Goal: Transaction & Acquisition: Purchase product/service

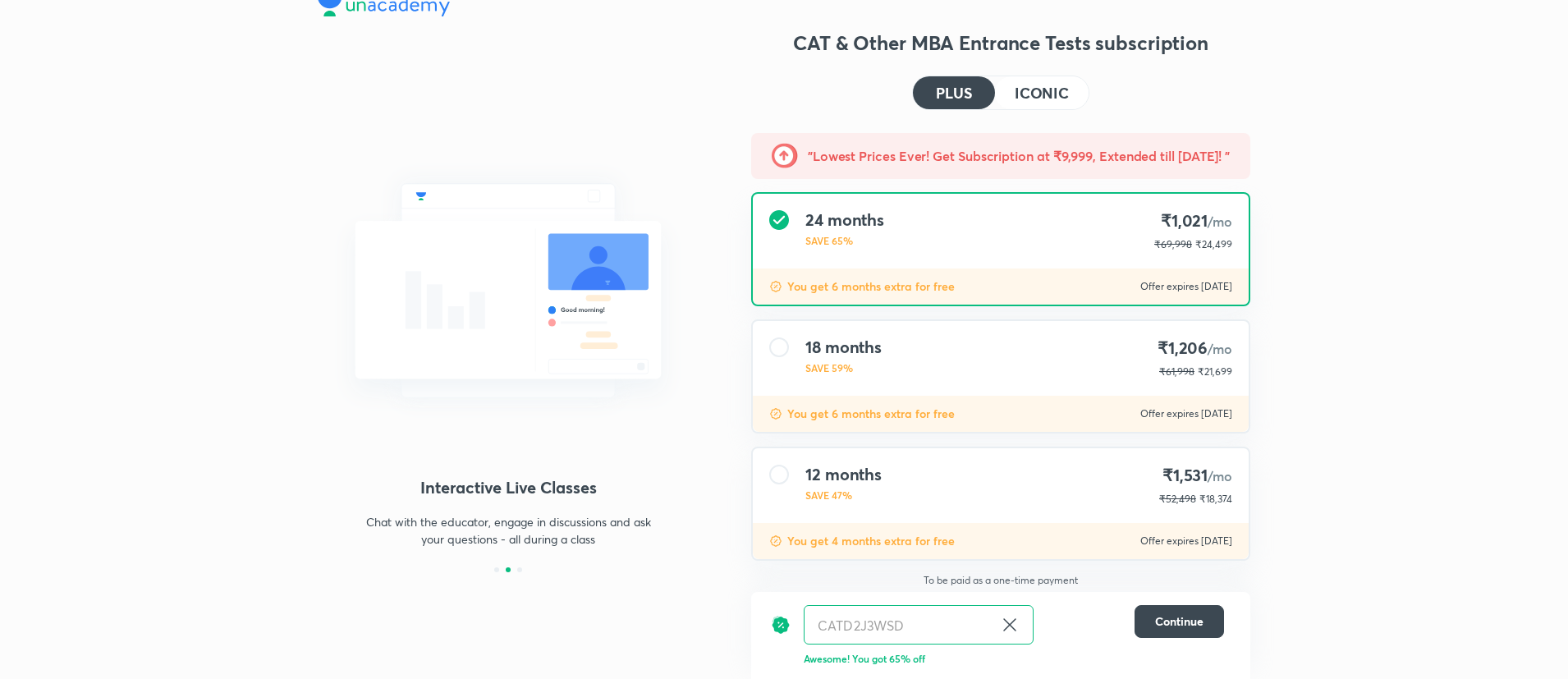
scroll to position [92, 0]
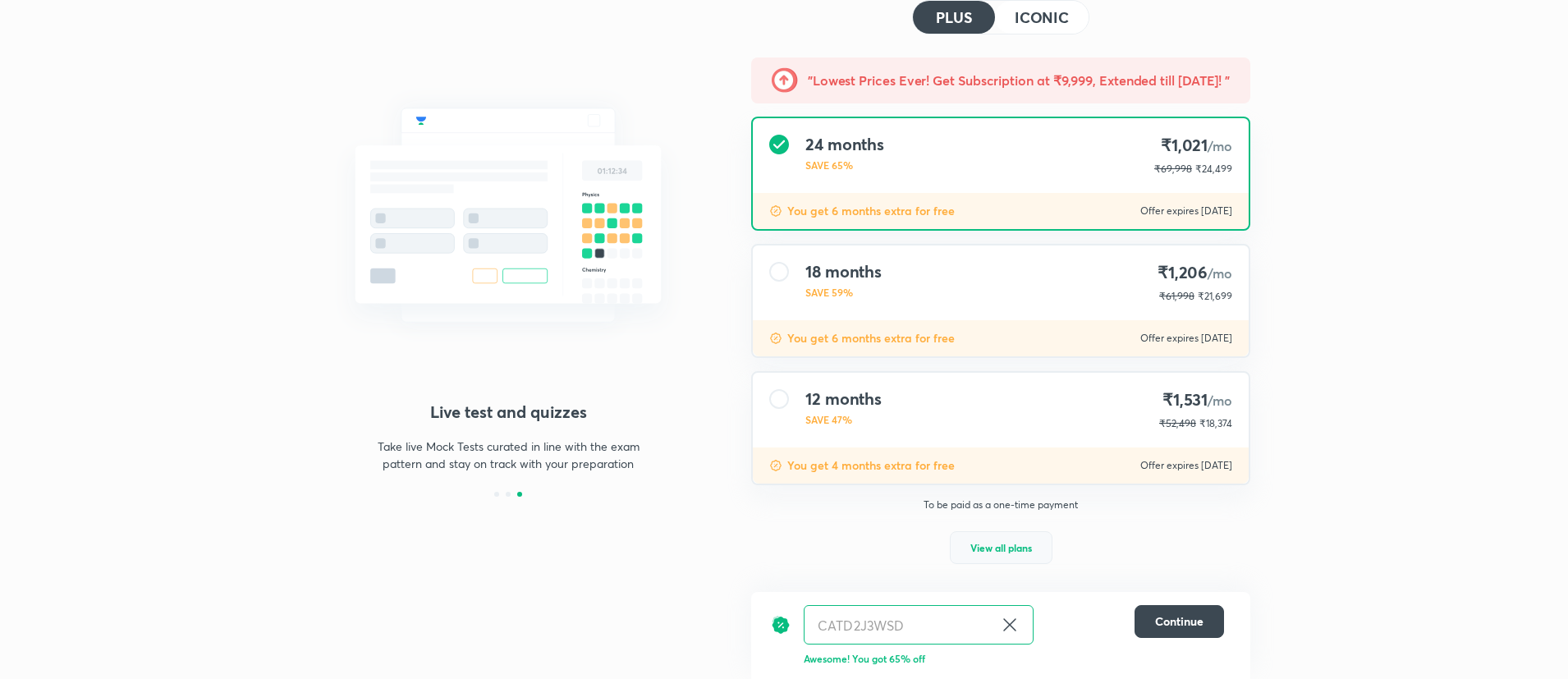
click at [997, 531] on button "View all plans" at bounding box center [1001, 548] width 102 height 33
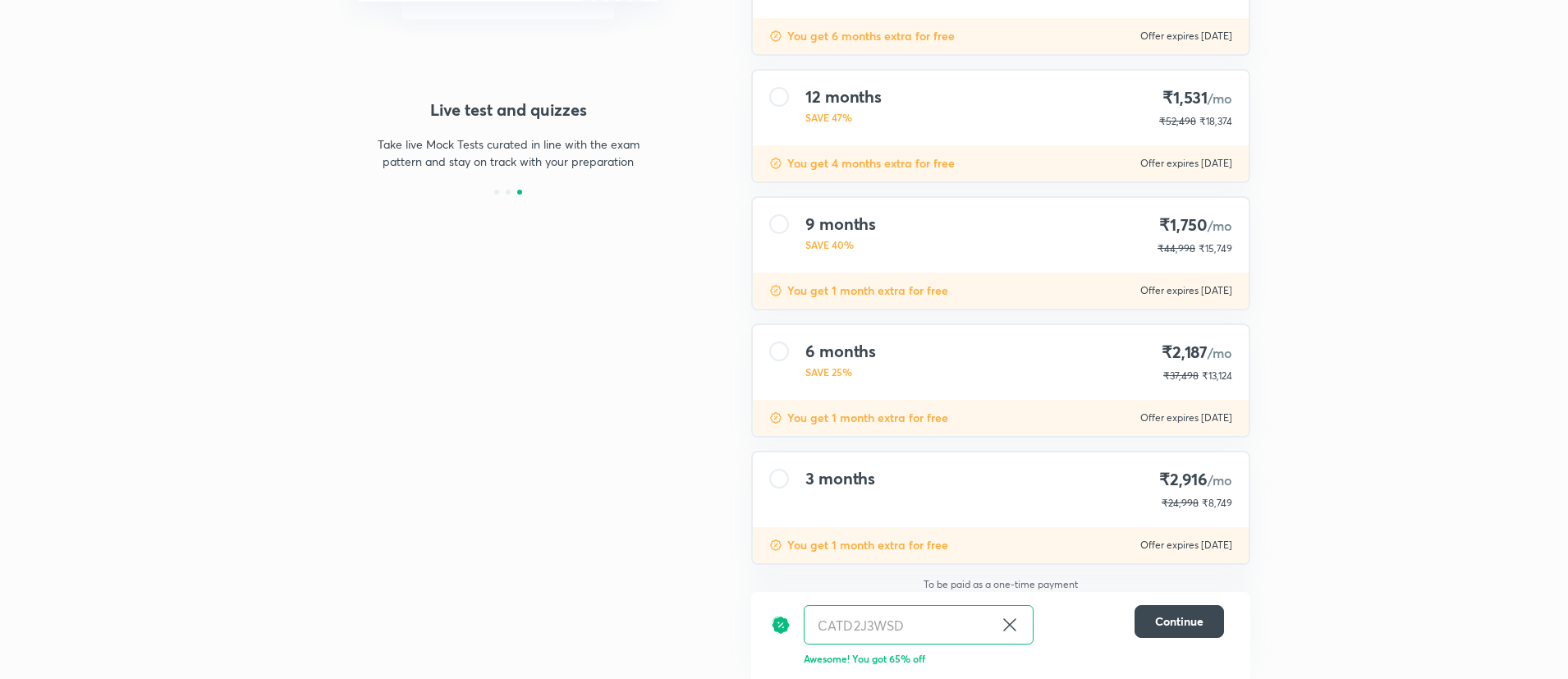
scroll to position [402, 0]
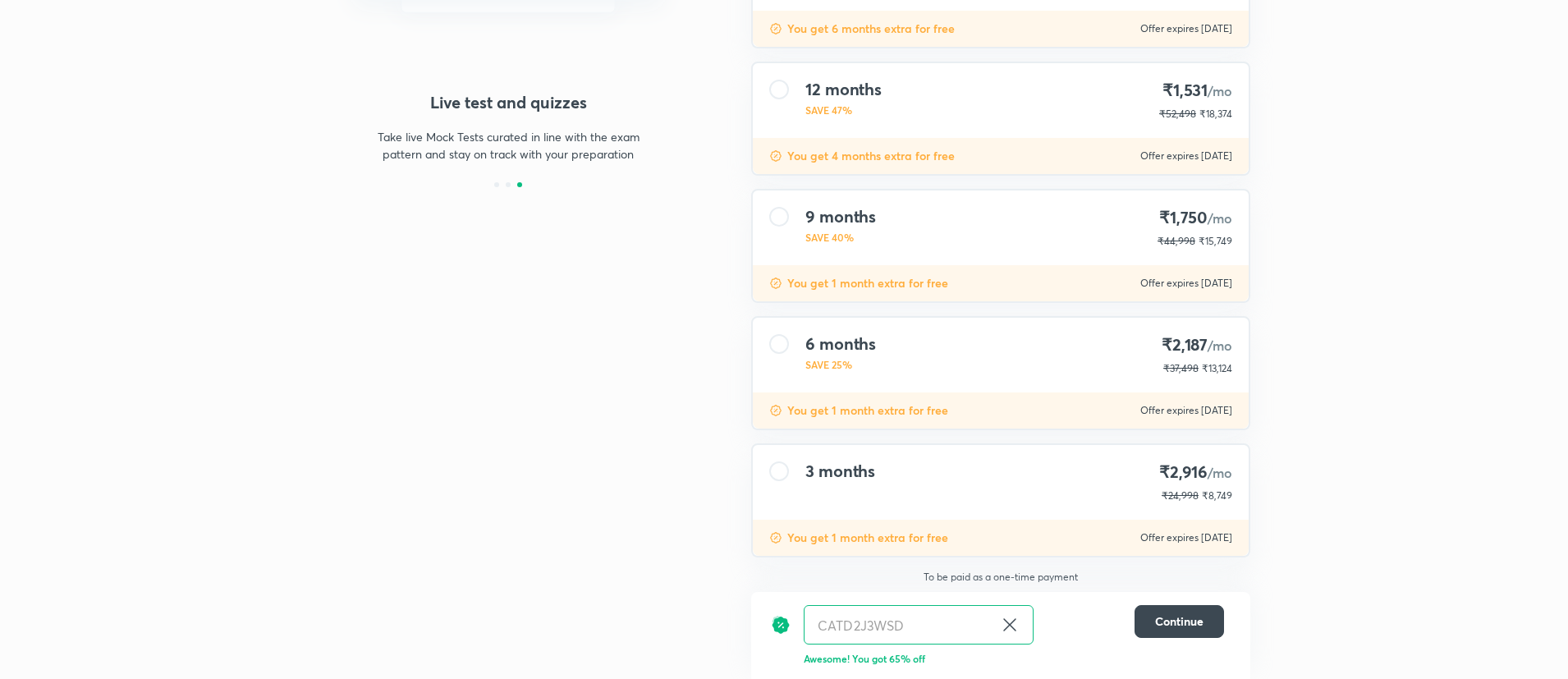
click at [1004, 628] on icon at bounding box center [1010, 625] width 20 height 20
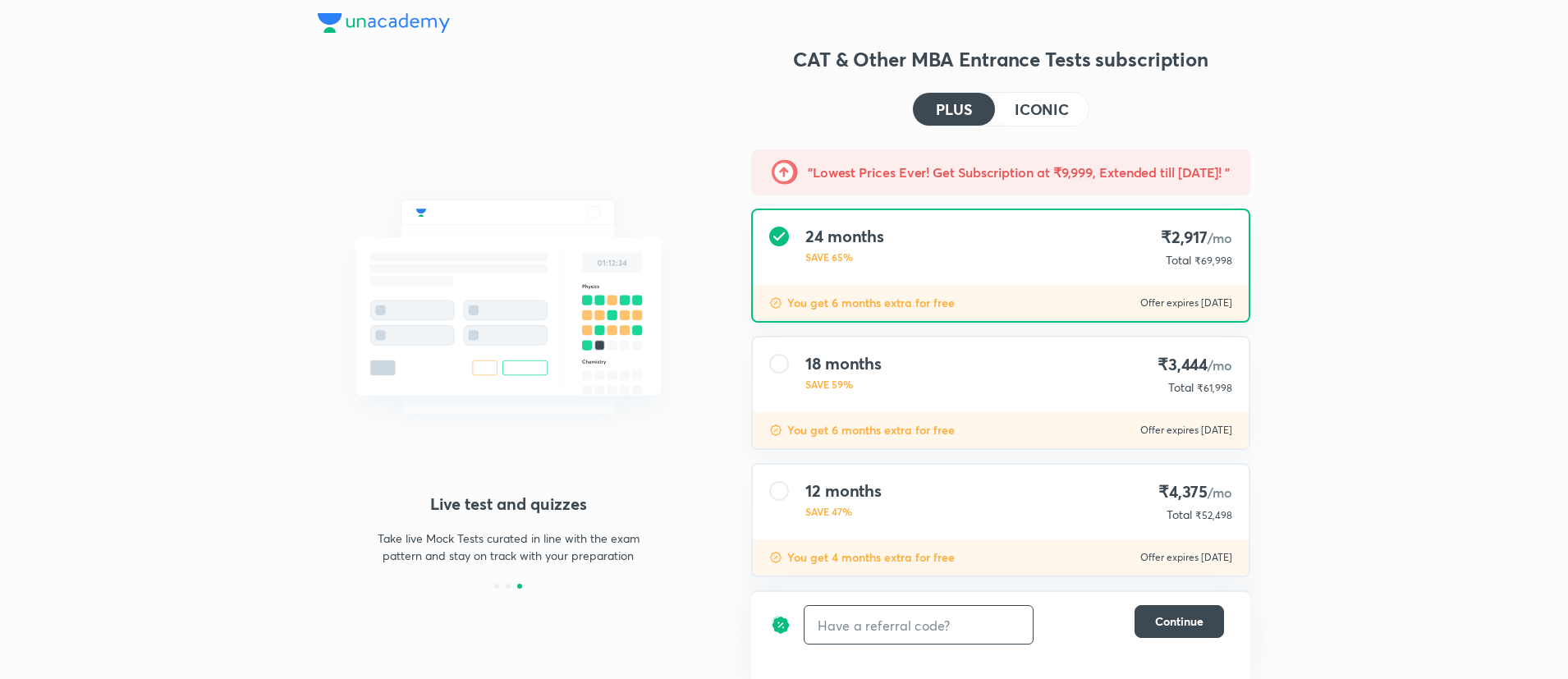
scroll to position [402, 0]
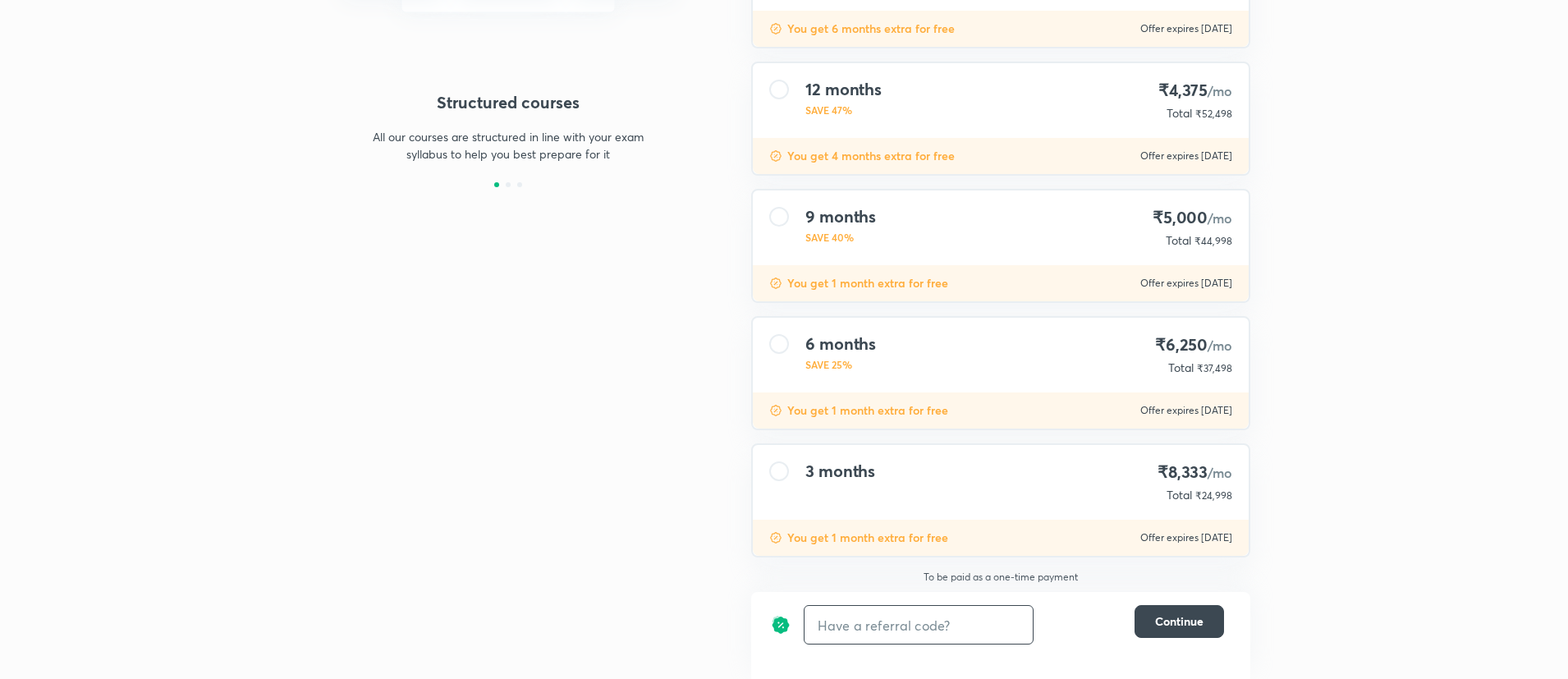
click at [1222, 491] on span "₹24,998" at bounding box center [1214, 495] width 37 height 12
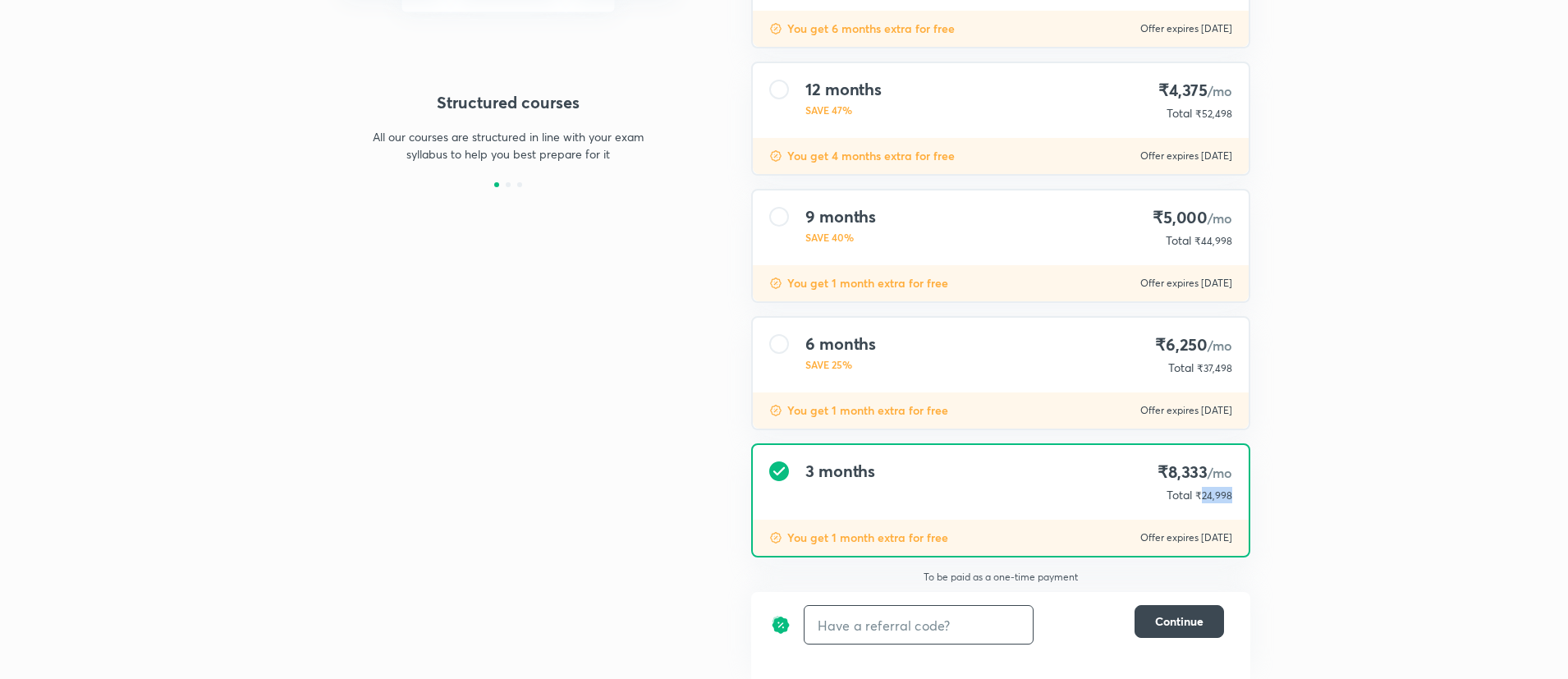
click at [1222, 491] on span "₹24,998" at bounding box center [1214, 495] width 37 height 12
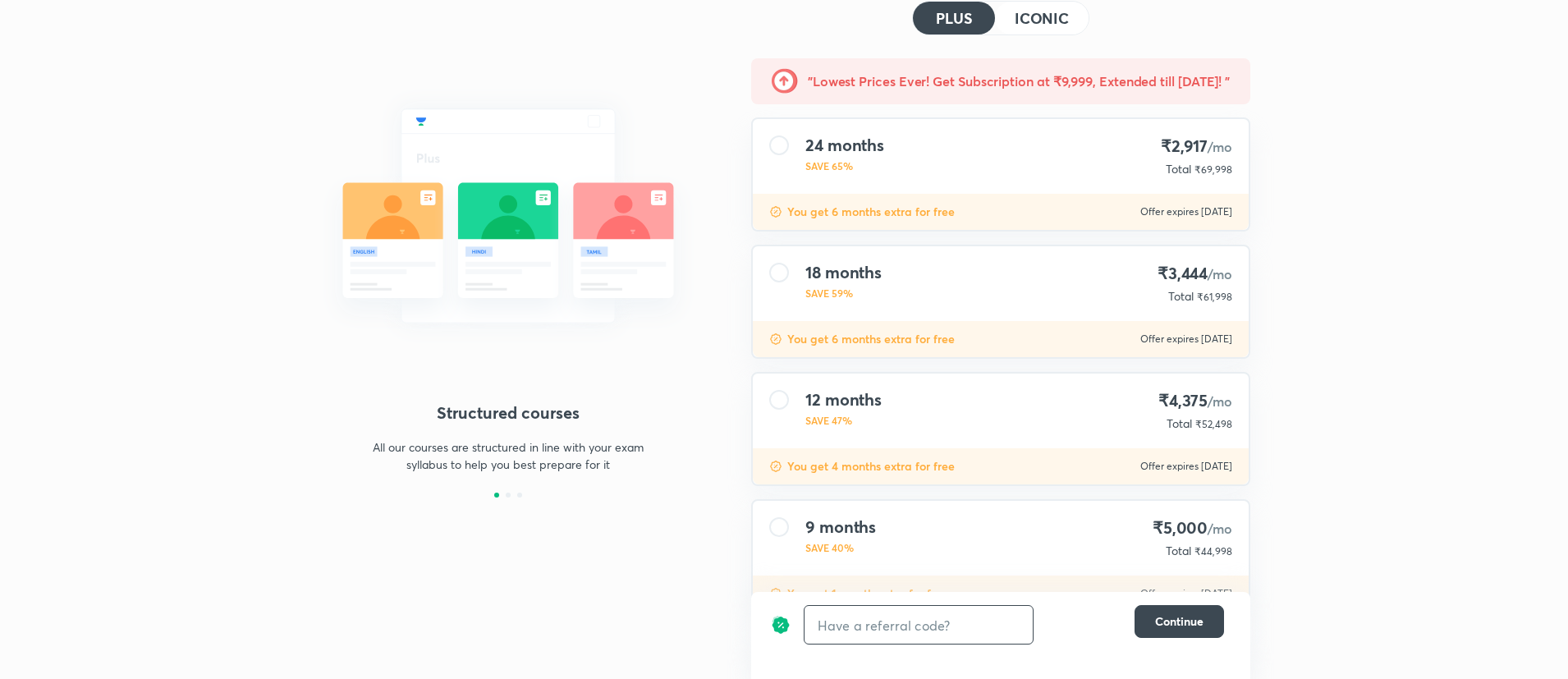
scroll to position [86, 0]
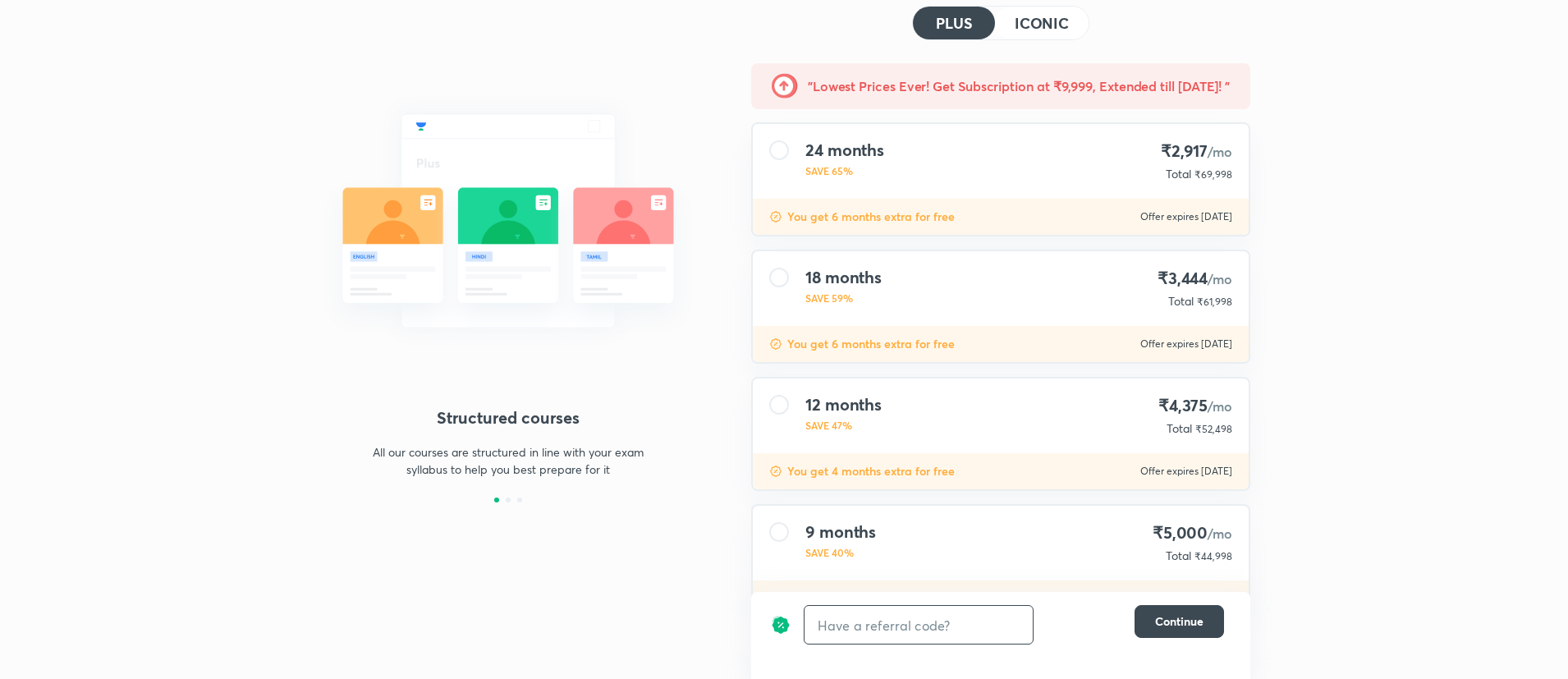
copy span "24,998"
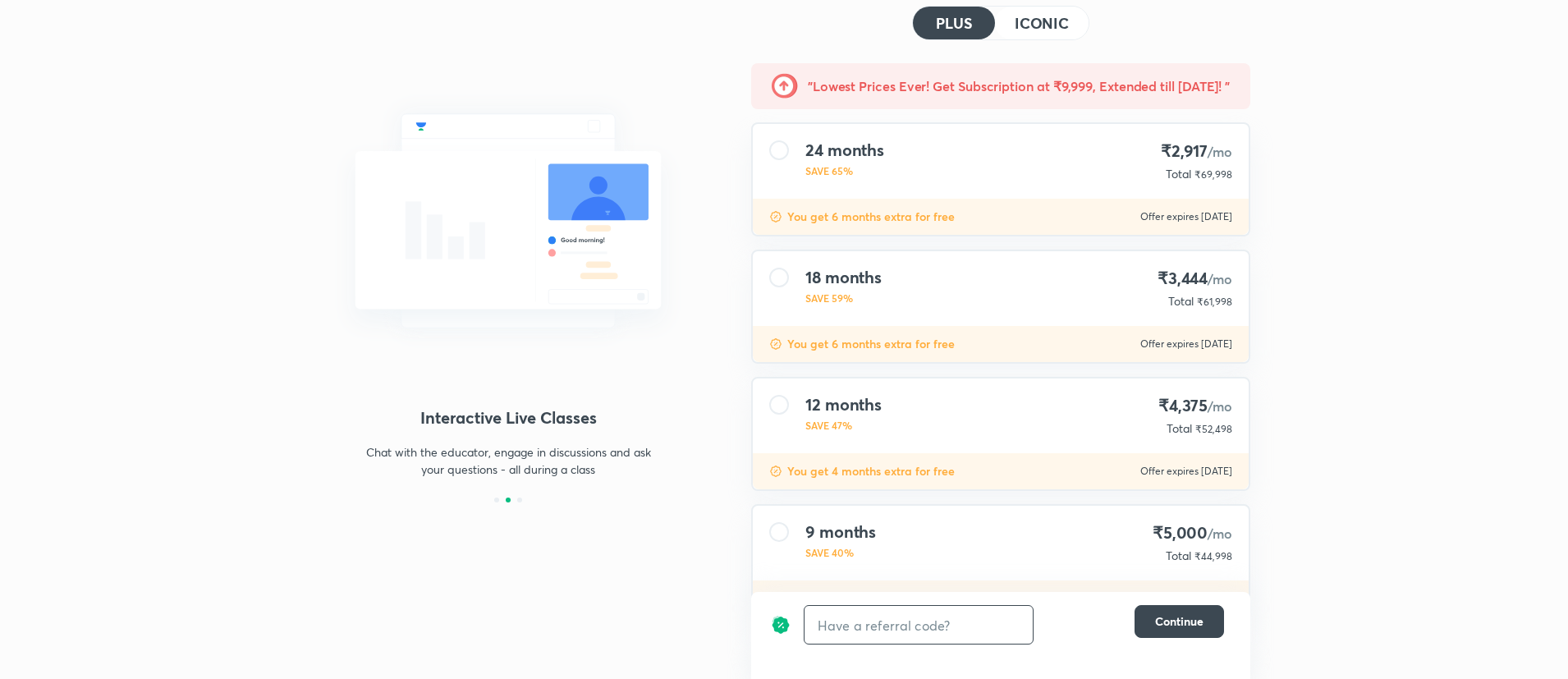
click at [1057, 19] on h4 "ICONIC" at bounding box center [1042, 23] width 54 height 15
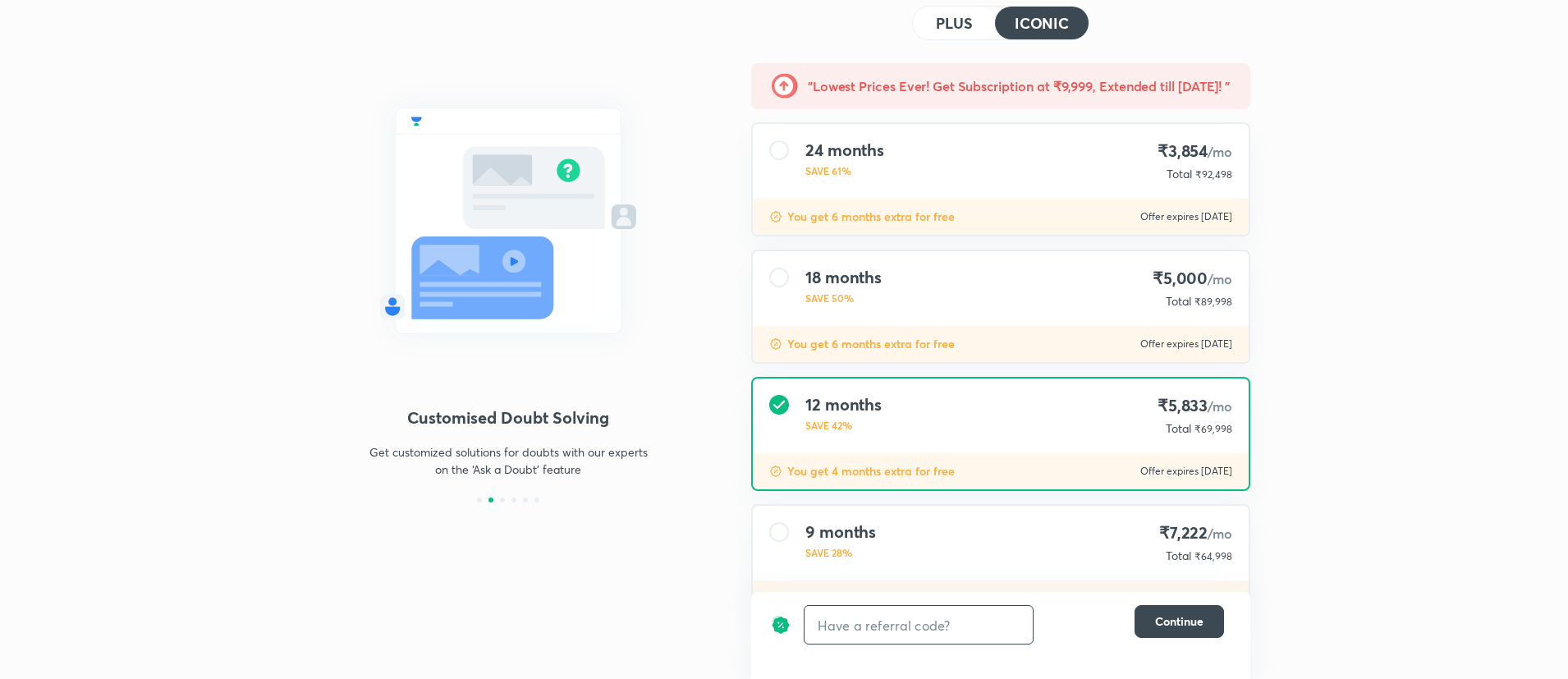
scroll to position [402, 0]
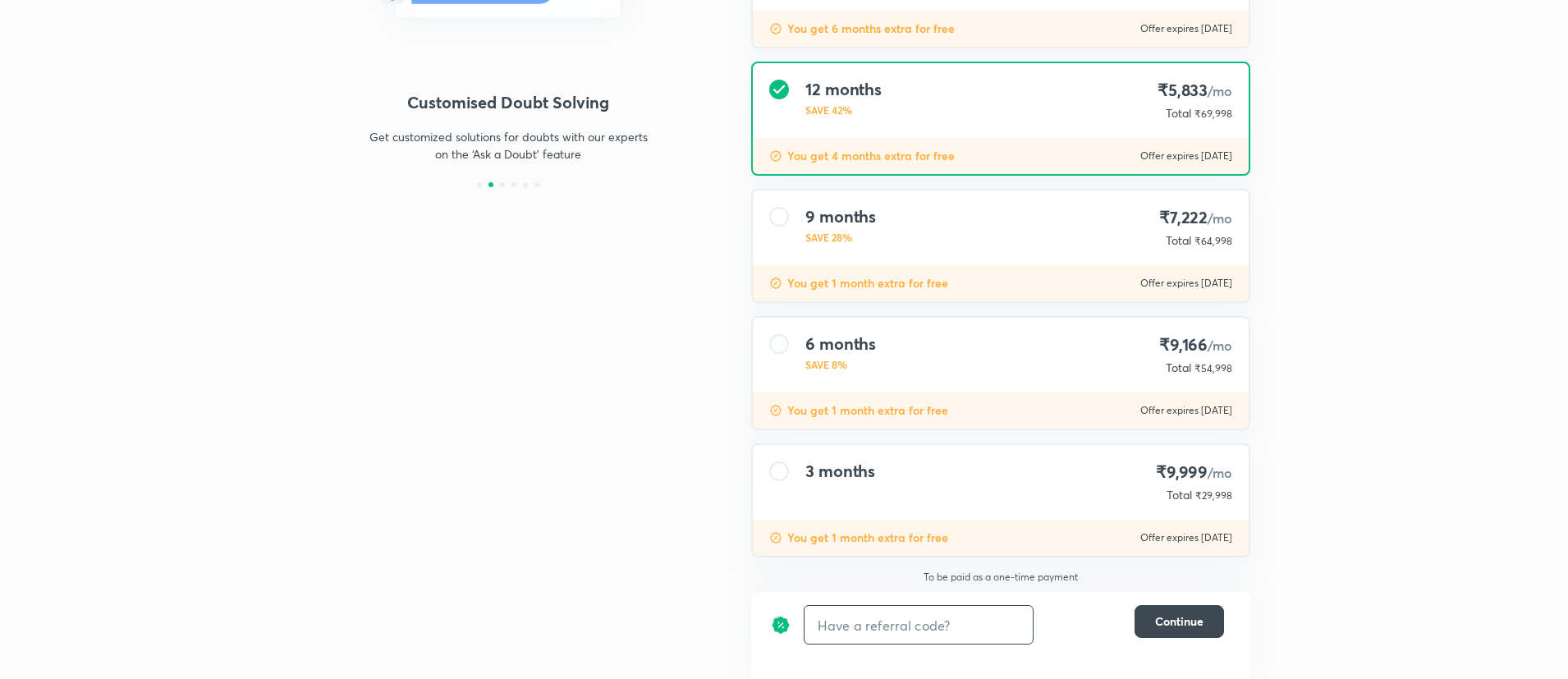
click at [1226, 497] on span "₹29,998" at bounding box center [1214, 495] width 37 height 12
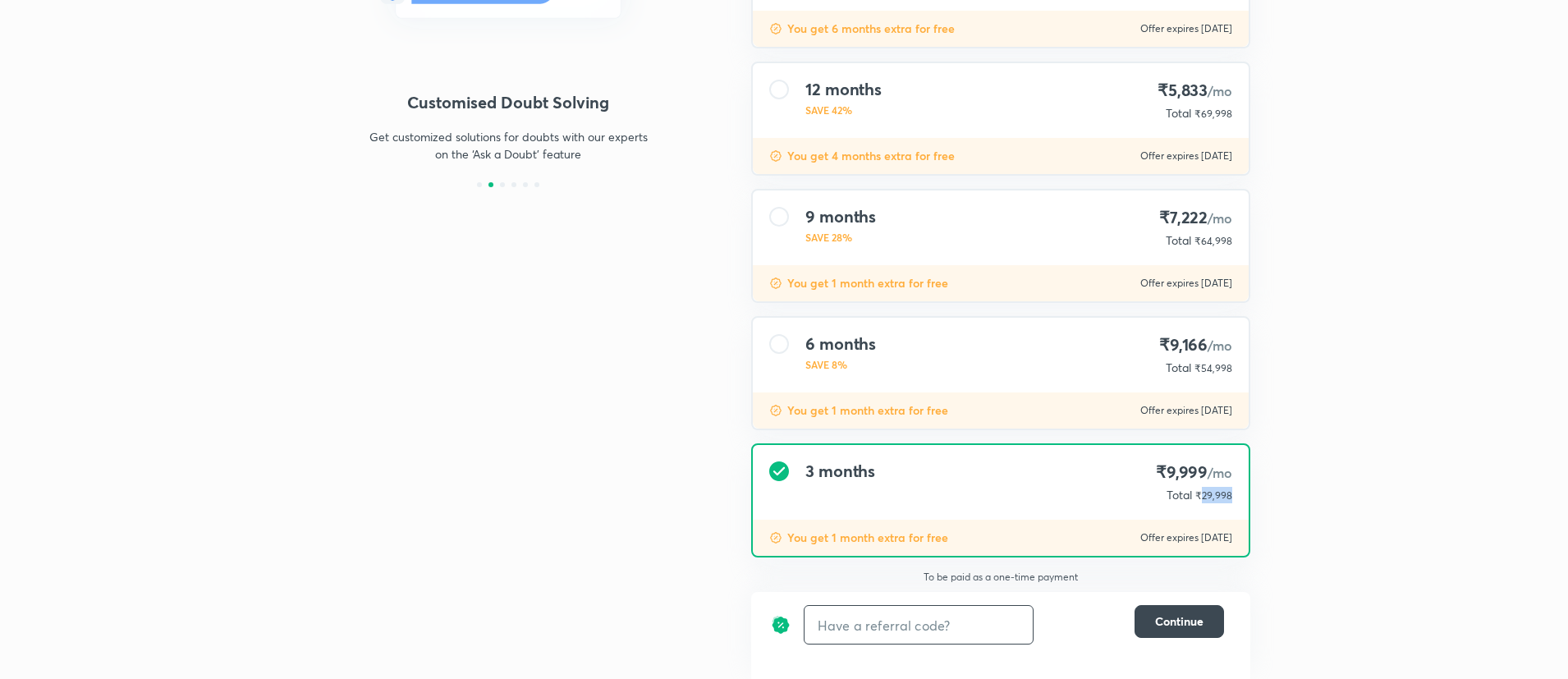
click at [1226, 497] on span "₹29,998" at bounding box center [1214, 495] width 37 height 12
copy span "29,998"
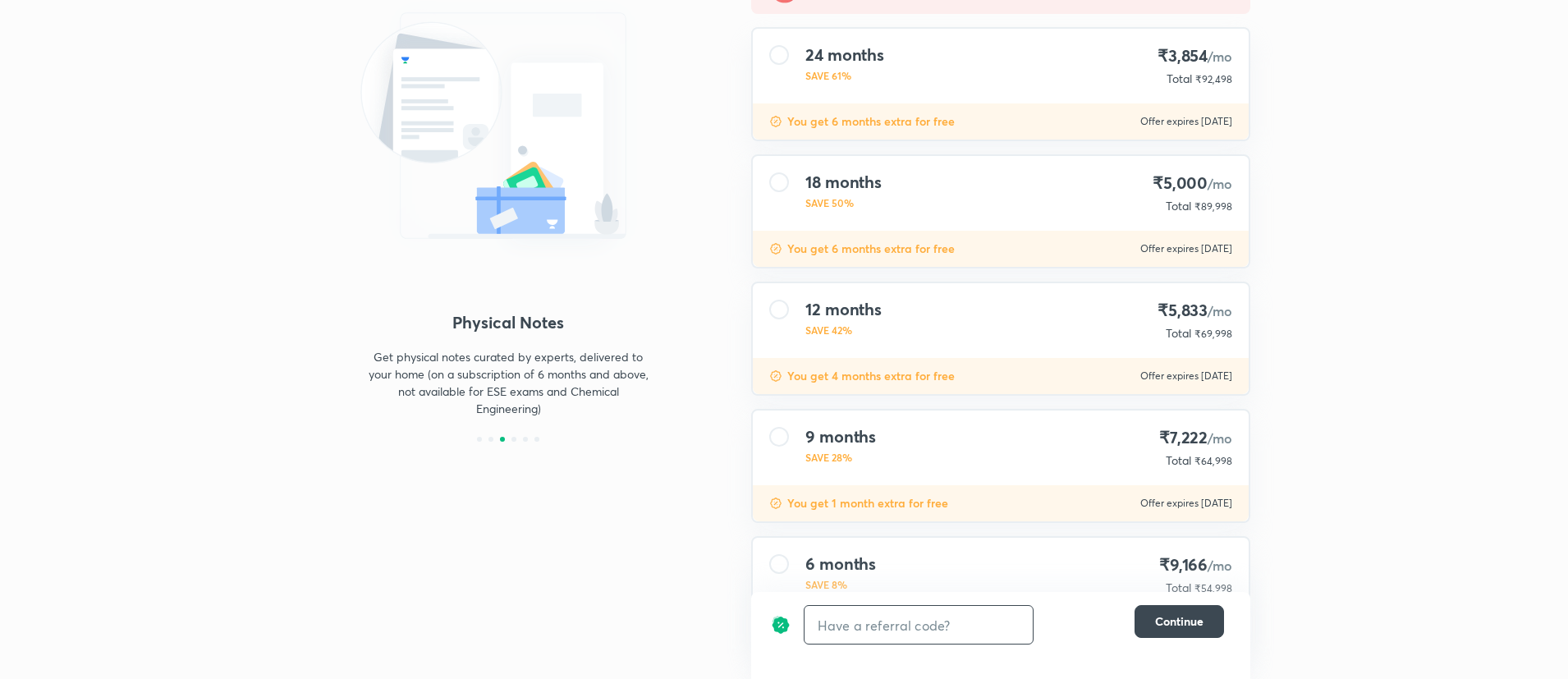
scroll to position [0, 0]
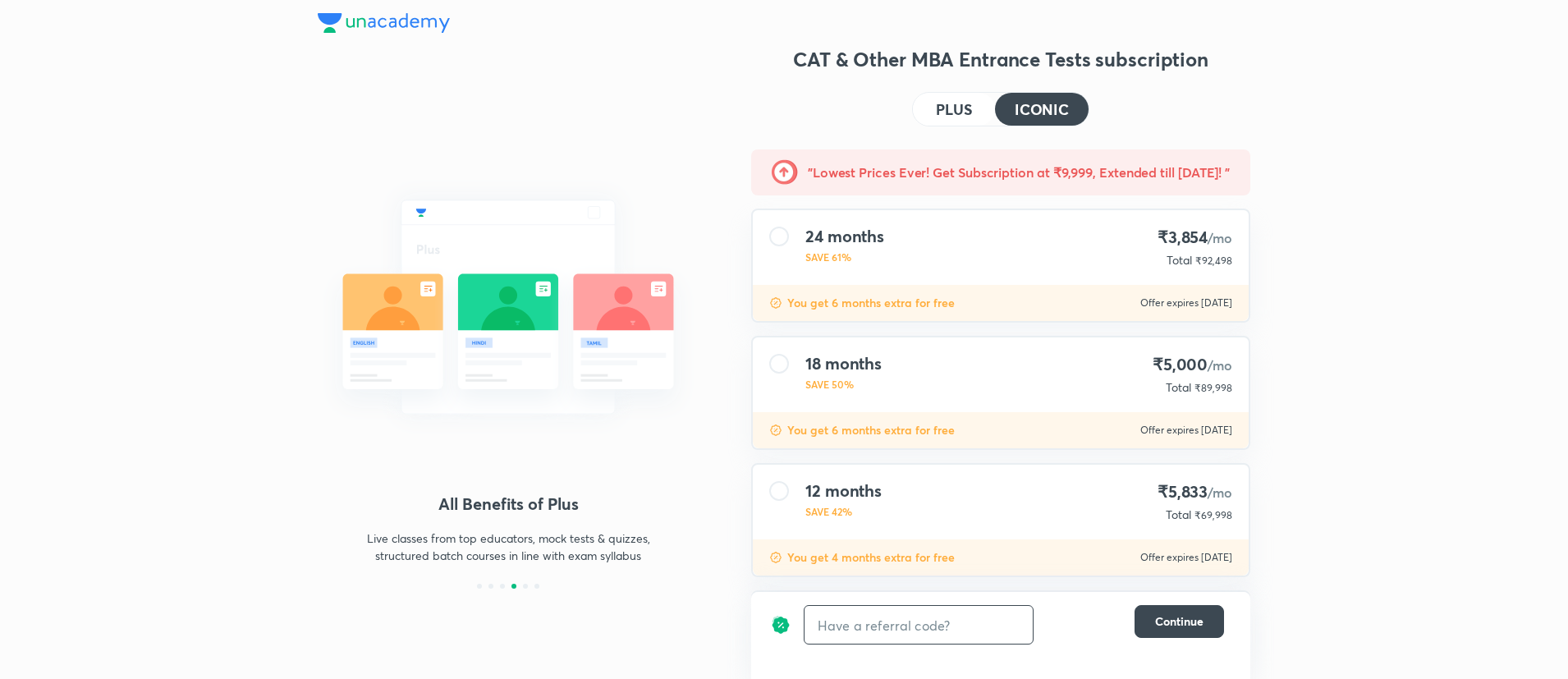
click at [947, 119] on button "PLUS" at bounding box center [953, 109] width 82 height 33
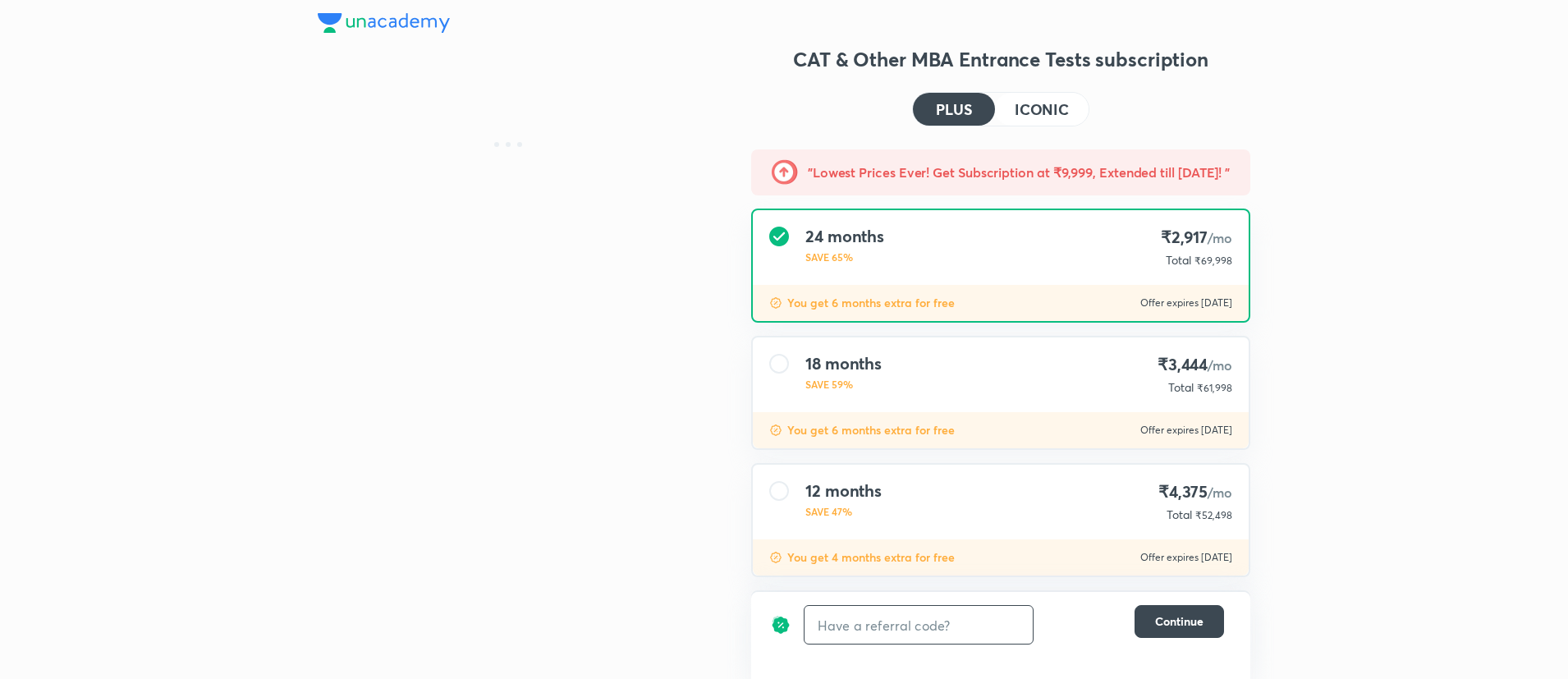
scroll to position [402, 0]
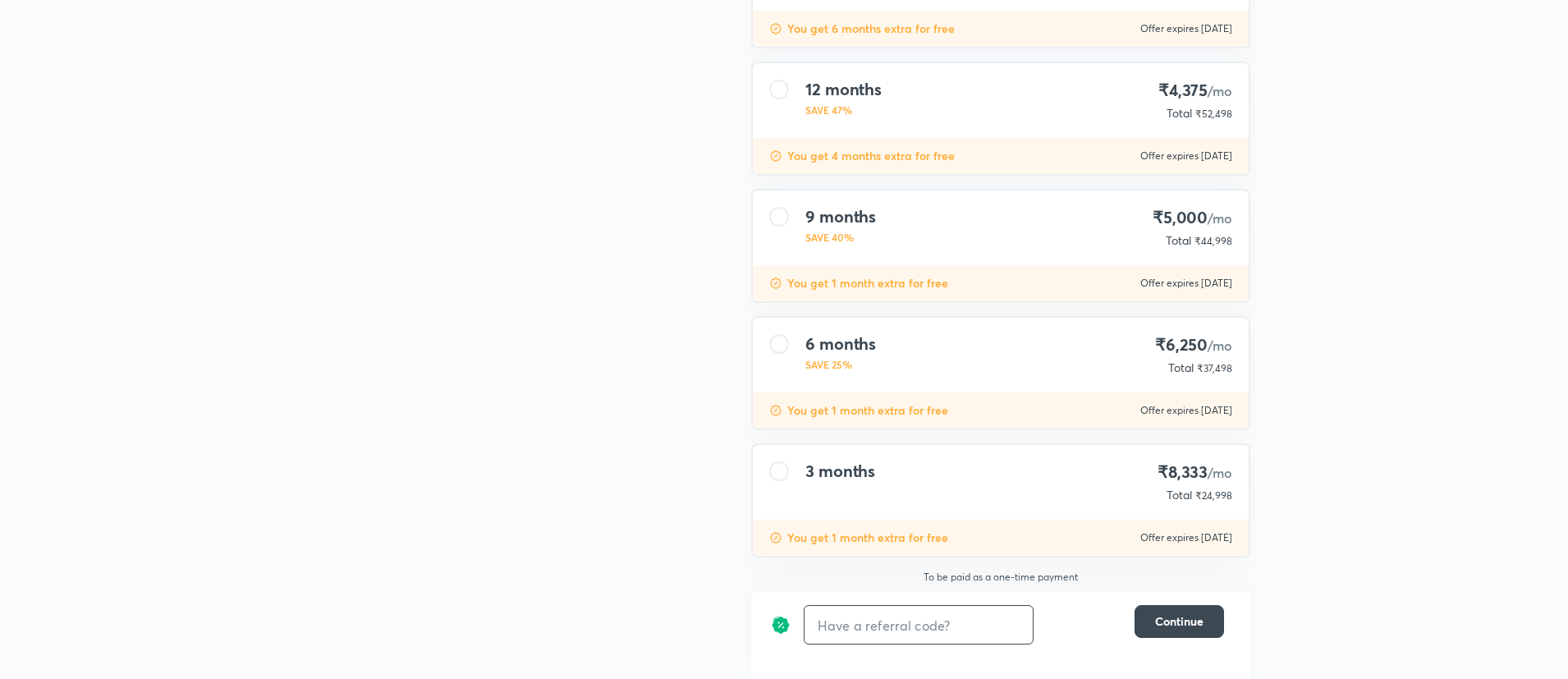
click at [1034, 360] on div "6 months SAVE 25% ₹6,250 /mo Total ₹37,498" at bounding box center [1000, 355] width 496 height 75
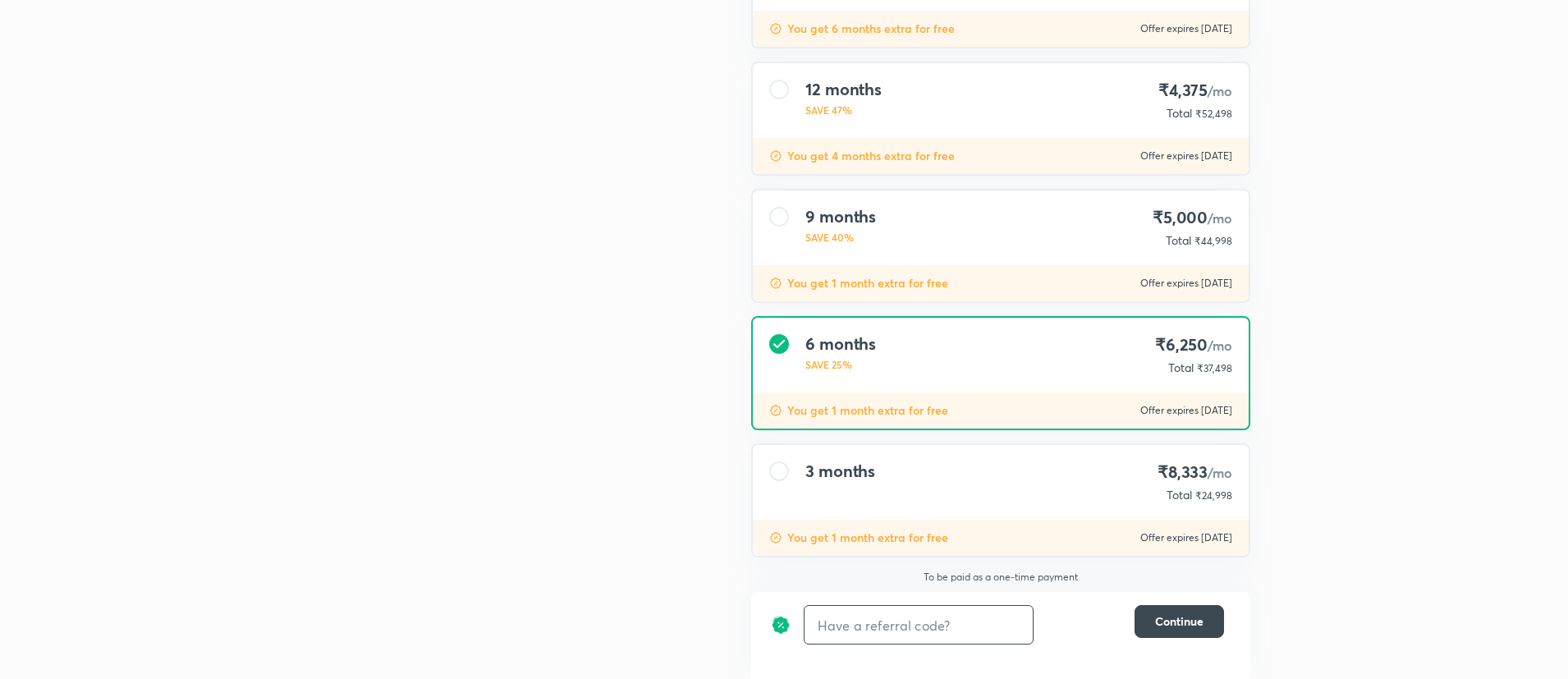
click at [1212, 375] on div "₹37,498" at bounding box center [1213, 368] width 39 height 17
copy span "37,498"
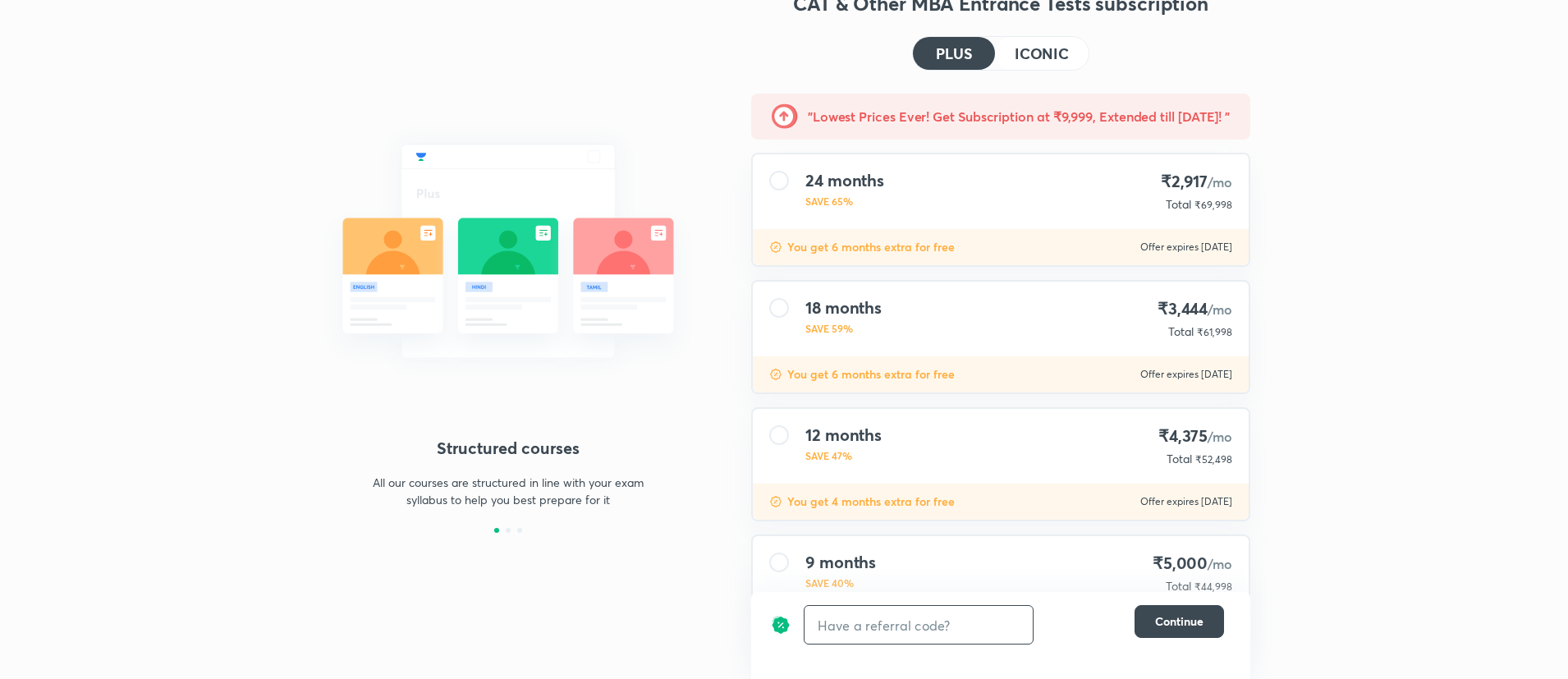
scroll to position [0, 0]
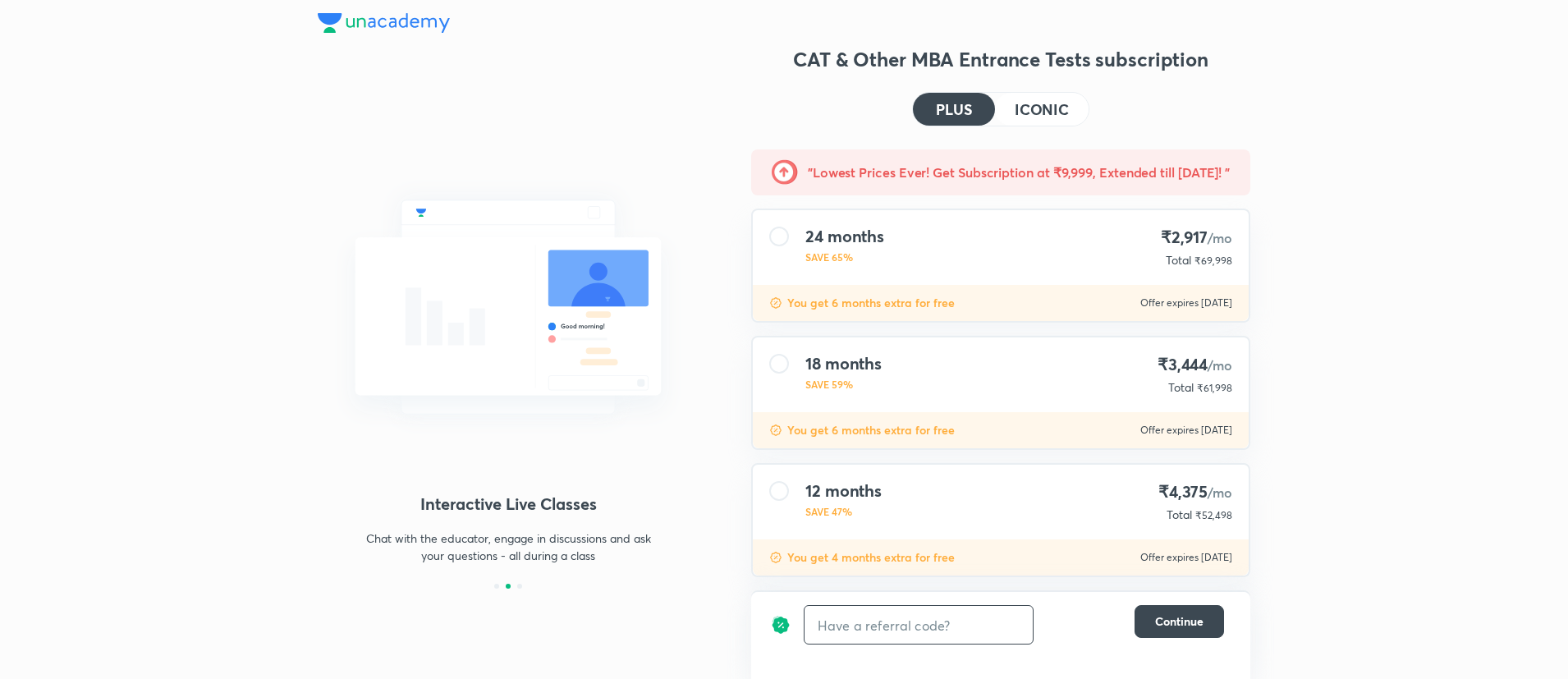
click at [1043, 107] on h4 "ICONIC" at bounding box center [1042, 109] width 54 height 15
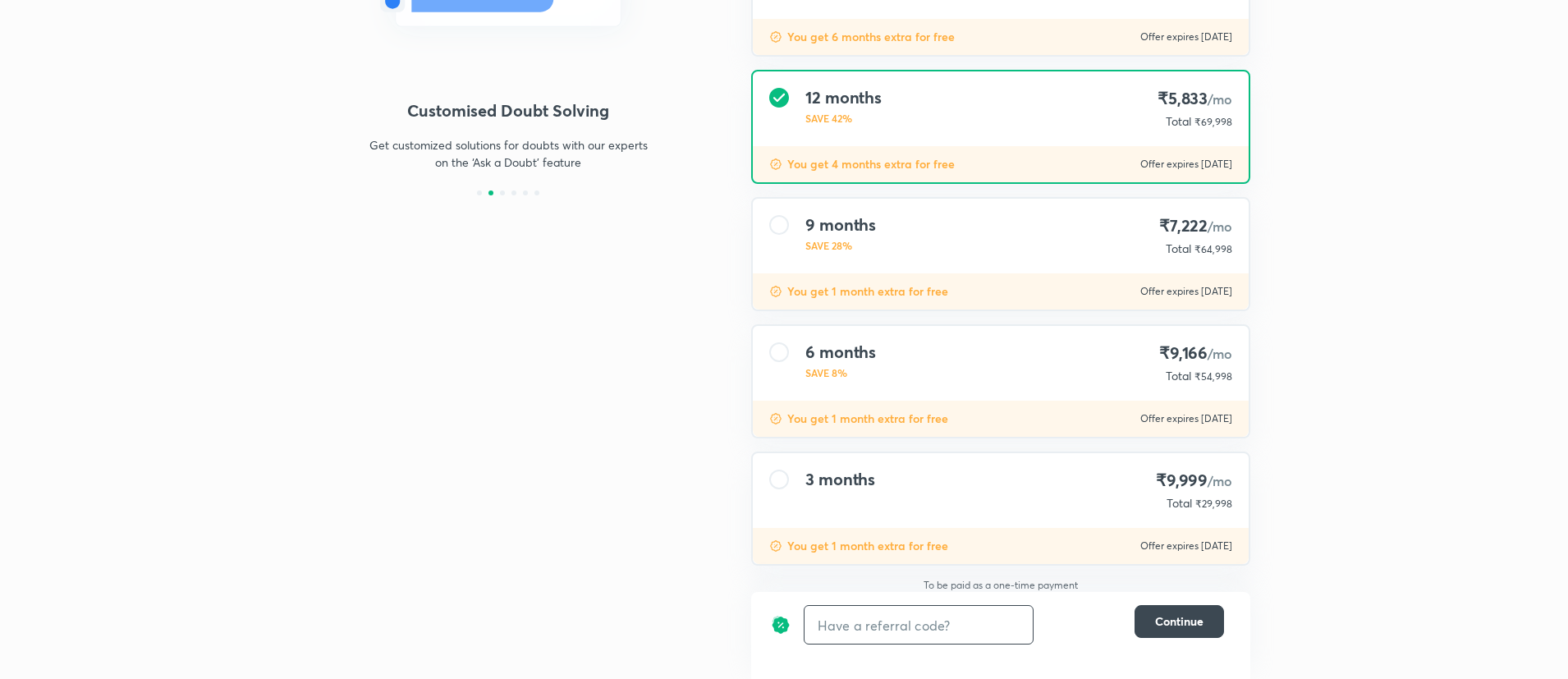
scroll to position [402, 0]
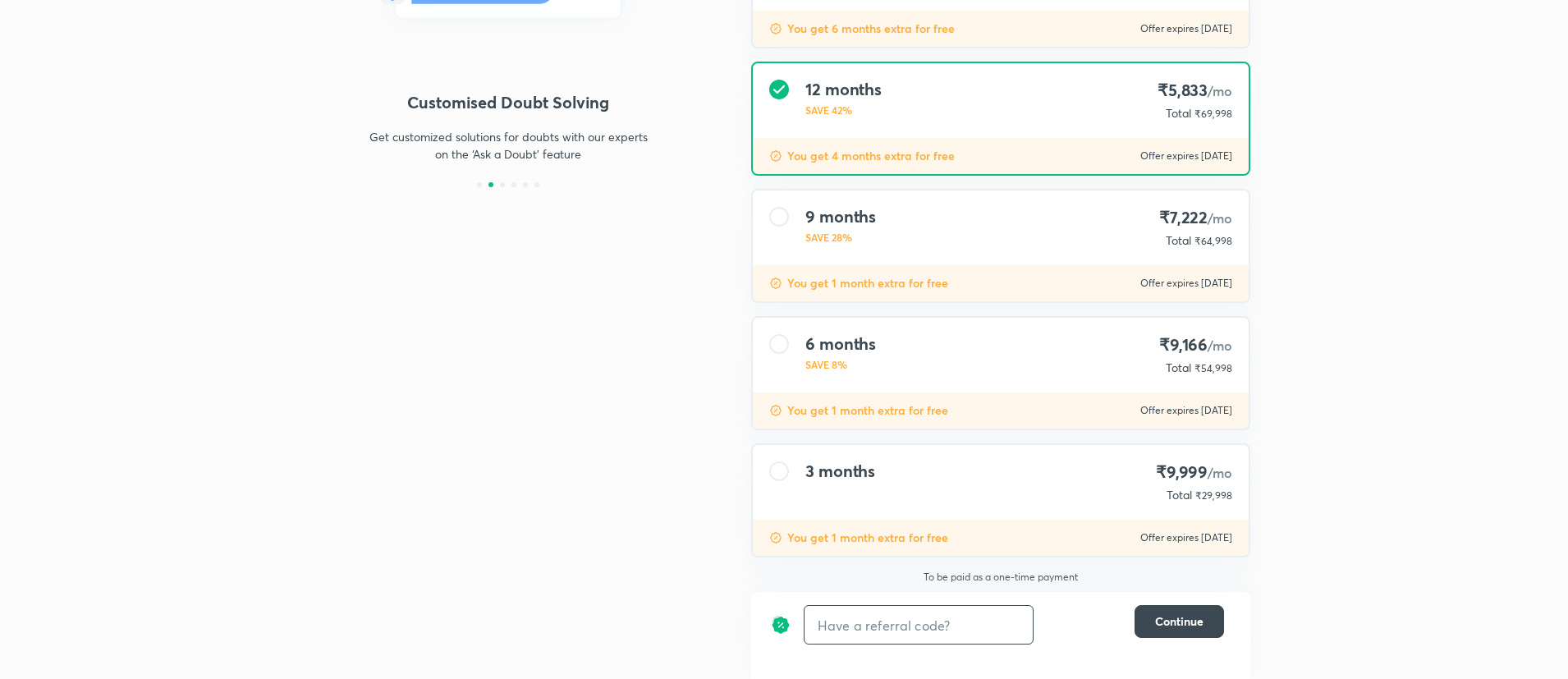
click at [1049, 375] on div "6 months SAVE 8% ₹9,166 /mo Total ₹54,998" at bounding box center [1000, 355] width 496 height 75
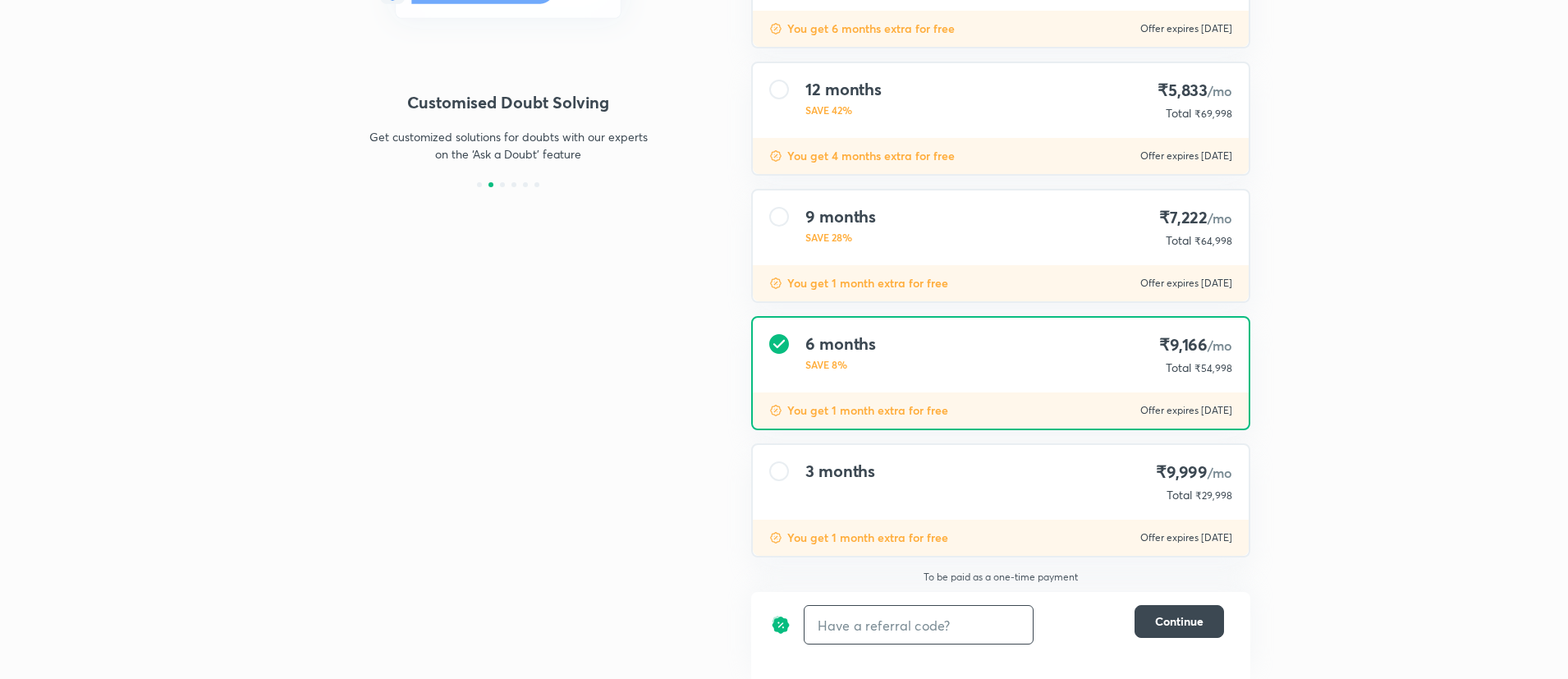
click at [1216, 375] on div "₹54,998" at bounding box center [1212, 368] width 41 height 17
copy span "54,998"
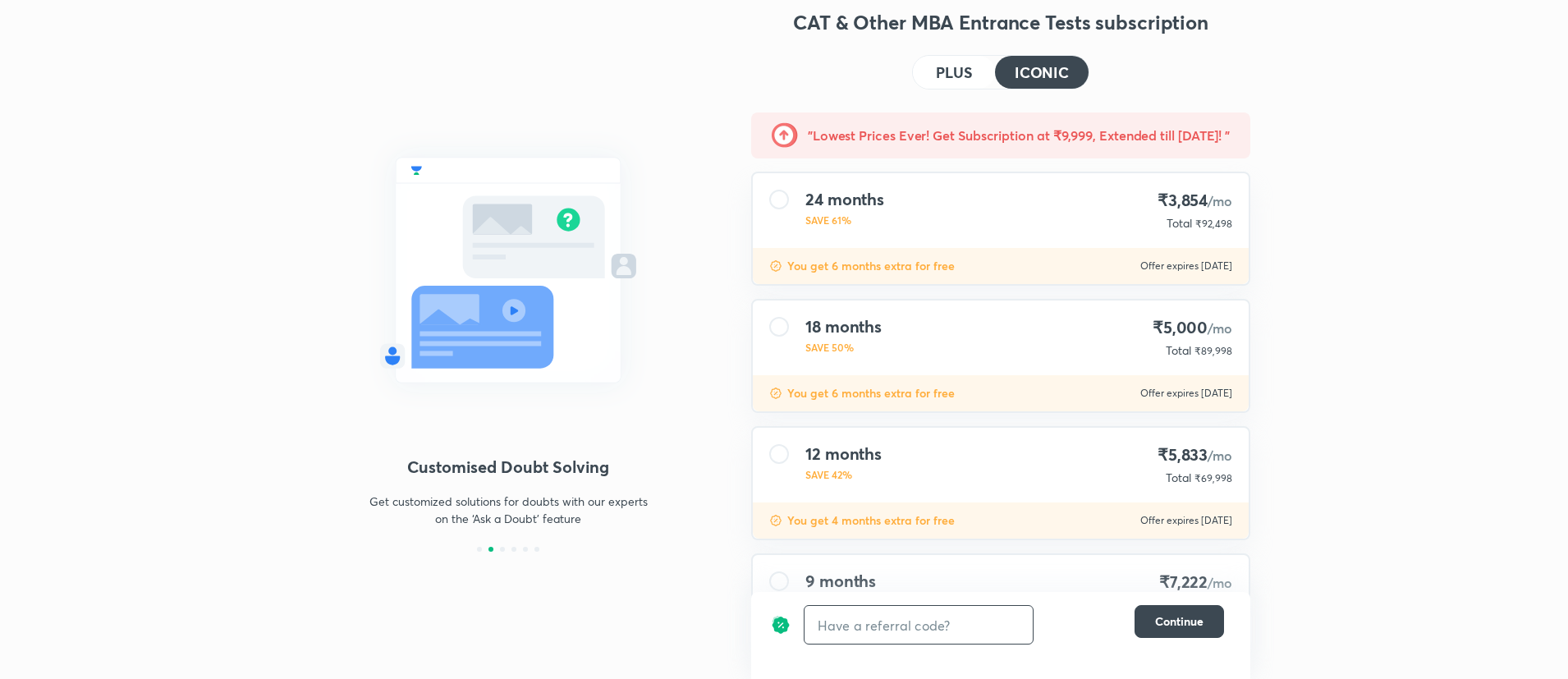
scroll to position [36, 0]
click at [944, 66] on h4 "PLUS" at bounding box center [954, 73] width 36 height 15
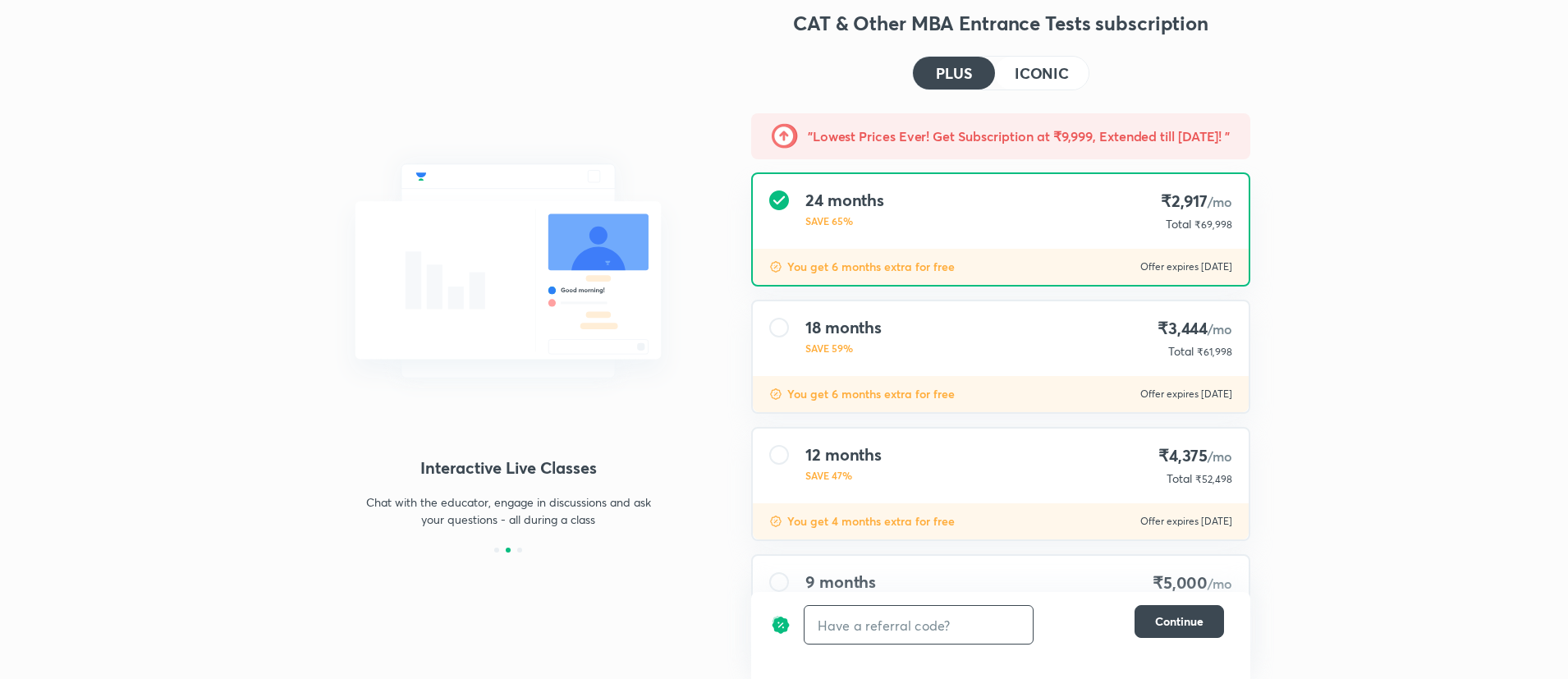
scroll to position [130, 0]
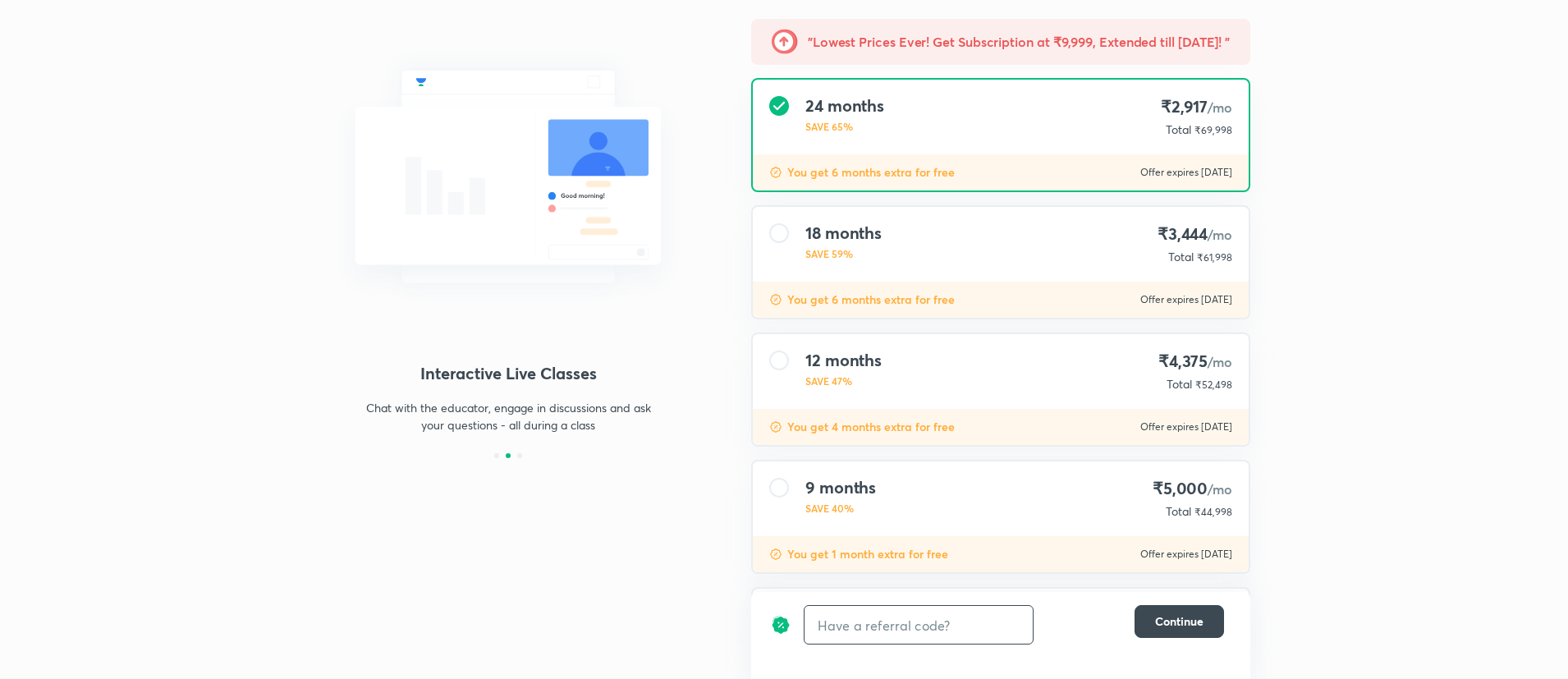
click at [977, 371] on div "12 months SAVE 47% ₹4,375 /mo Total ₹52,498" at bounding box center [1000, 371] width 496 height 75
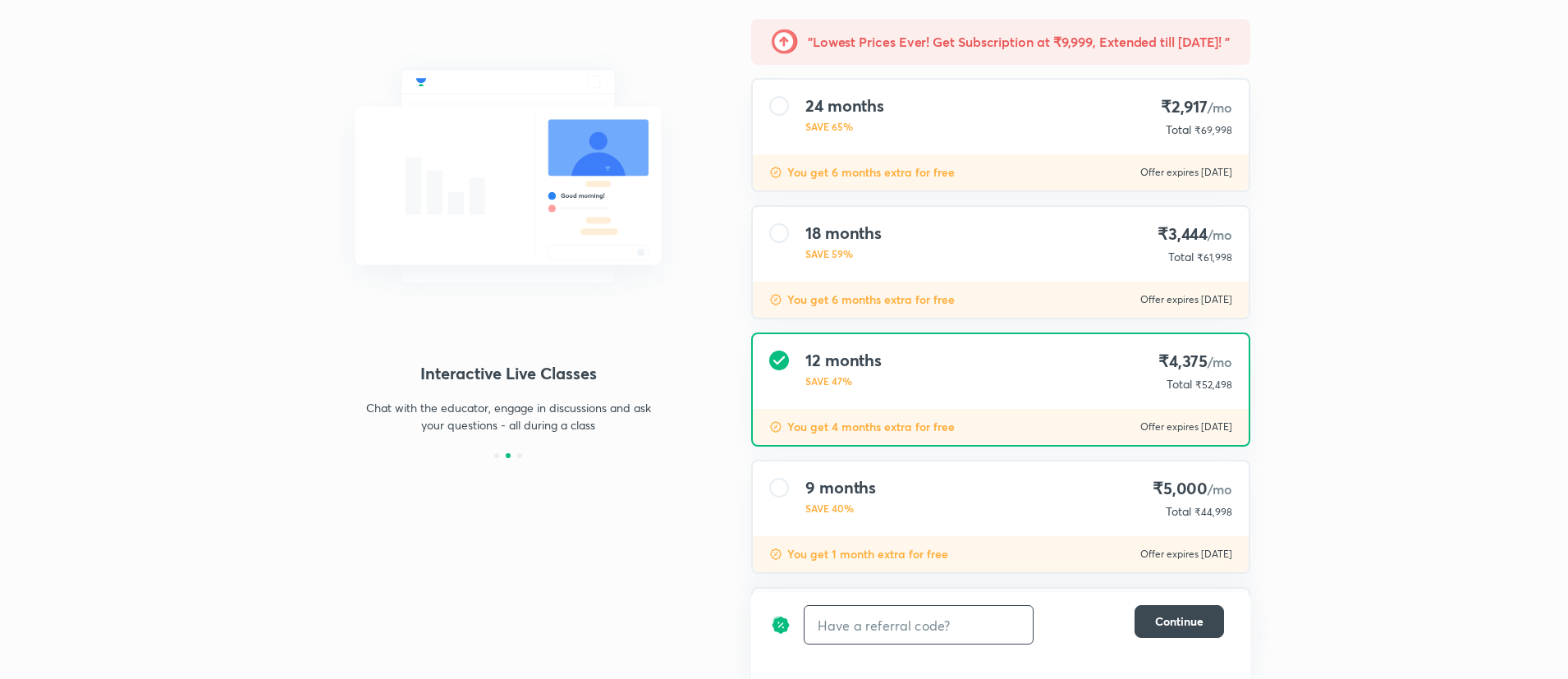
click at [1213, 376] on div "₹52,498" at bounding box center [1212, 384] width 40 height 17
copy span "52,498"
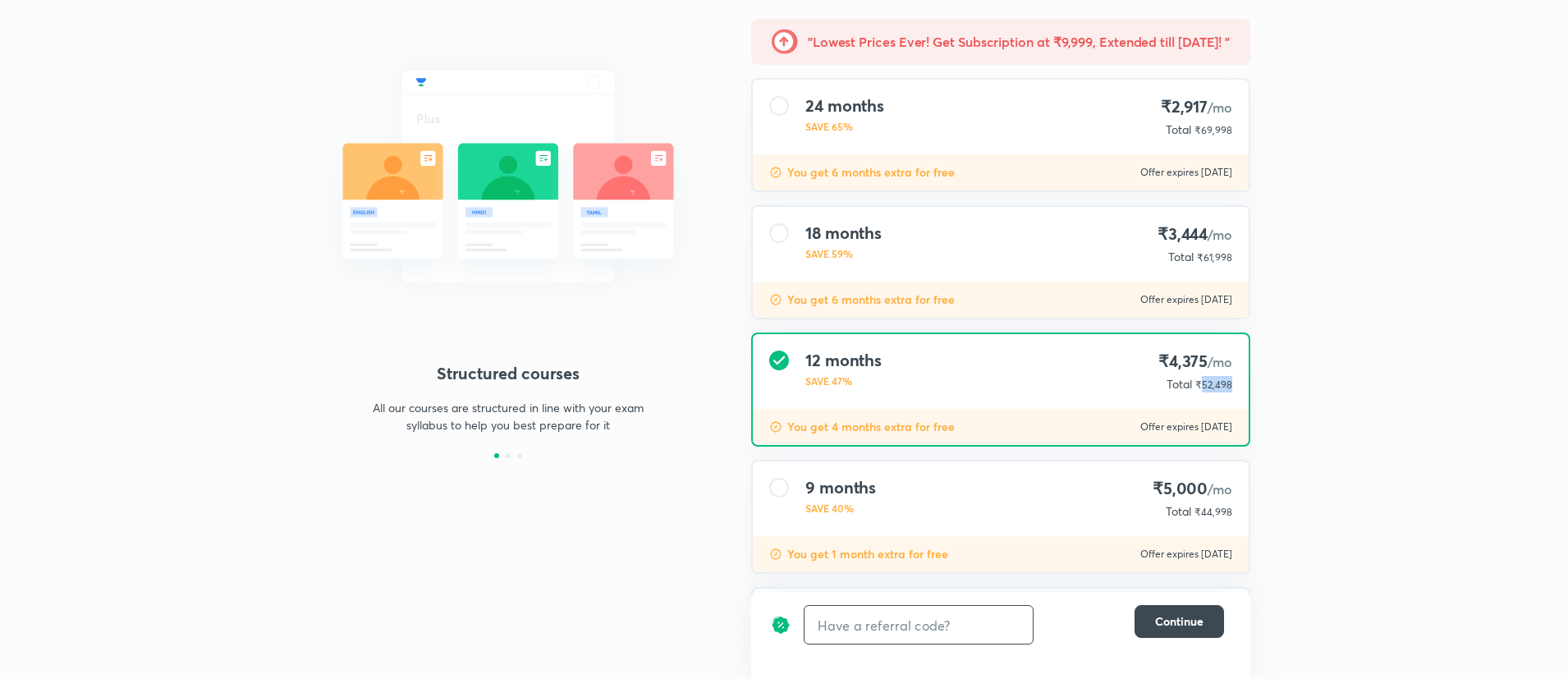
scroll to position [0, 0]
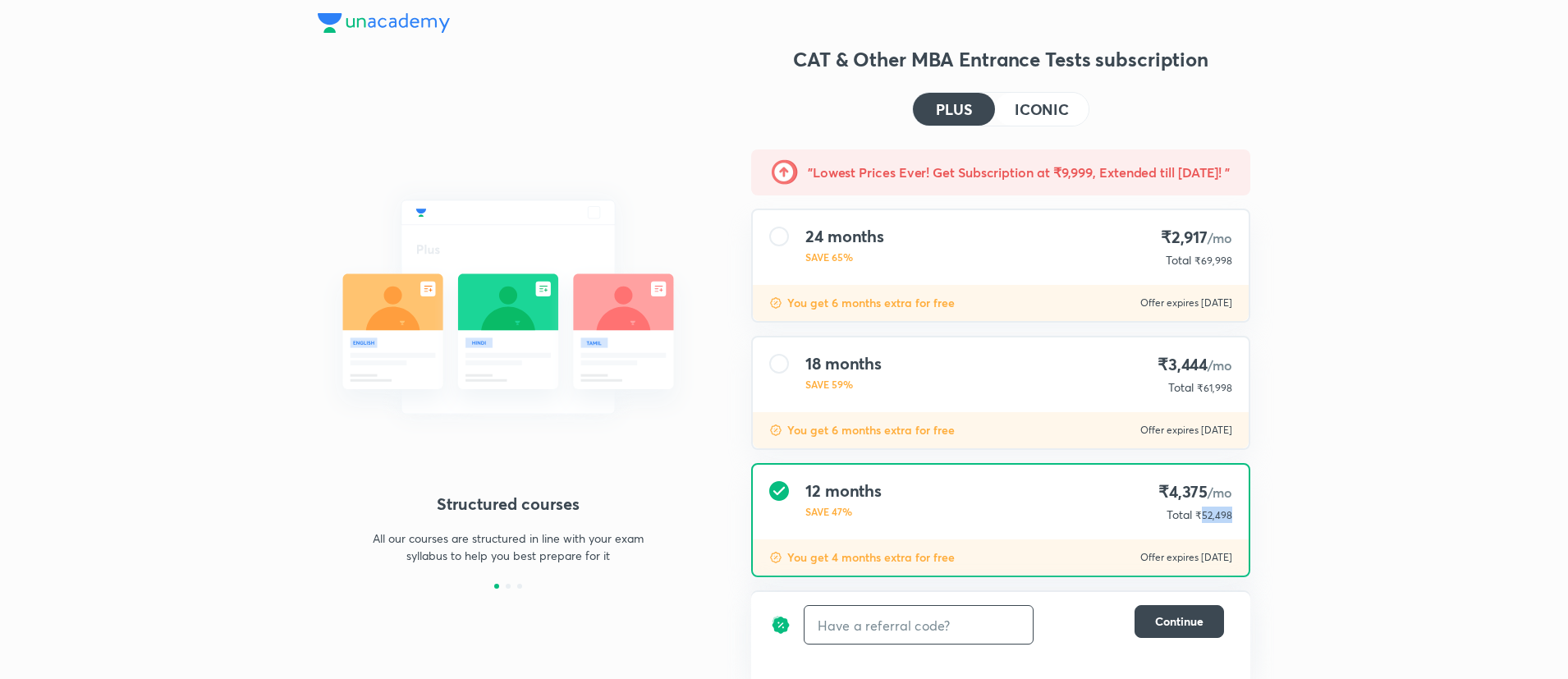
click at [1032, 104] on h4 "ICONIC" at bounding box center [1042, 109] width 54 height 15
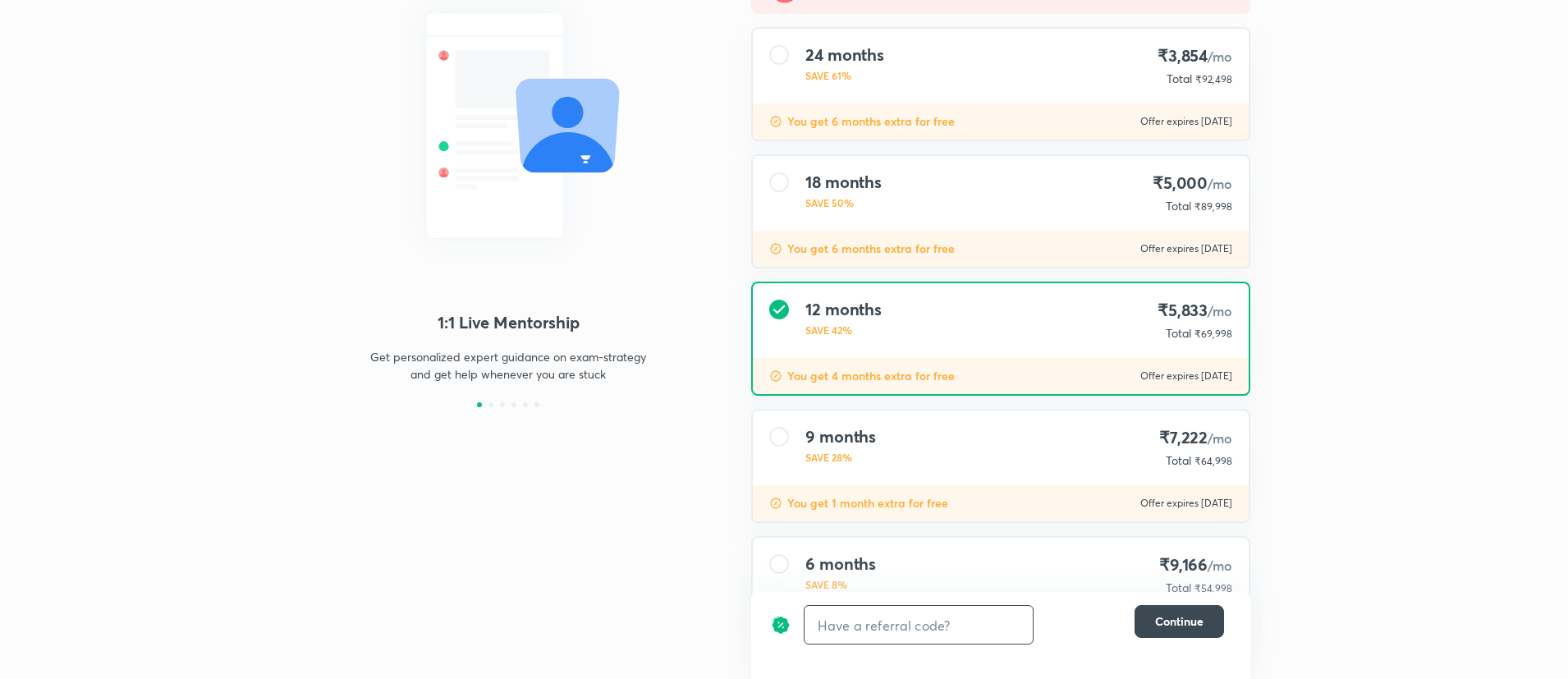
scroll to position [190, 0]
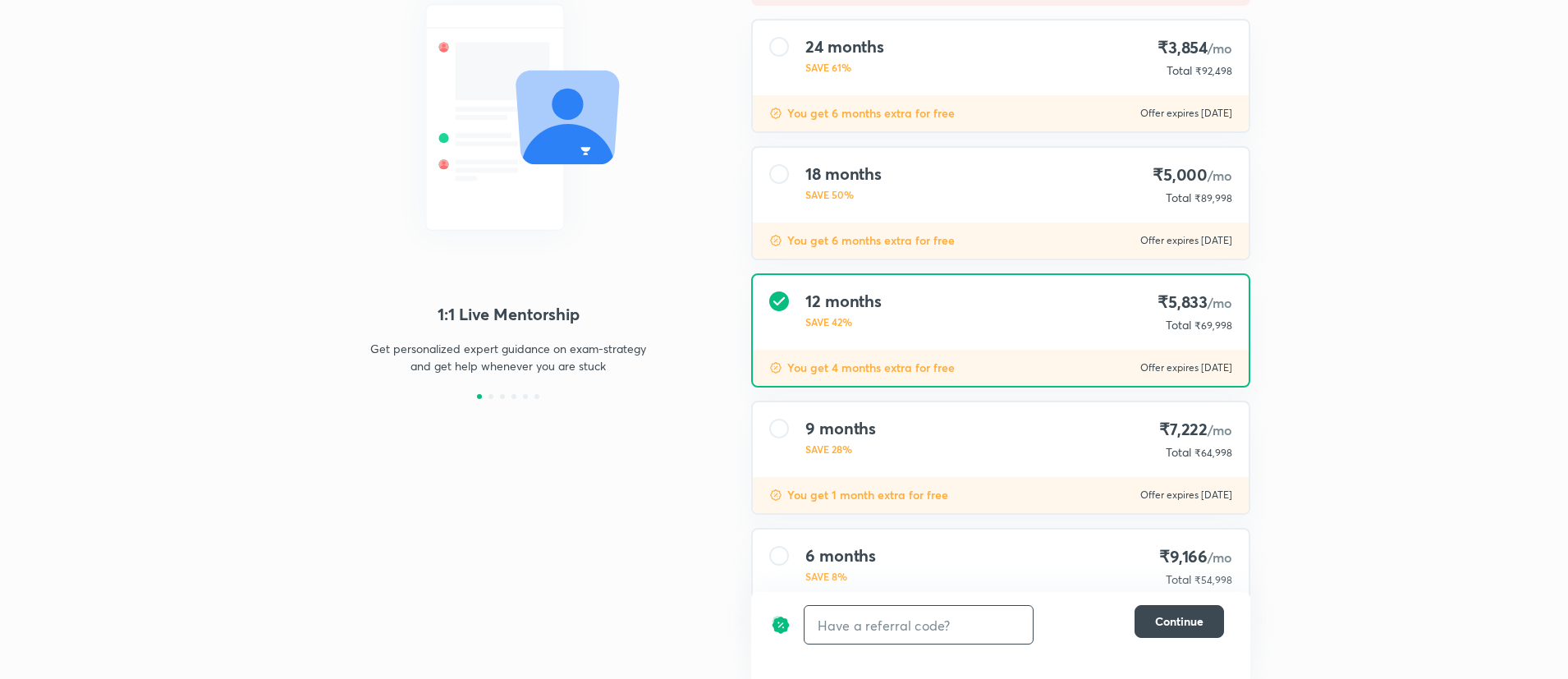
click at [1213, 327] on span "₹69,998" at bounding box center [1214, 325] width 38 height 12
copy span "69,998"
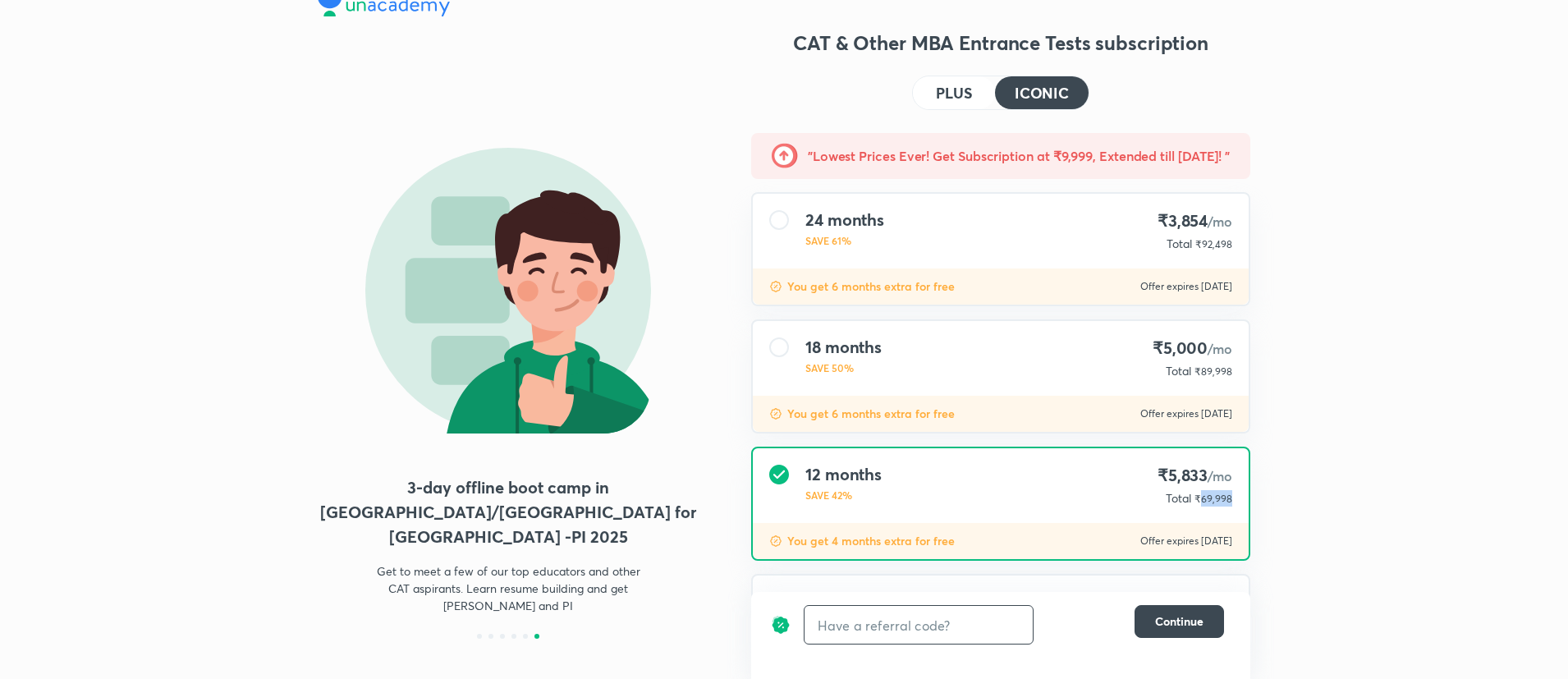
scroll to position [303, 0]
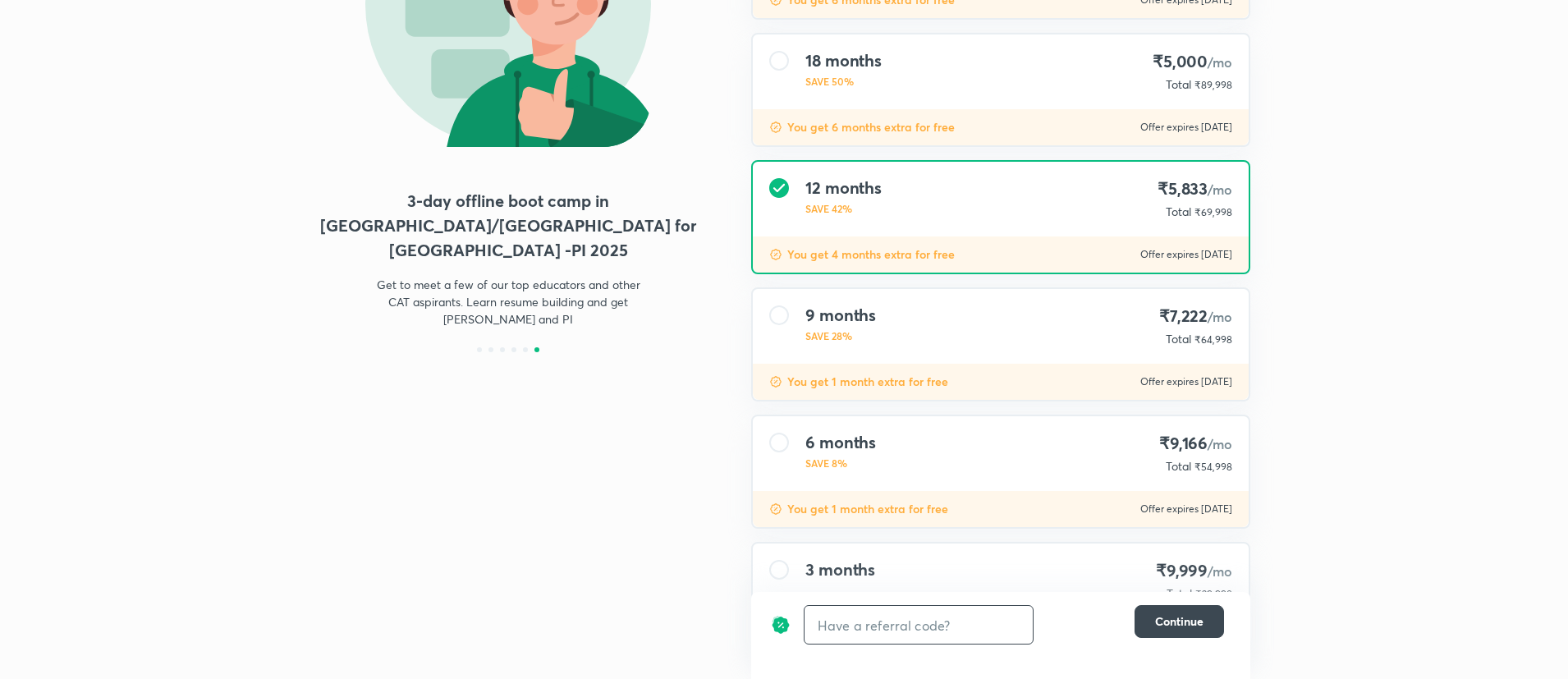
click at [926, 358] on div "9 months SAVE 28% ₹7,222 /mo Total ₹64,998" at bounding box center [1000, 326] width 496 height 75
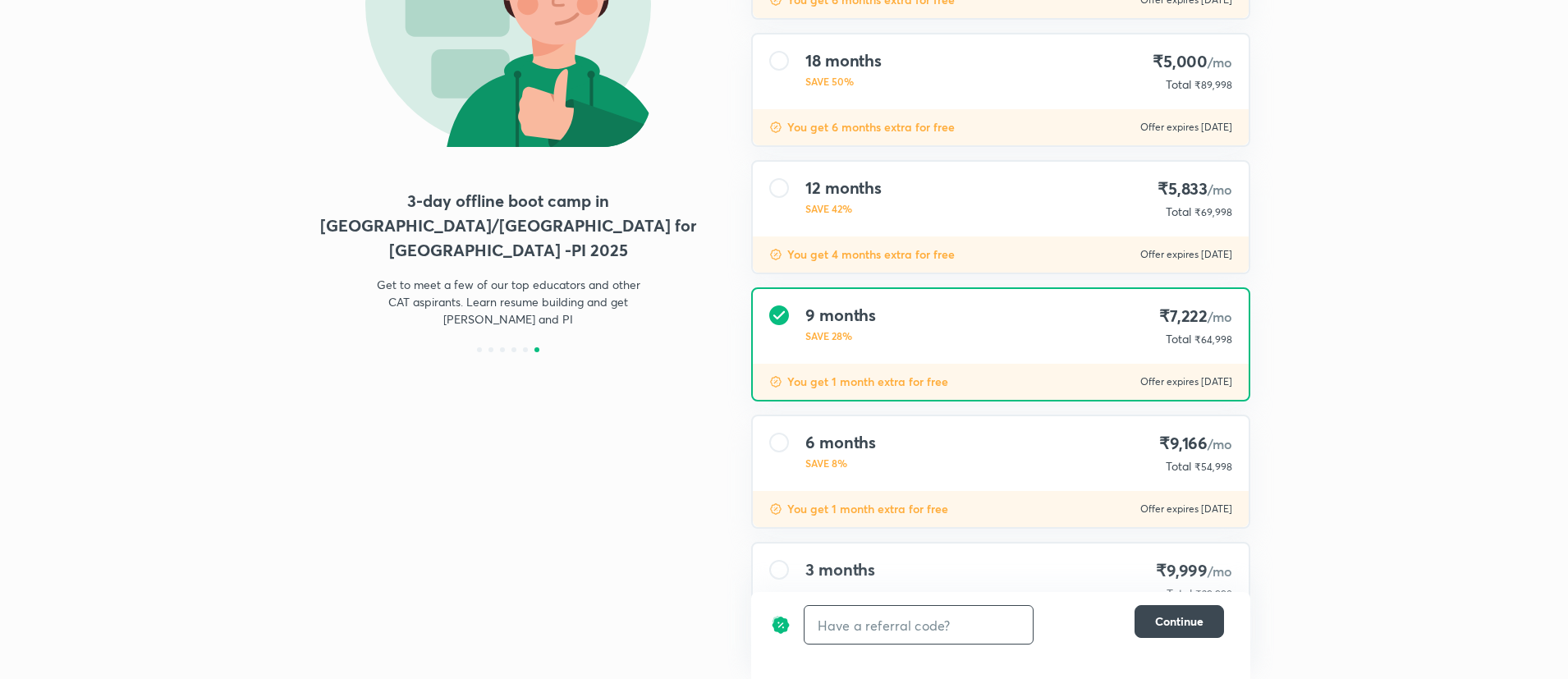
scroll to position [97, 0]
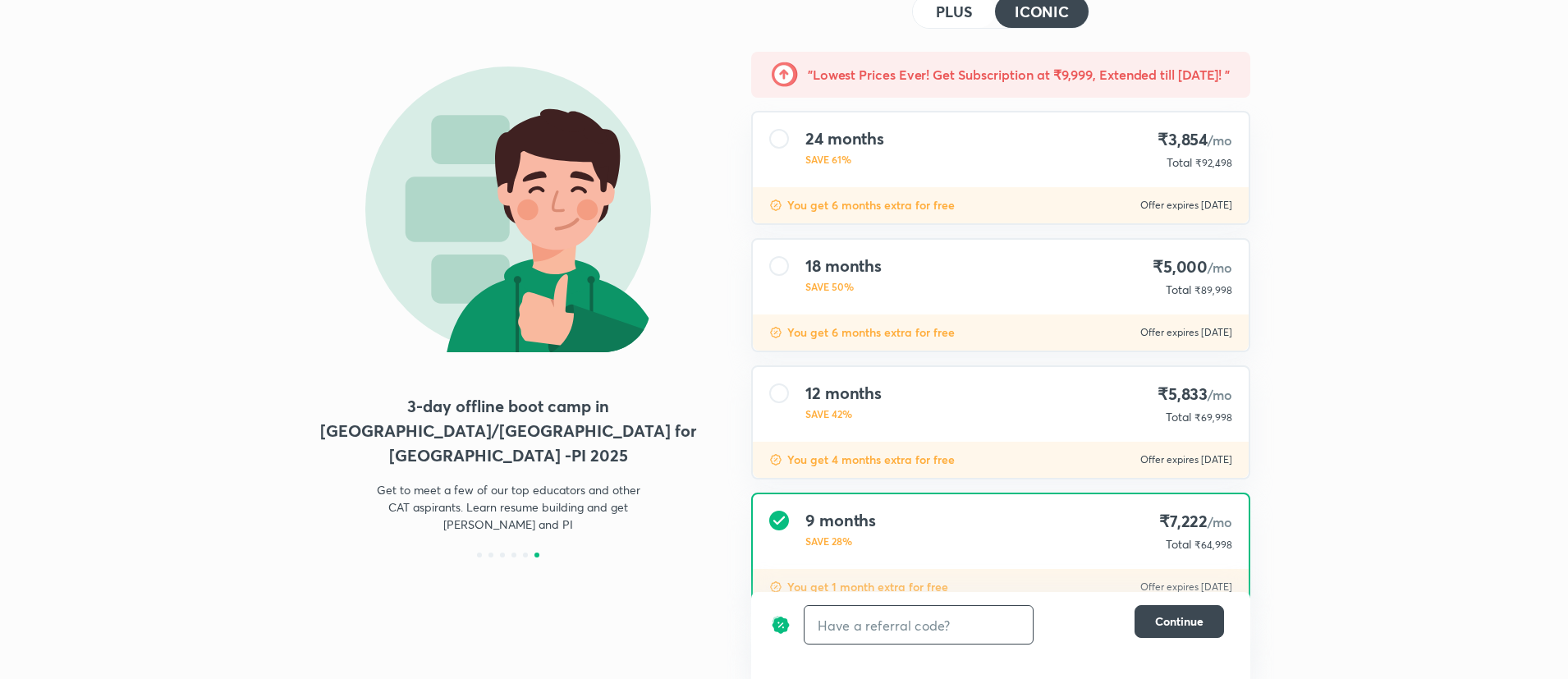
click at [971, 7] on h4 "PLUS" at bounding box center [954, 12] width 36 height 15
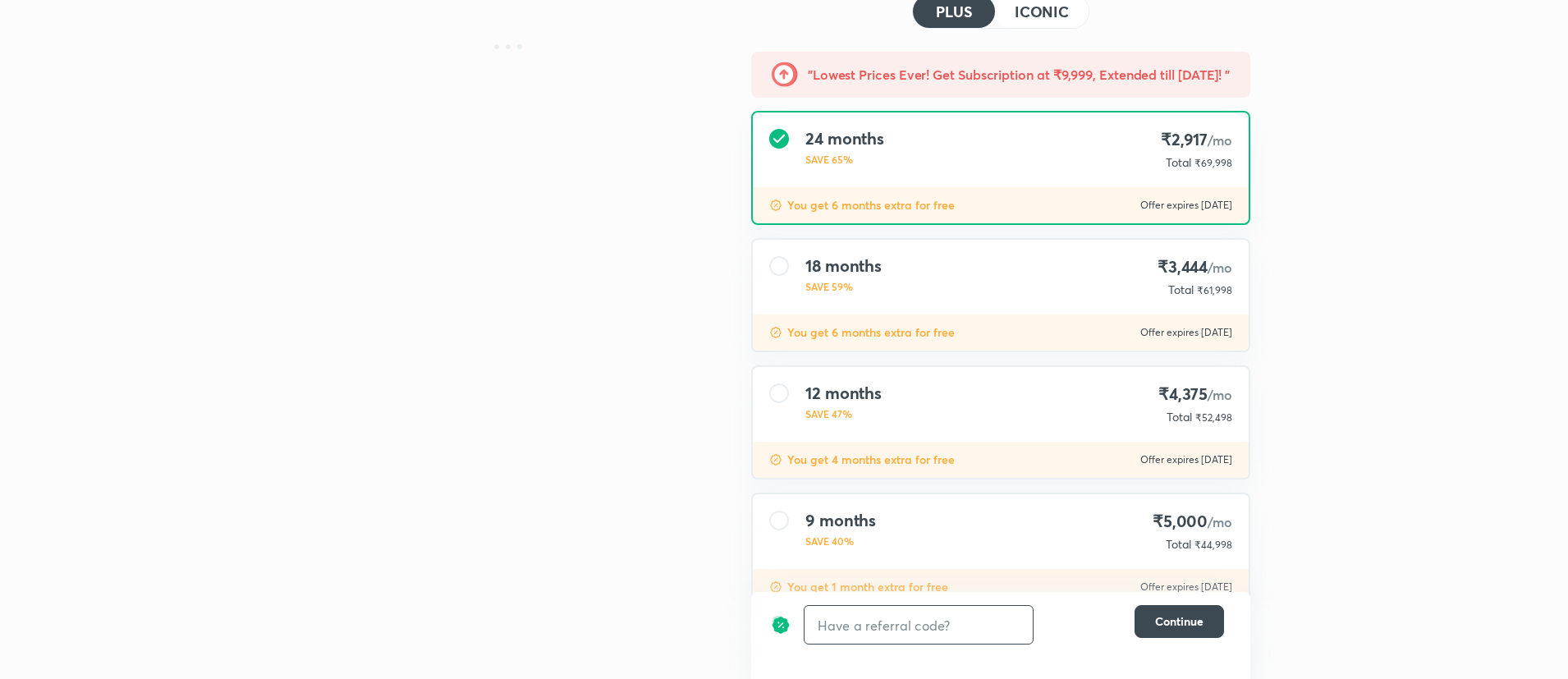
scroll to position [167, 0]
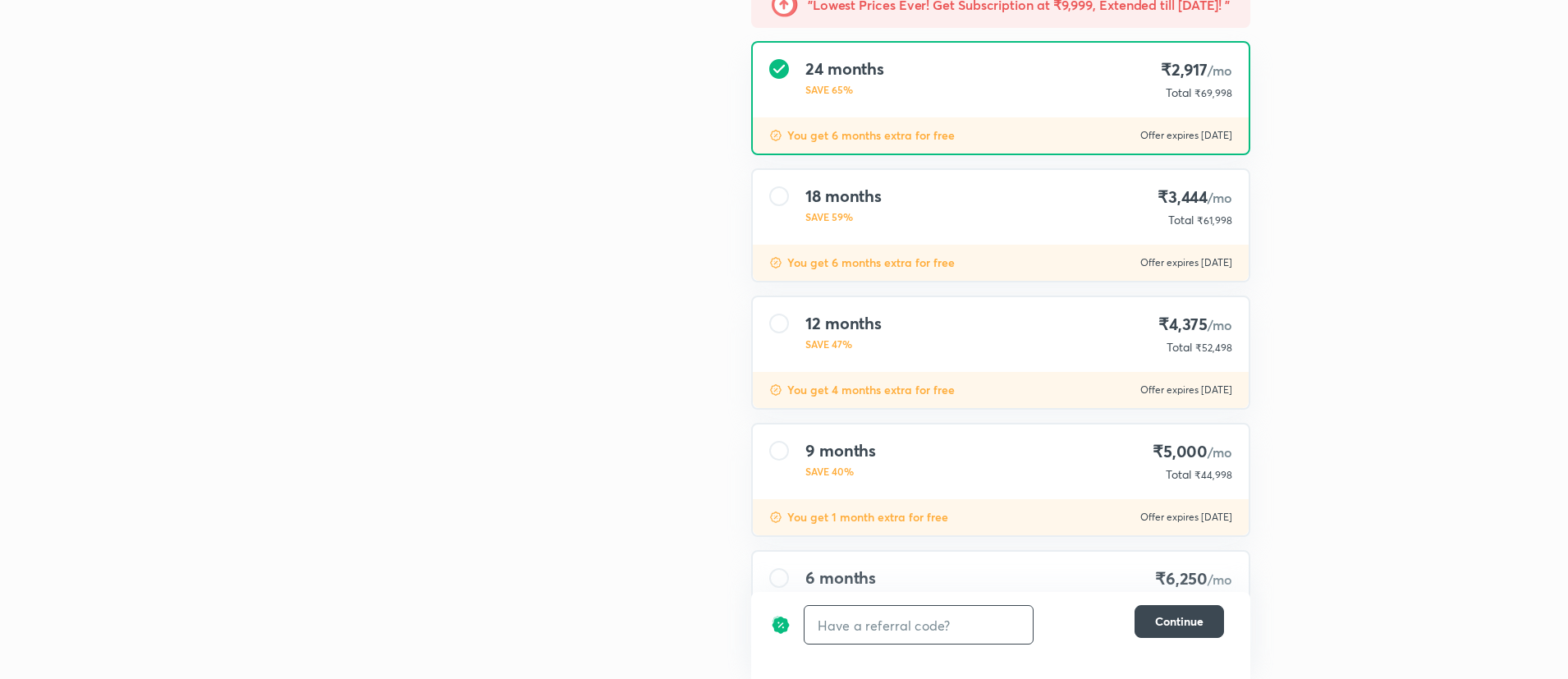
click at [1090, 474] on div "9 months SAVE 40% ₹5,000 /mo Total ₹44,998" at bounding box center [1000, 461] width 496 height 75
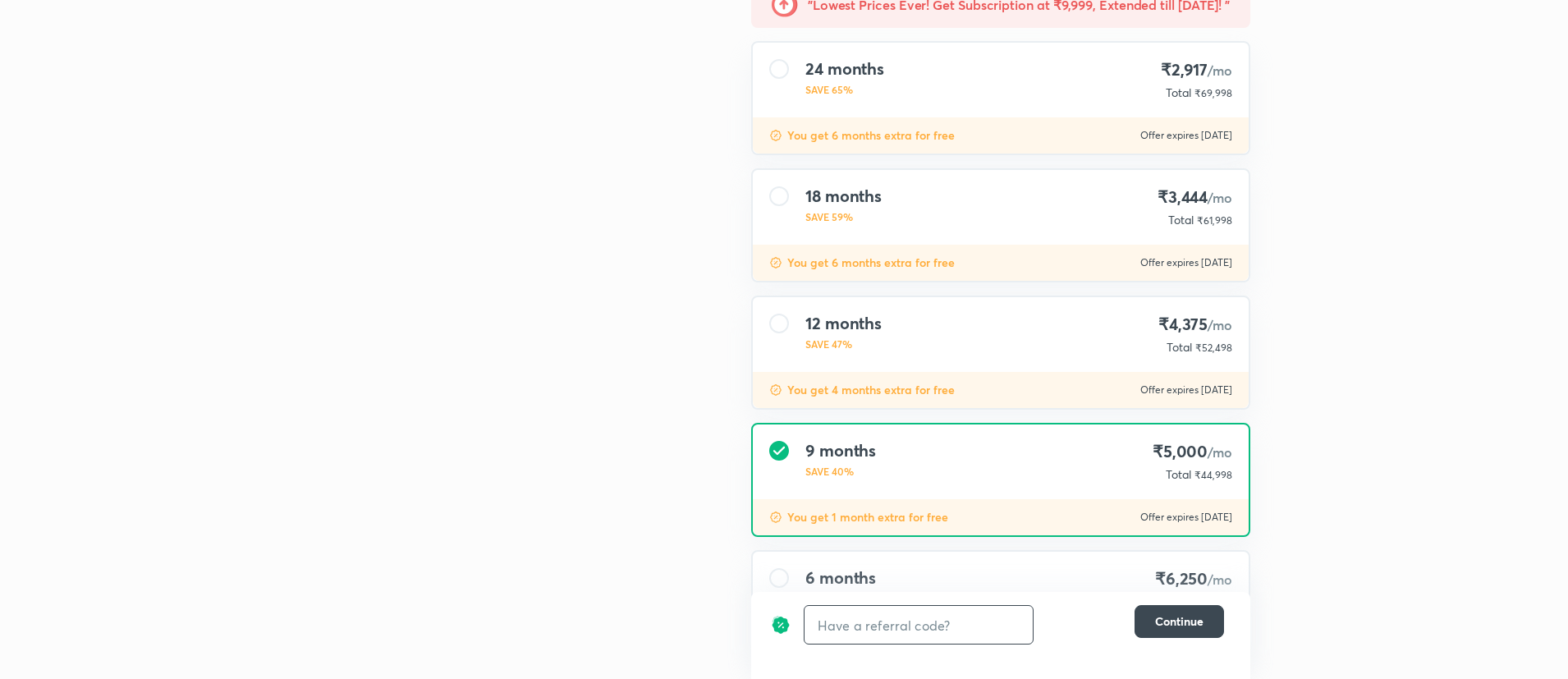
click at [1227, 479] on span "₹44,998" at bounding box center [1214, 474] width 38 height 12
copy span "44,998"
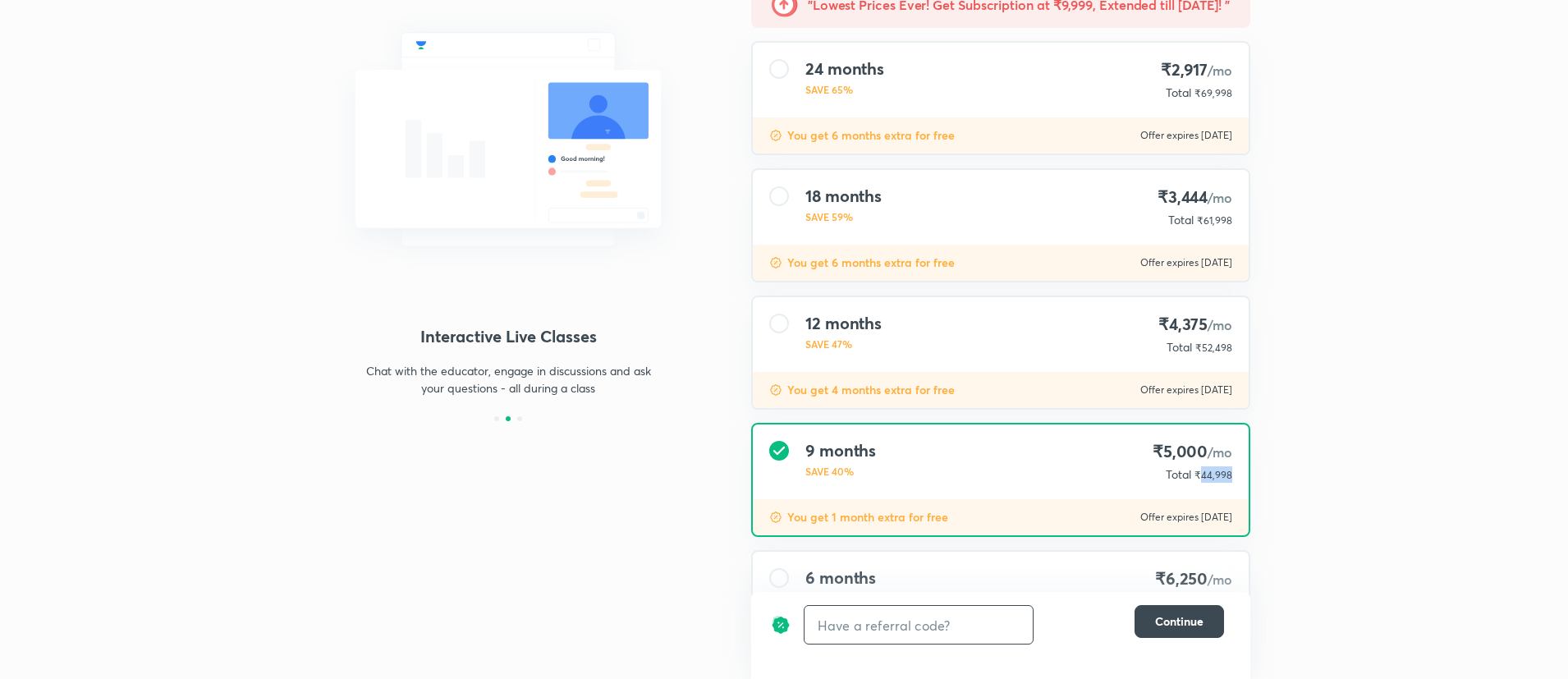
scroll to position [0, 0]
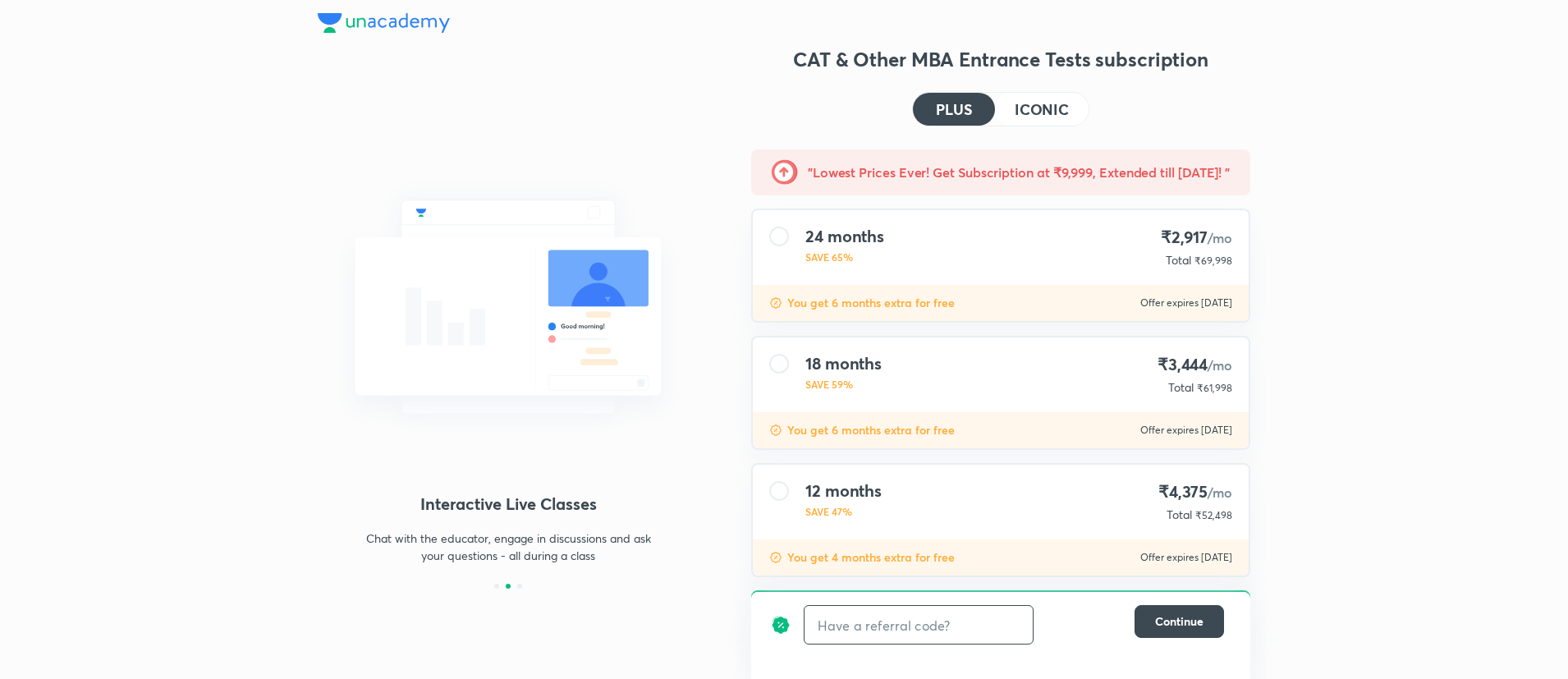
click at [1057, 113] on h4 "ICONIC" at bounding box center [1042, 109] width 54 height 15
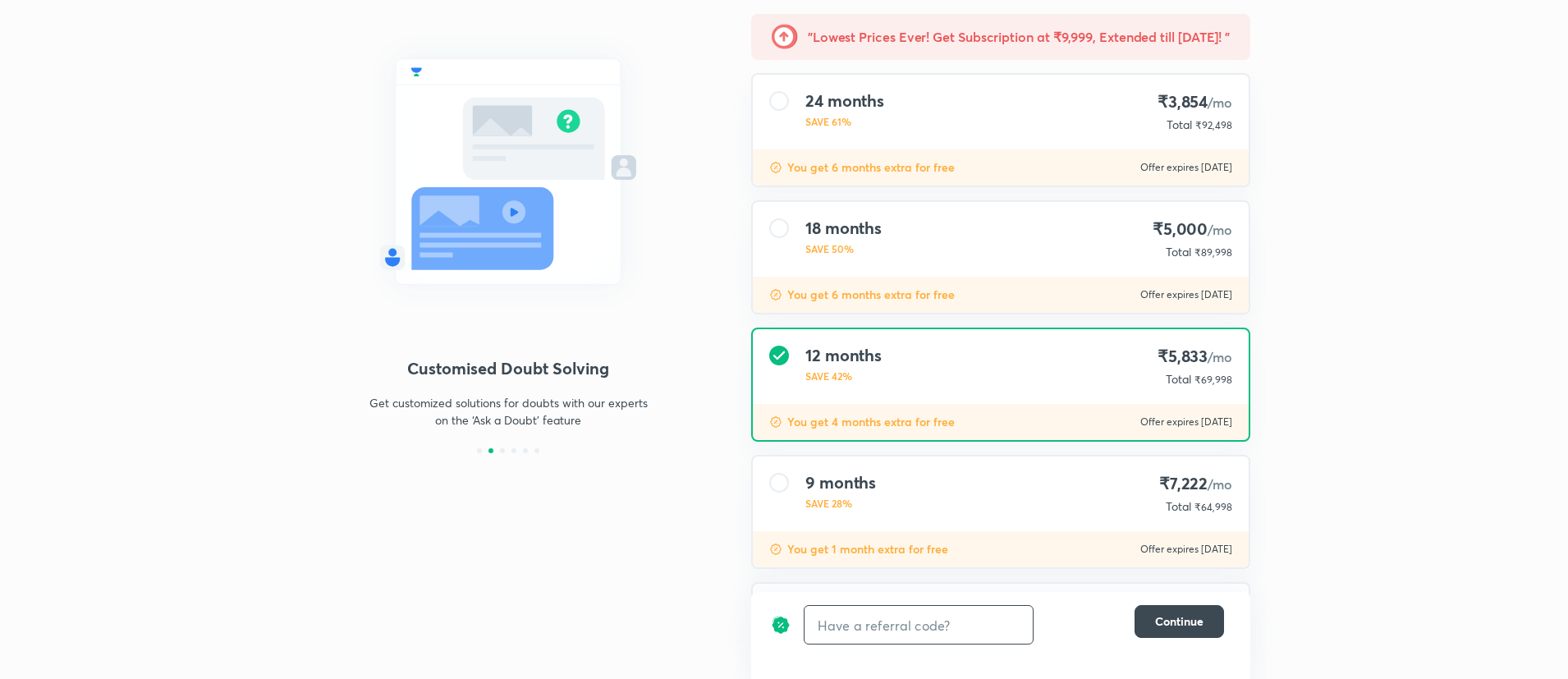
scroll to position [139, 0]
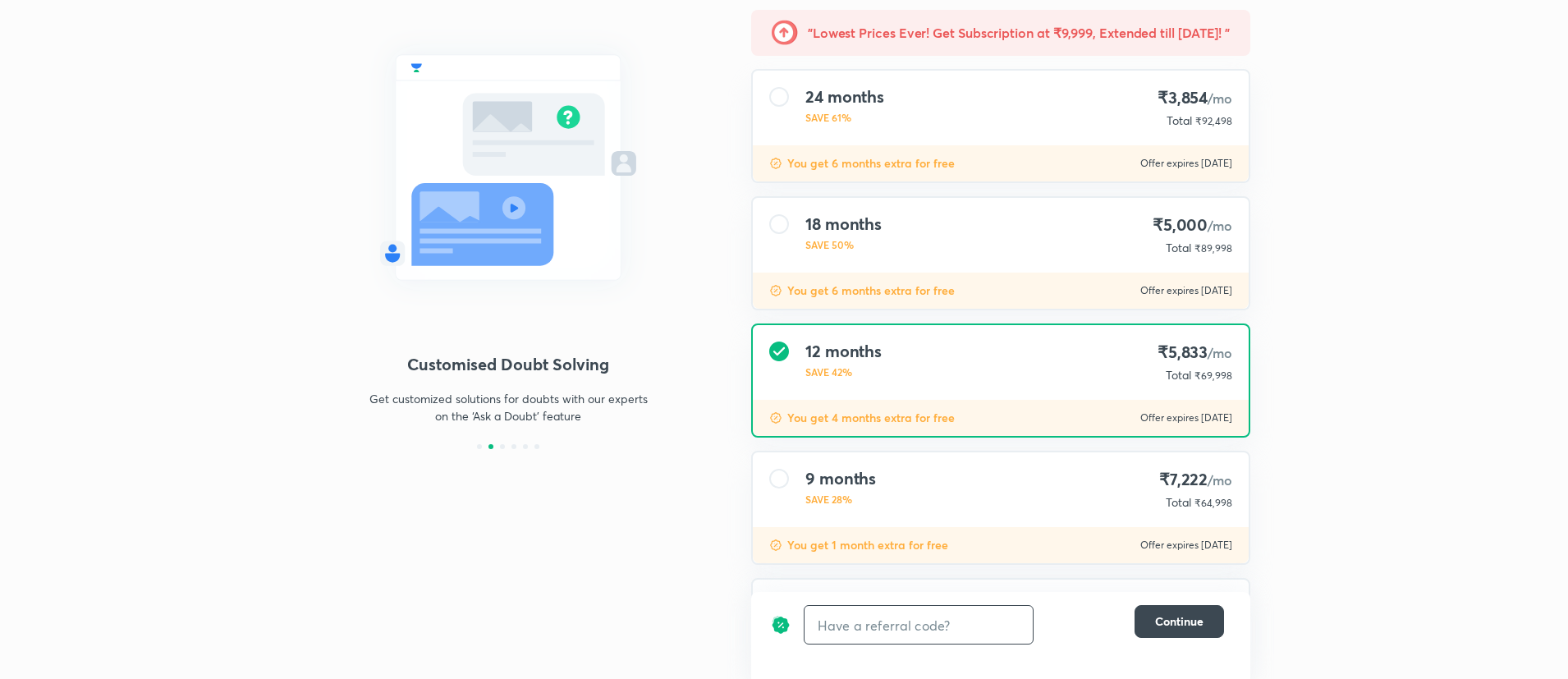
click at [1029, 445] on div ""Lowest Prices Ever! Get Subscription at ₹9,999, Extended till [DATE]! " 24 mon…" at bounding box center [1000, 434] width 526 height 849
click at [1015, 475] on div "9 months SAVE 28% ₹7,222 /mo Total ₹64,998" at bounding box center [1000, 489] width 496 height 75
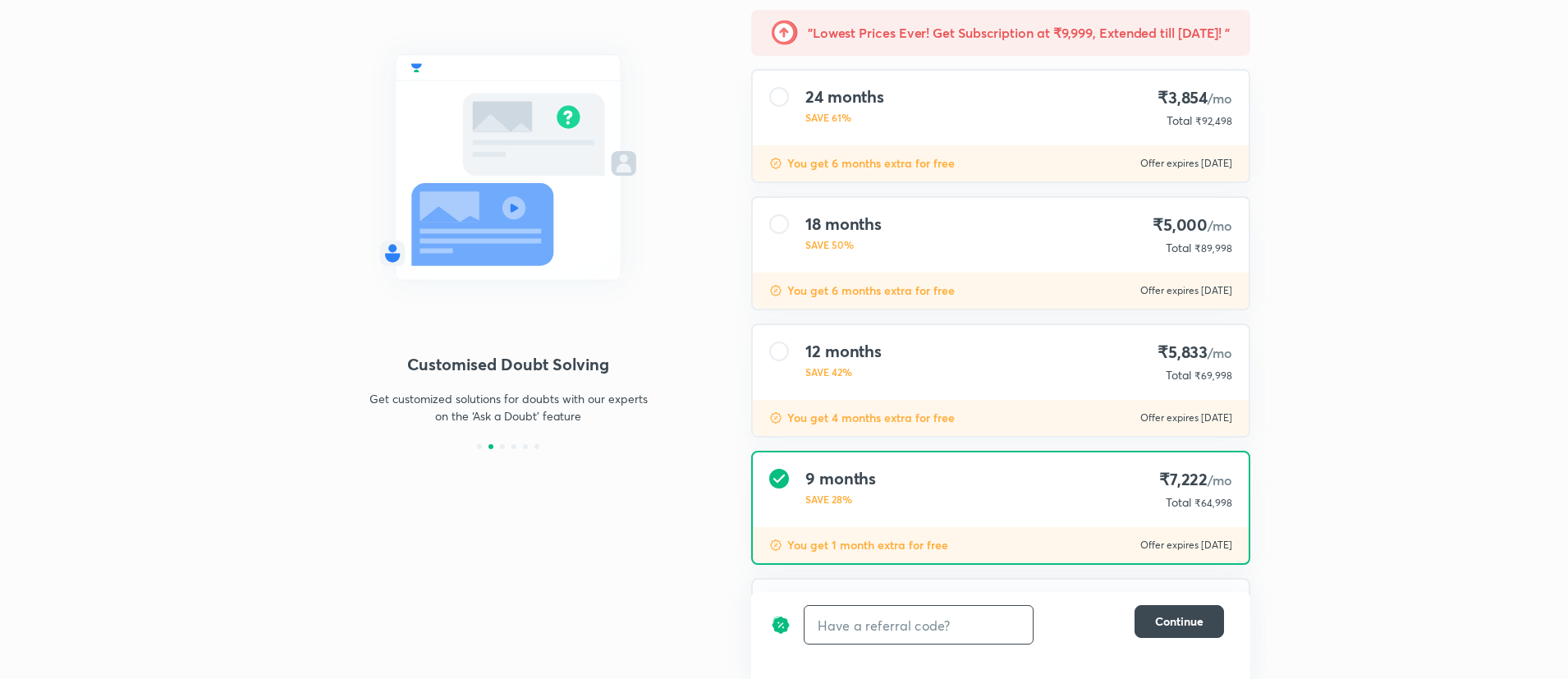
click at [1225, 501] on span "₹64,998" at bounding box center [1214, 502] width 38 height 12
copy span "64,998"
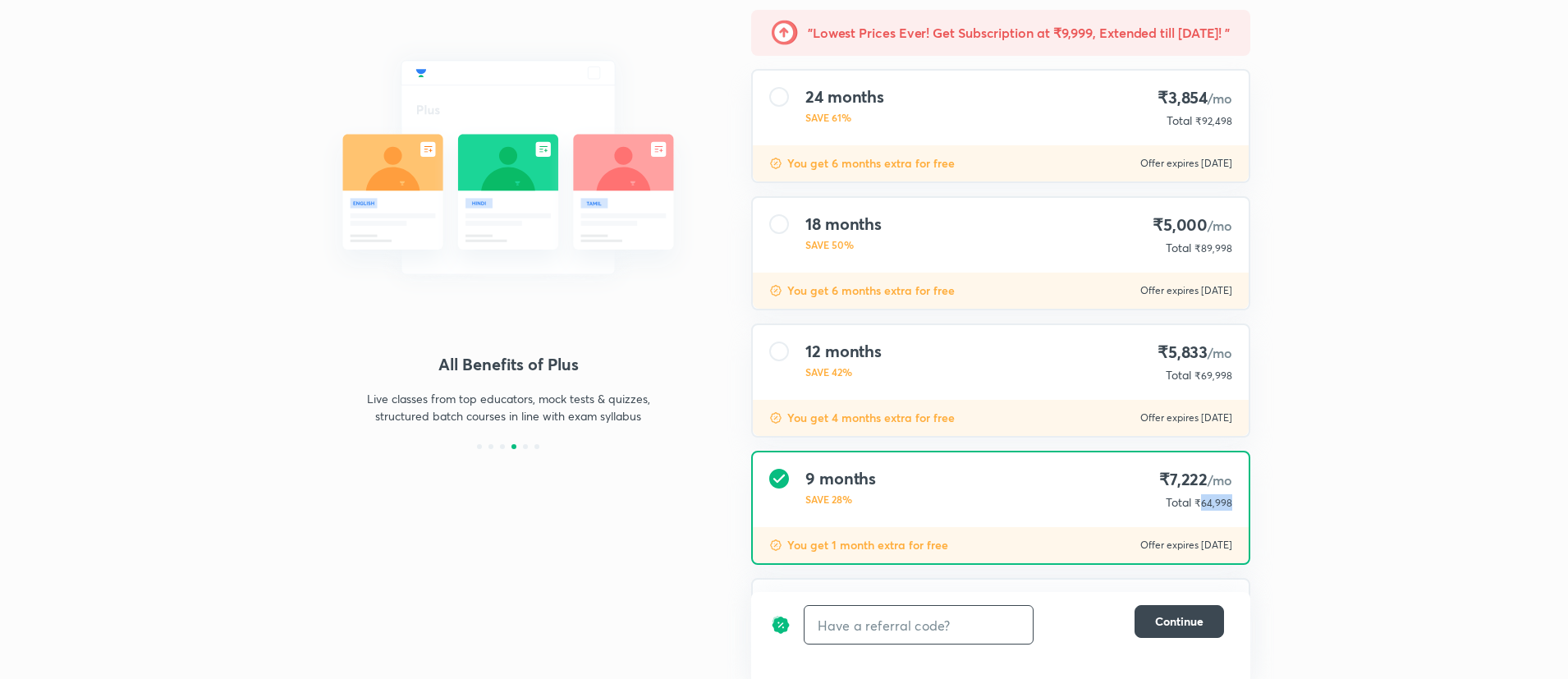
scroll to position [0, 0]
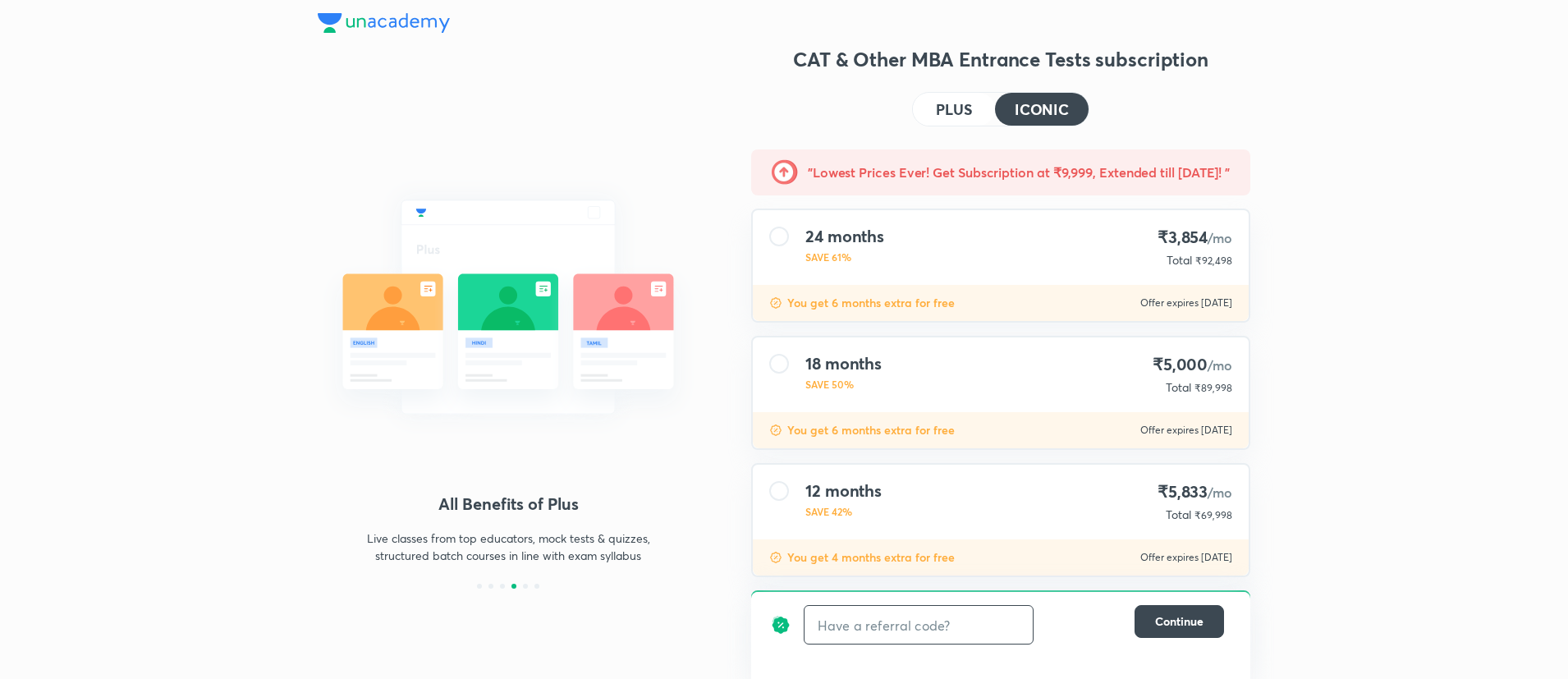
click at [973, 107] on button "PLUS" at bounding box center [953, 109] width 82 height 33
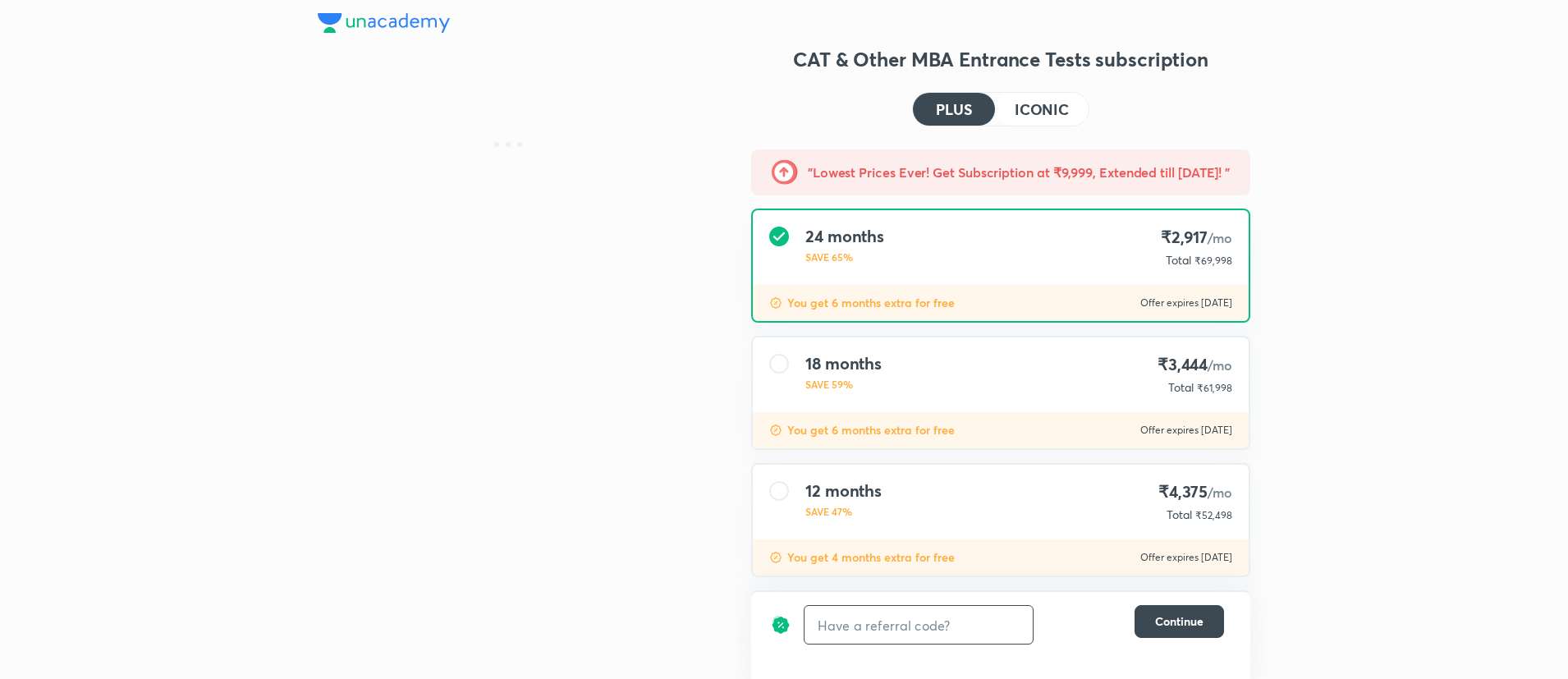
scroll to position [290, 0]
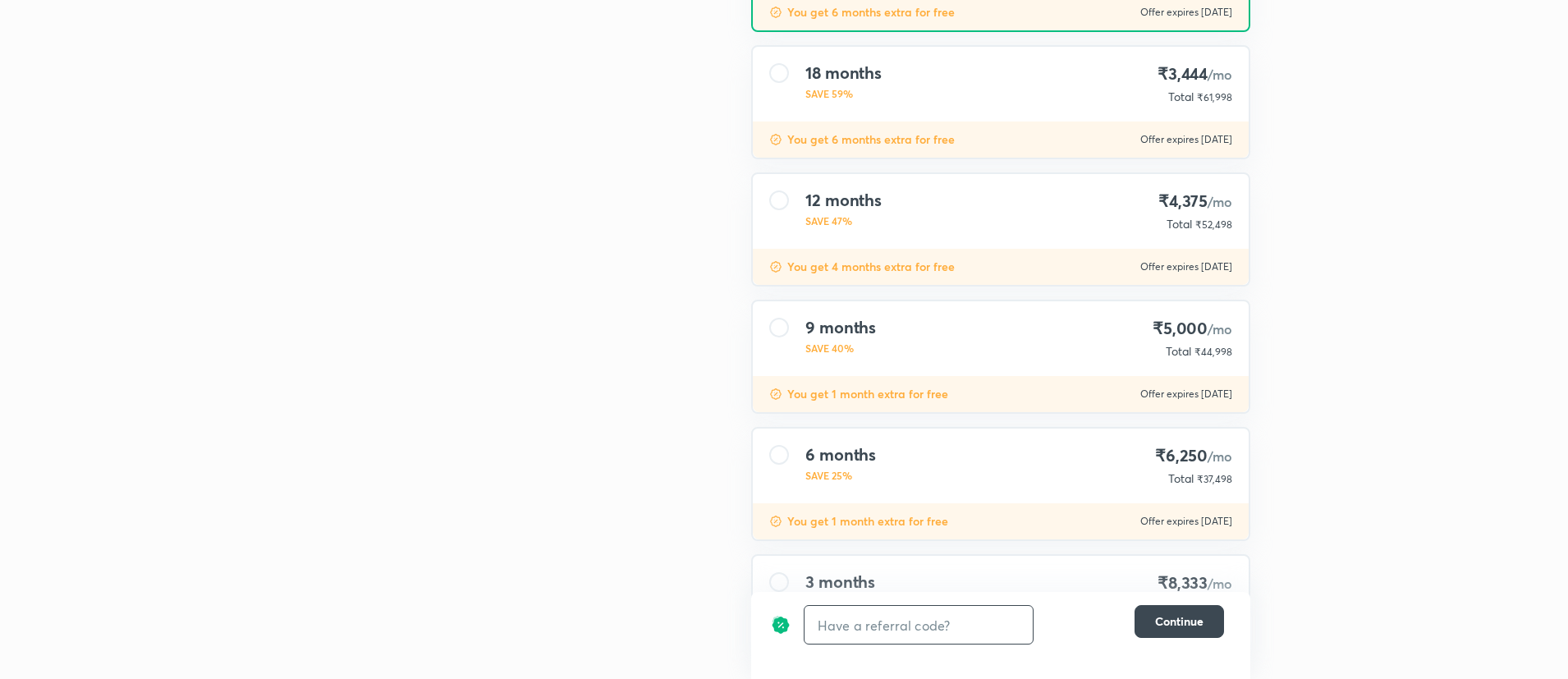
click at [1003, 180] on div "12 months SAVE 47% ₹4,375 /mo Total ₹52,498" at bounding box center [1000, 211] width 496 height 75
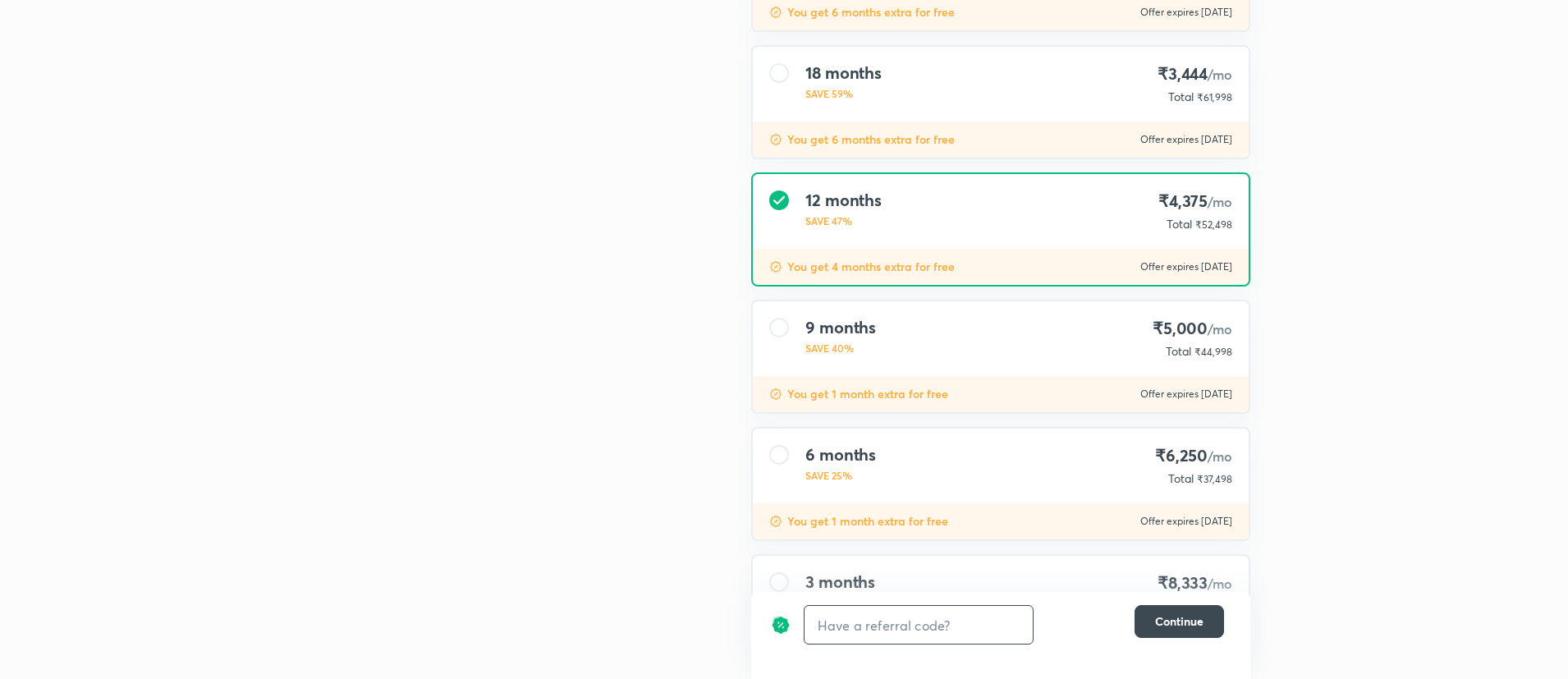
click at [1214, 219] on span "₹52,498" at bounding box center [1214, 224] width 37 height 12
copy span "52,498"
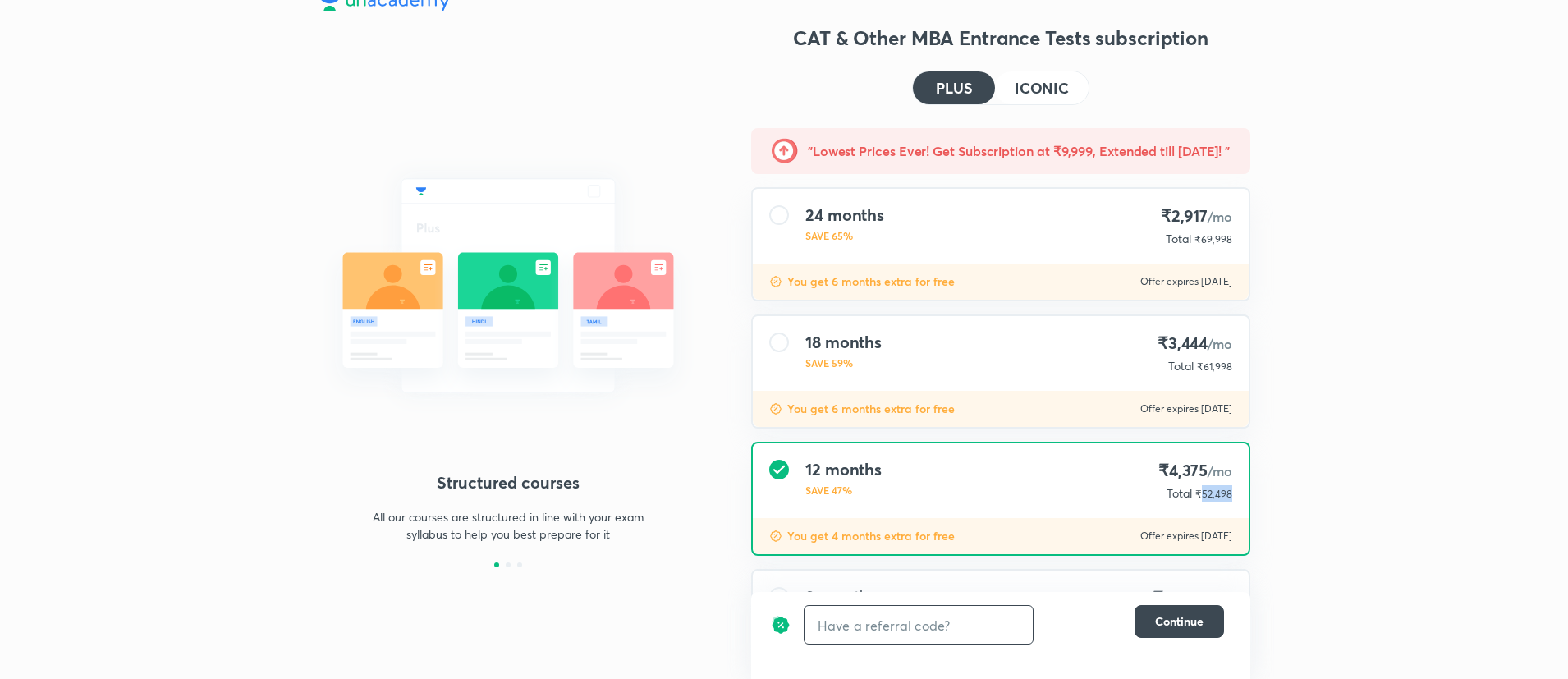
scroll to position [20, 0]
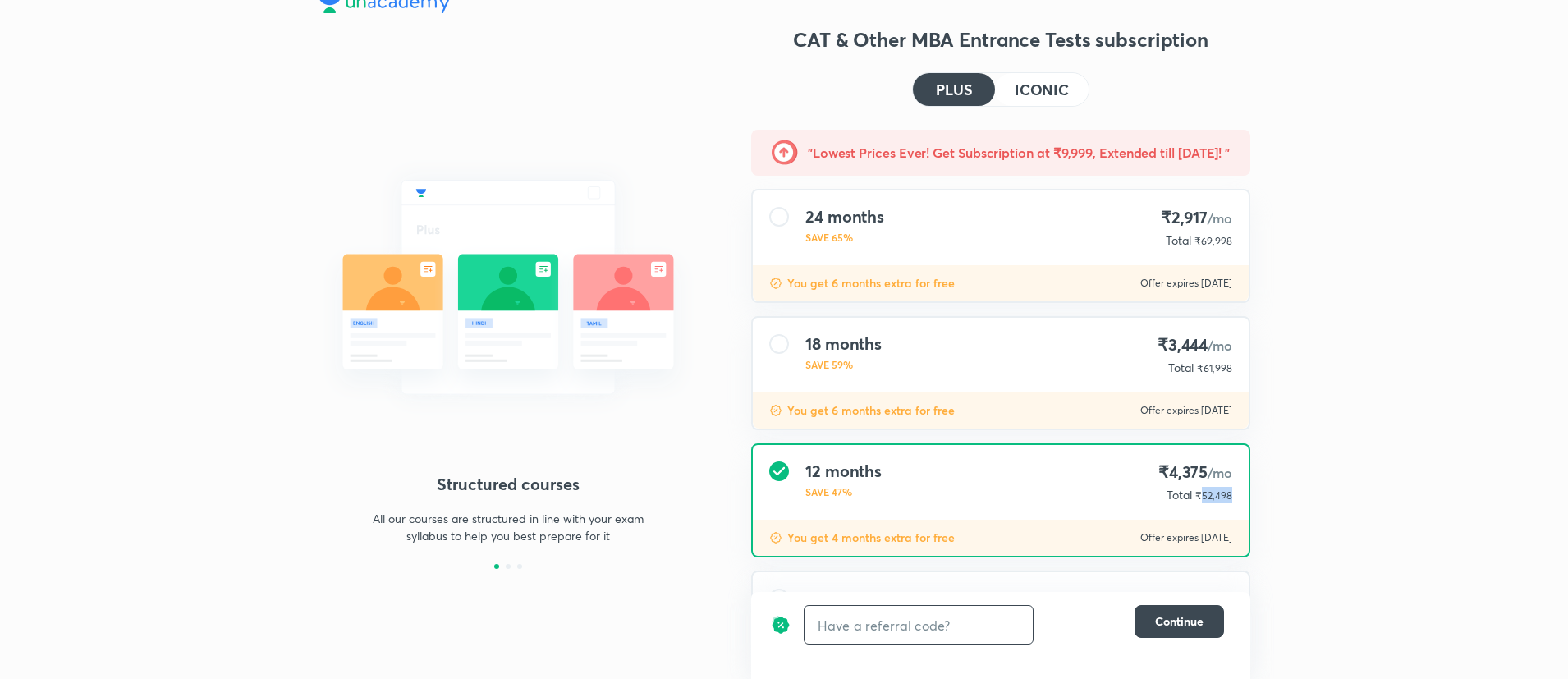
click at [1044, 82] on h4 "ICONIC" at bounding box center [1042, 89] width 54 height 15
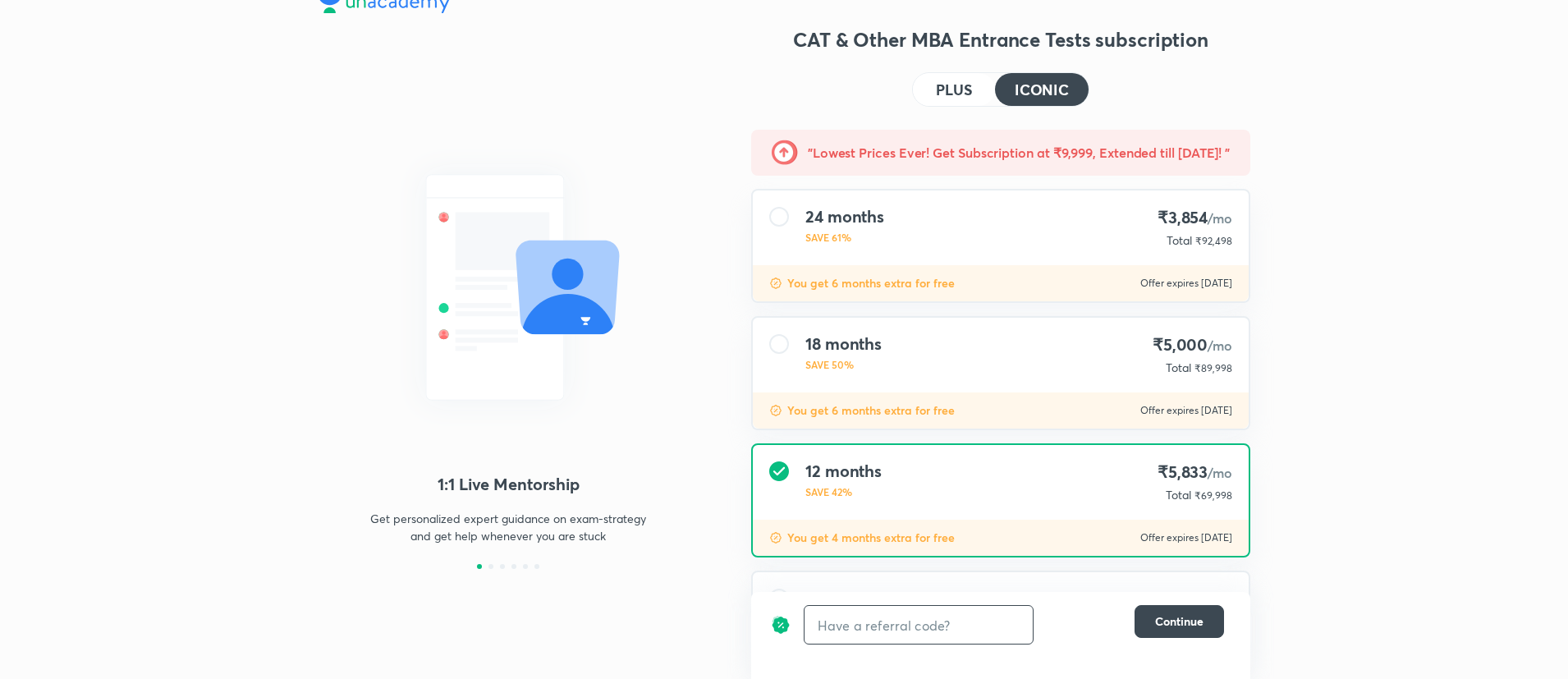
click at [1218, 493] on span "₹69,998" at bounding box center [1214, 495] width 38 height 12
copy span "69,998"
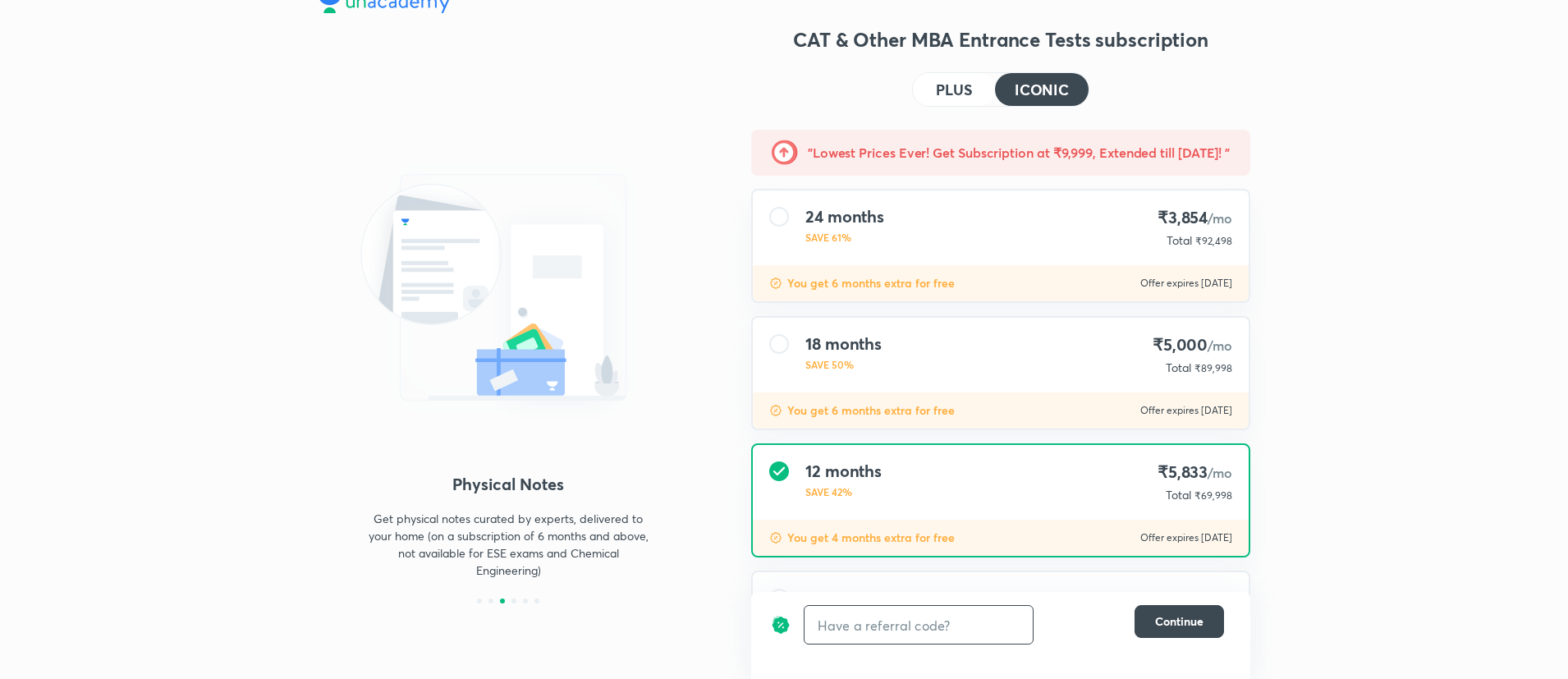
click at [923, 353] on div "18 months SAVE 50% ₹5,000 /mo Total ₹89,998" at bounding box center [1000, 355] width 496 height 75
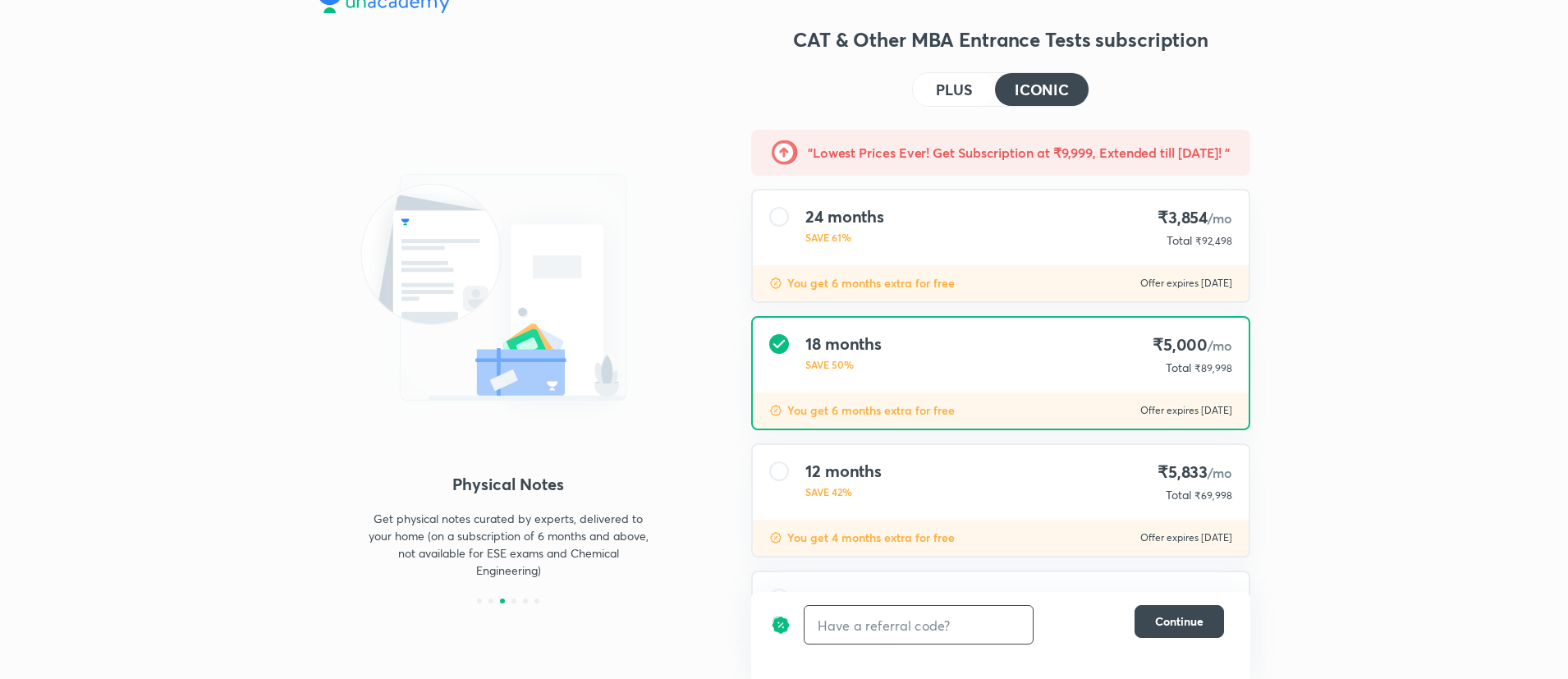
click at [946, 97] on h4 "PLUS" at bounding box center [954, 89] width 36 height 15
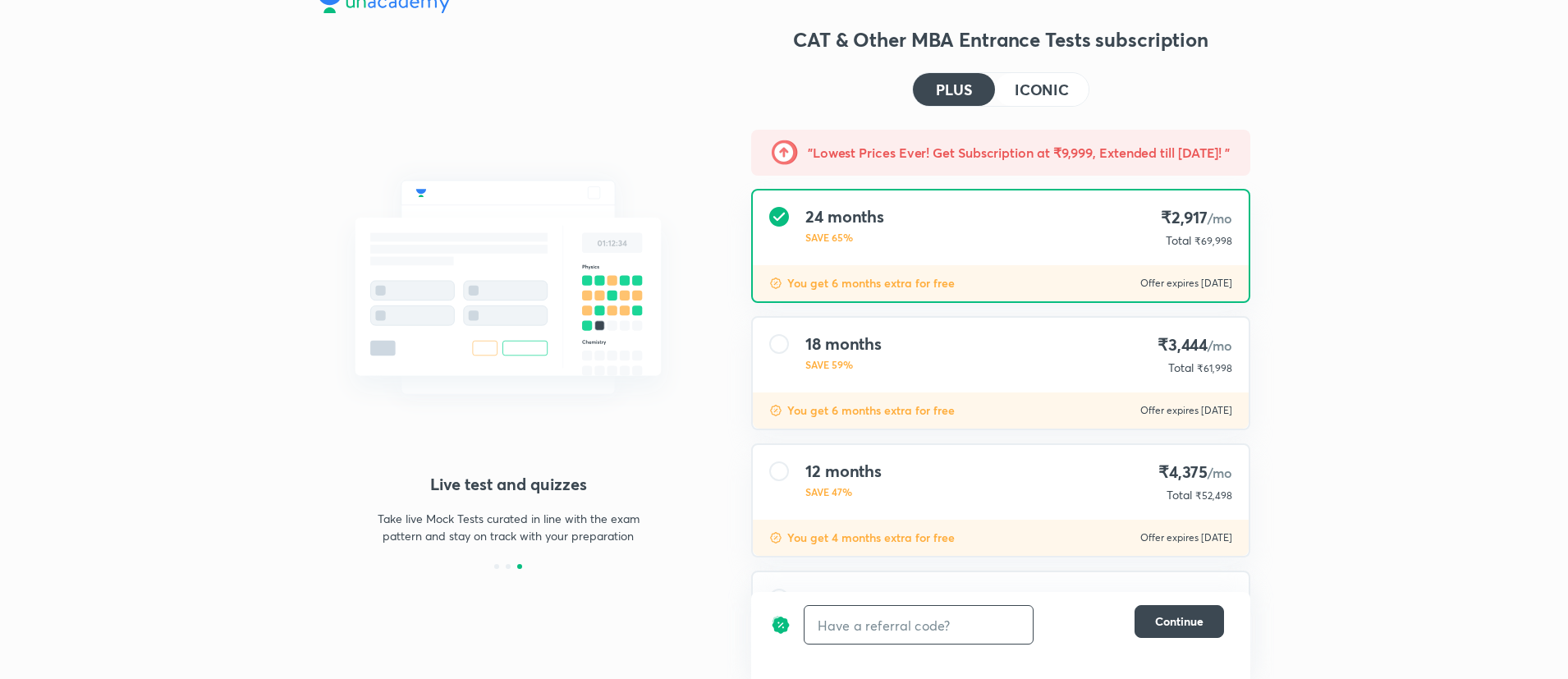
click at [1032, 329] on div "18 months SAVE 59% ₹3,444 /mo Total ₹61,998" at bounding box center [1000, 355] width 496 height 75
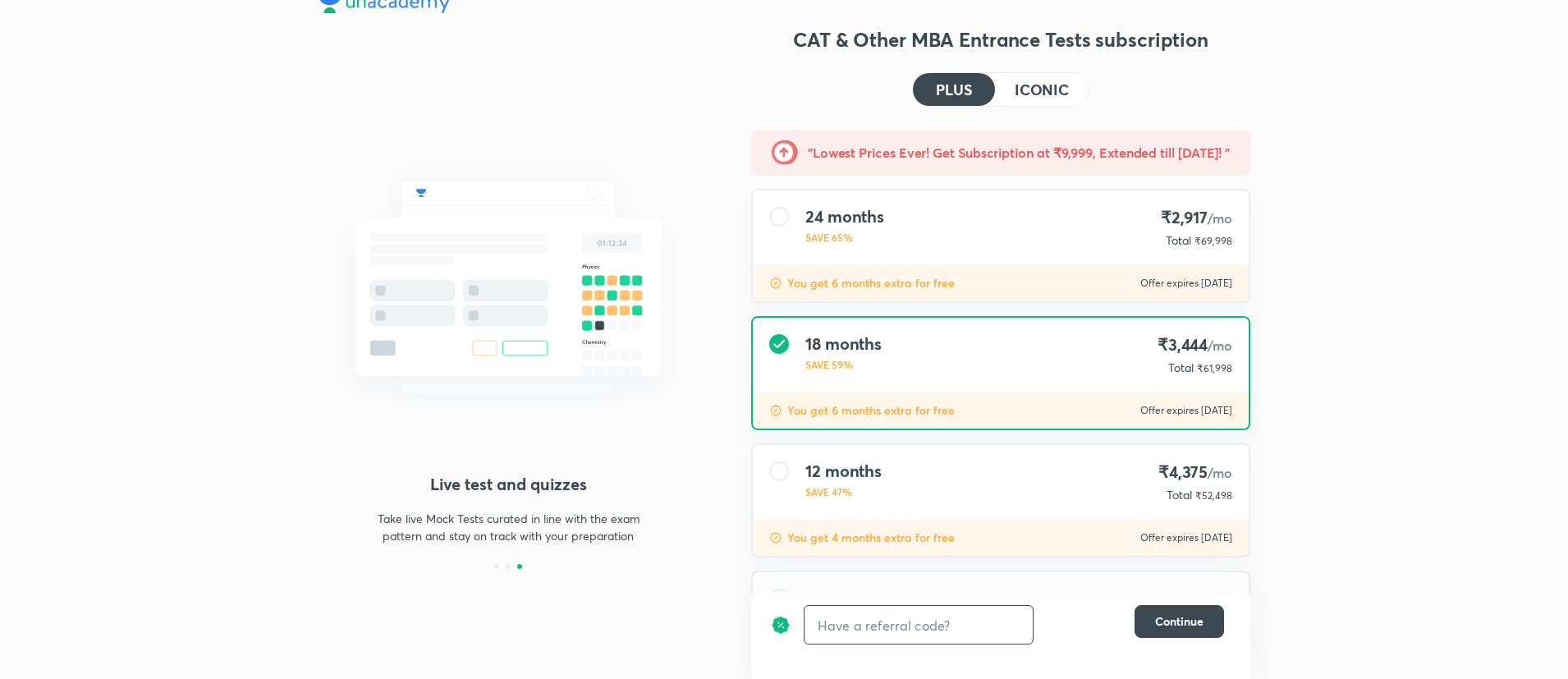
click at [1227, 370] on span "₹61,998" at bounding box center [1215, 368] width 35 height 12
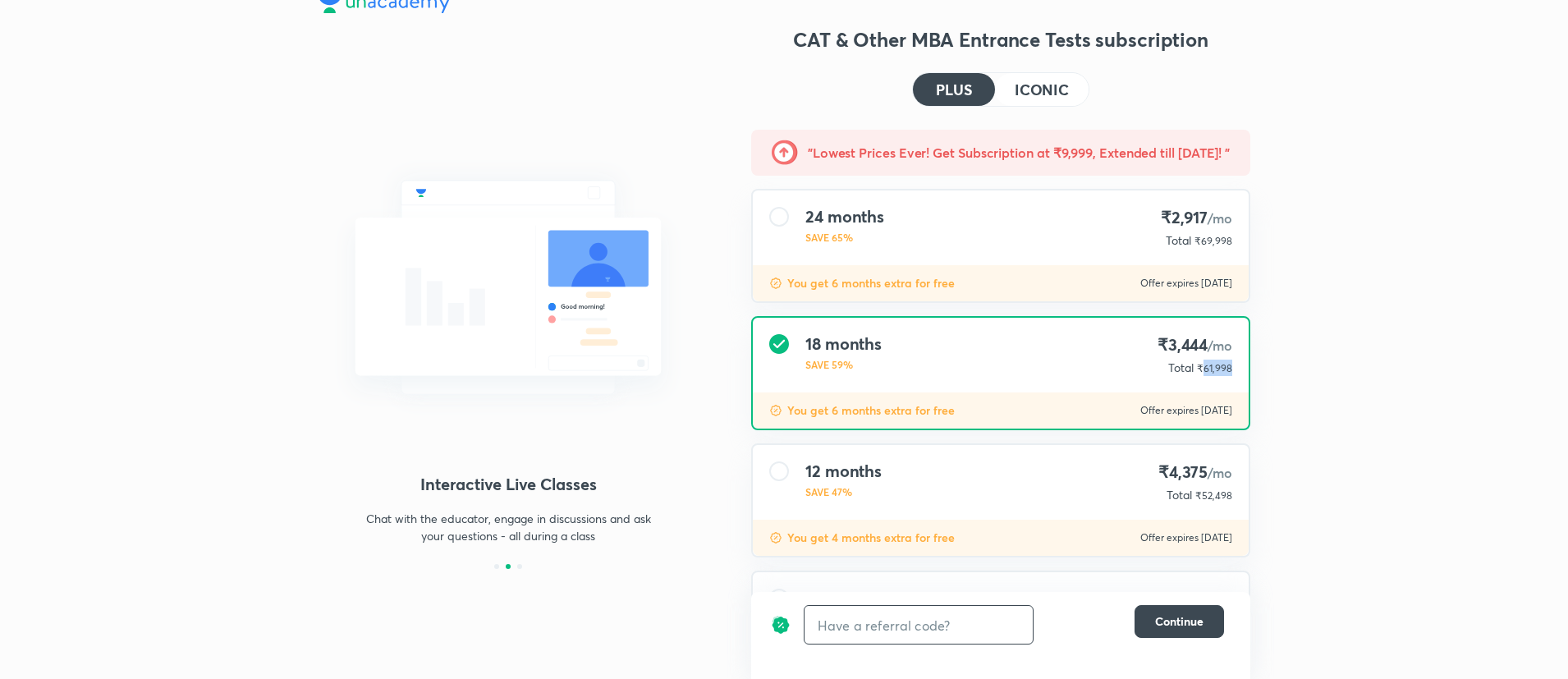
click at [1047, 91] on h4 "ICONIC" at bounding box center [1042, 89] width 54 height 15
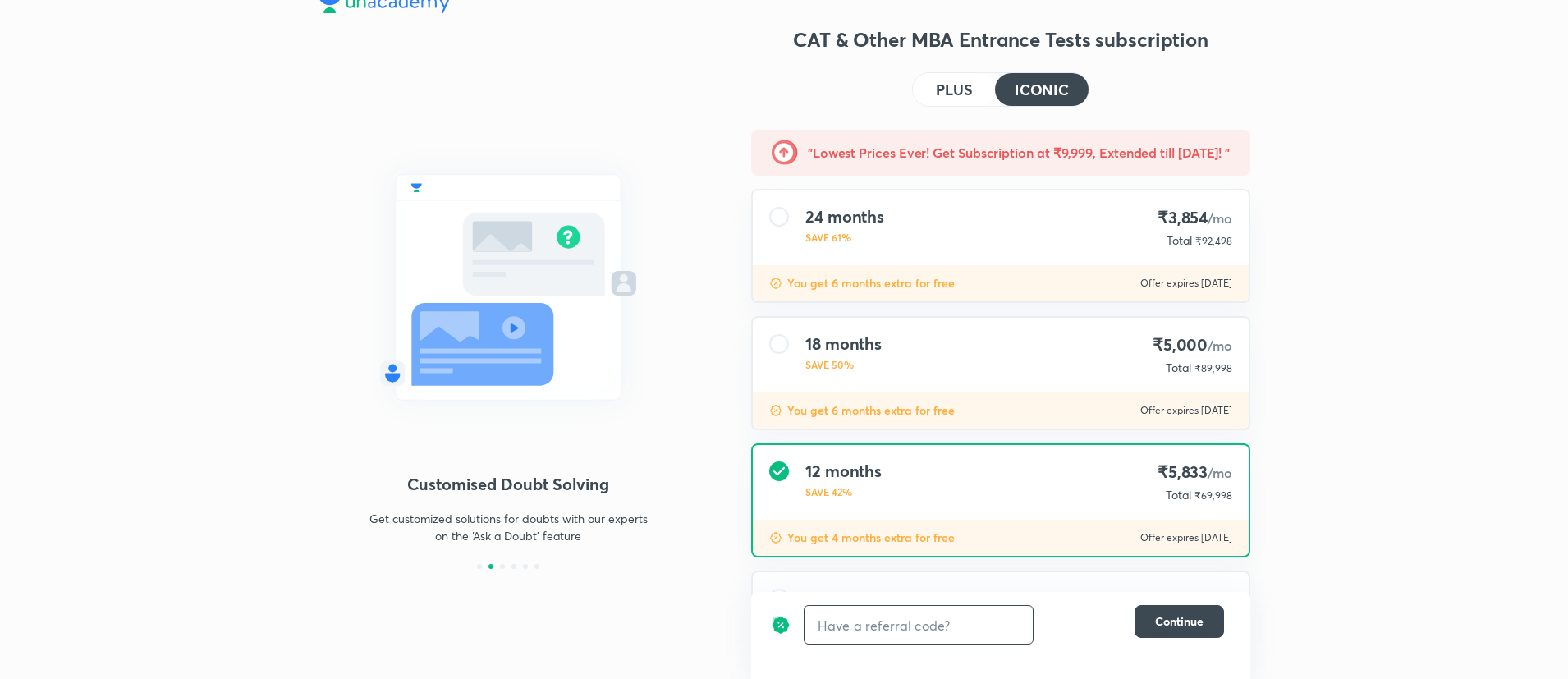
click at [1054, 335] on div "18 months SAVE 50% ₹5,000 /mo Total ₹89,998" at bounding box center [1000, 355] width 496 height 75
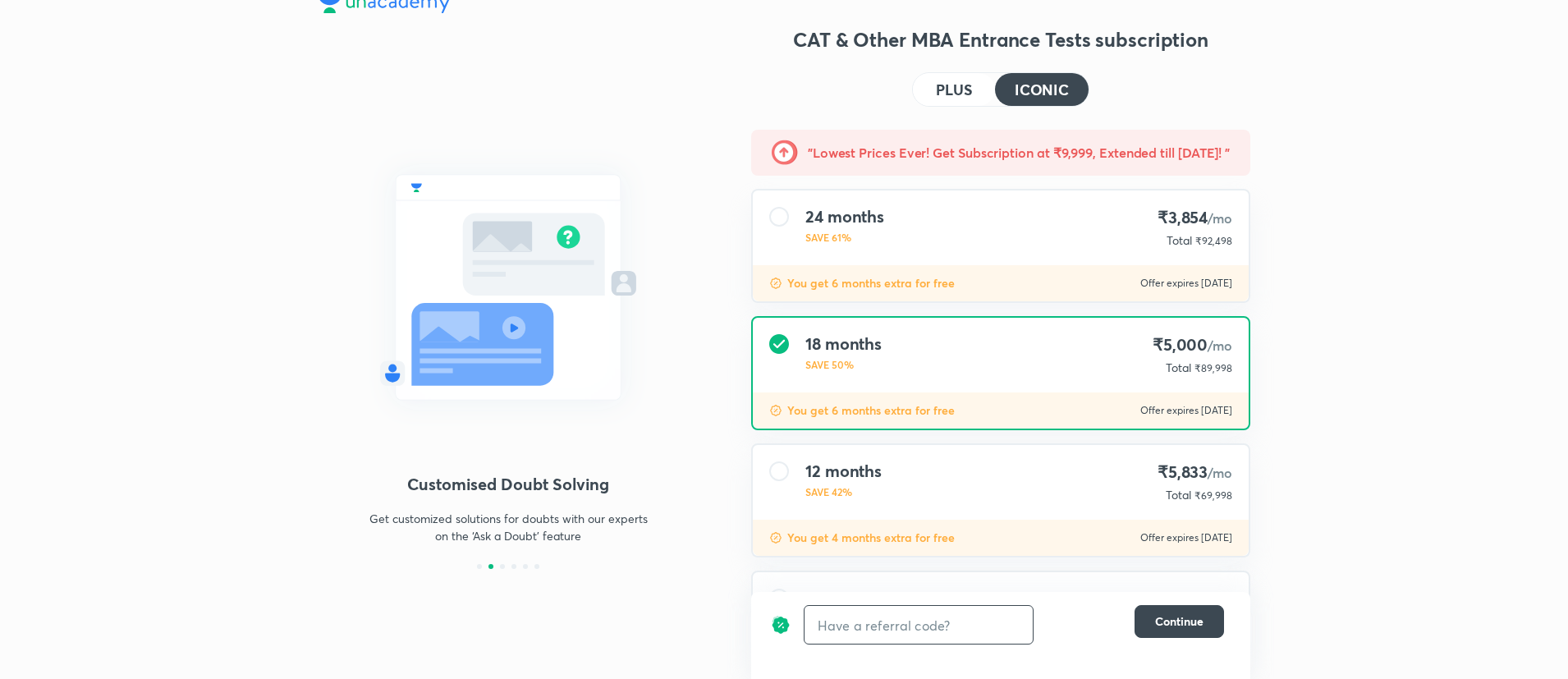
click at [1222, 368] on span "₹89,998" at bounding box center [1214, 368] width 38 height 12
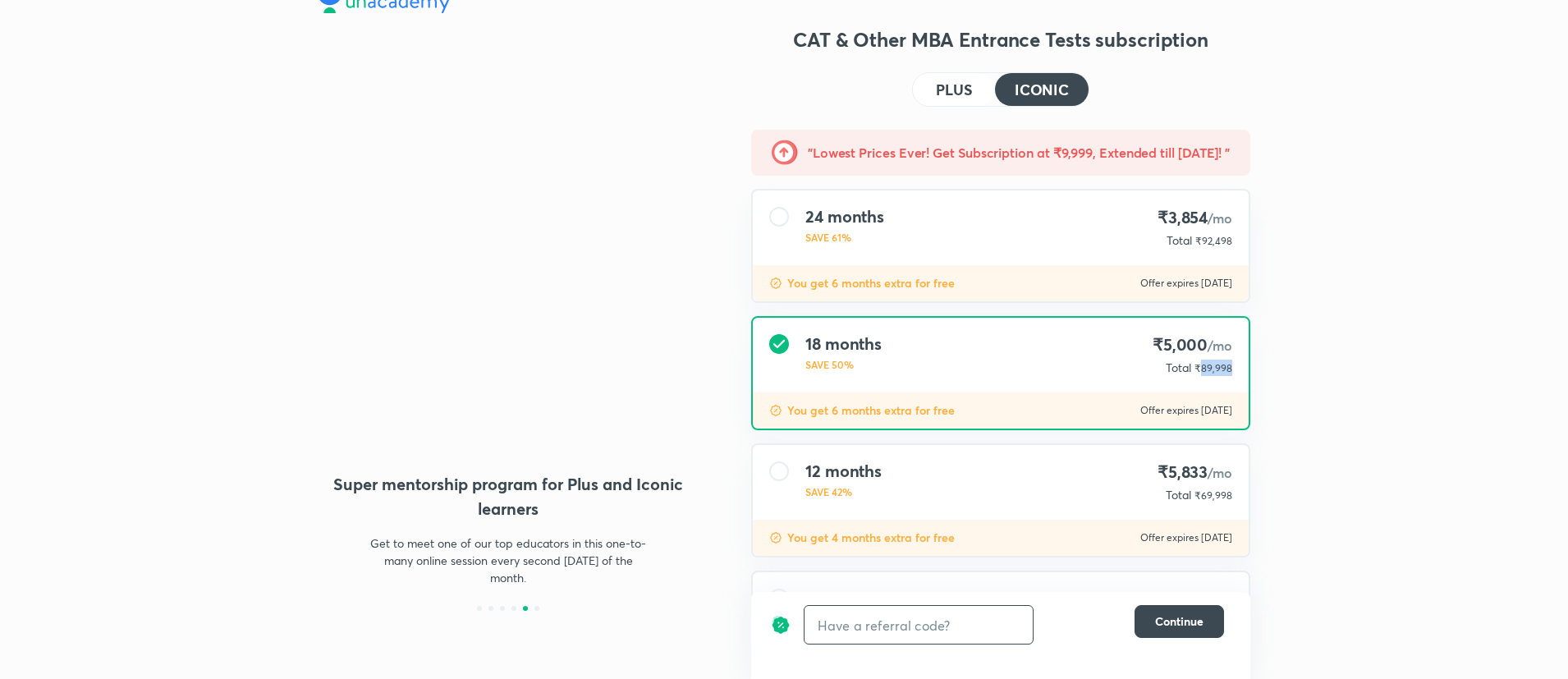
scroll to position [0, 0]
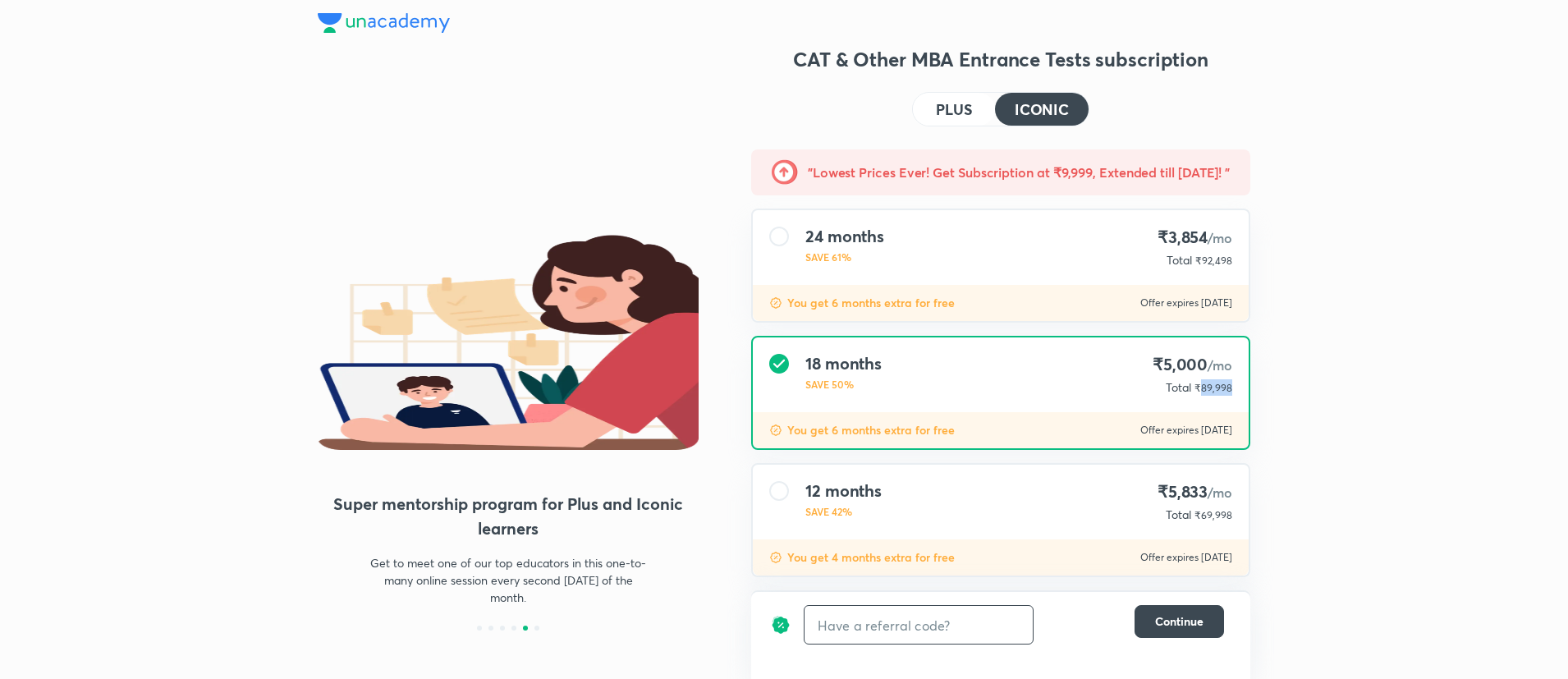
click at [939, 111] on h4 "PLUS" at bounding box center [954, 109] width 36 height 15
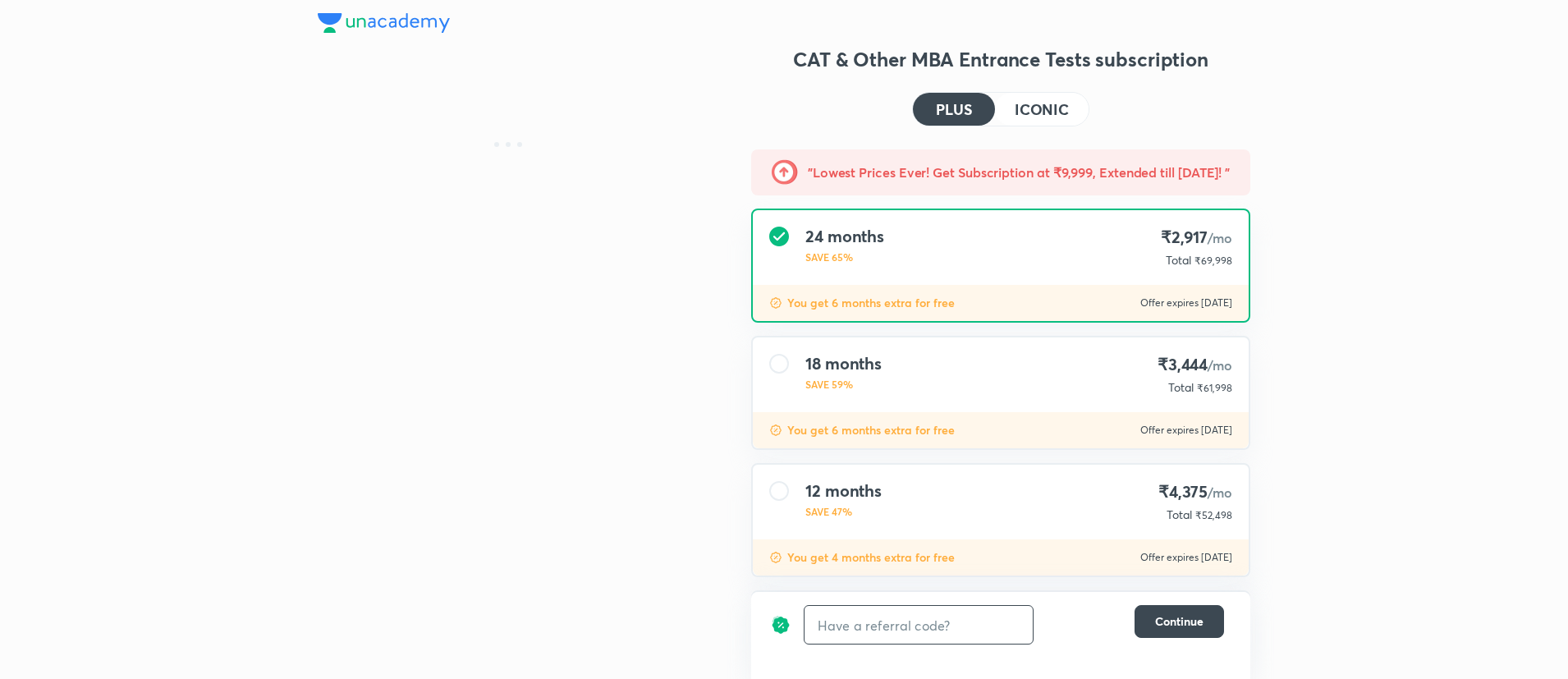
click at [975, 258] on div "24 months SAVE 65% ₹2,917 /mo Total ₹69,998" at bounding box center [1000, 248] width 496 height 75
click at [1220, 264] on span "₹69,998" at bounding box center [1214, 260] width 38 height 12
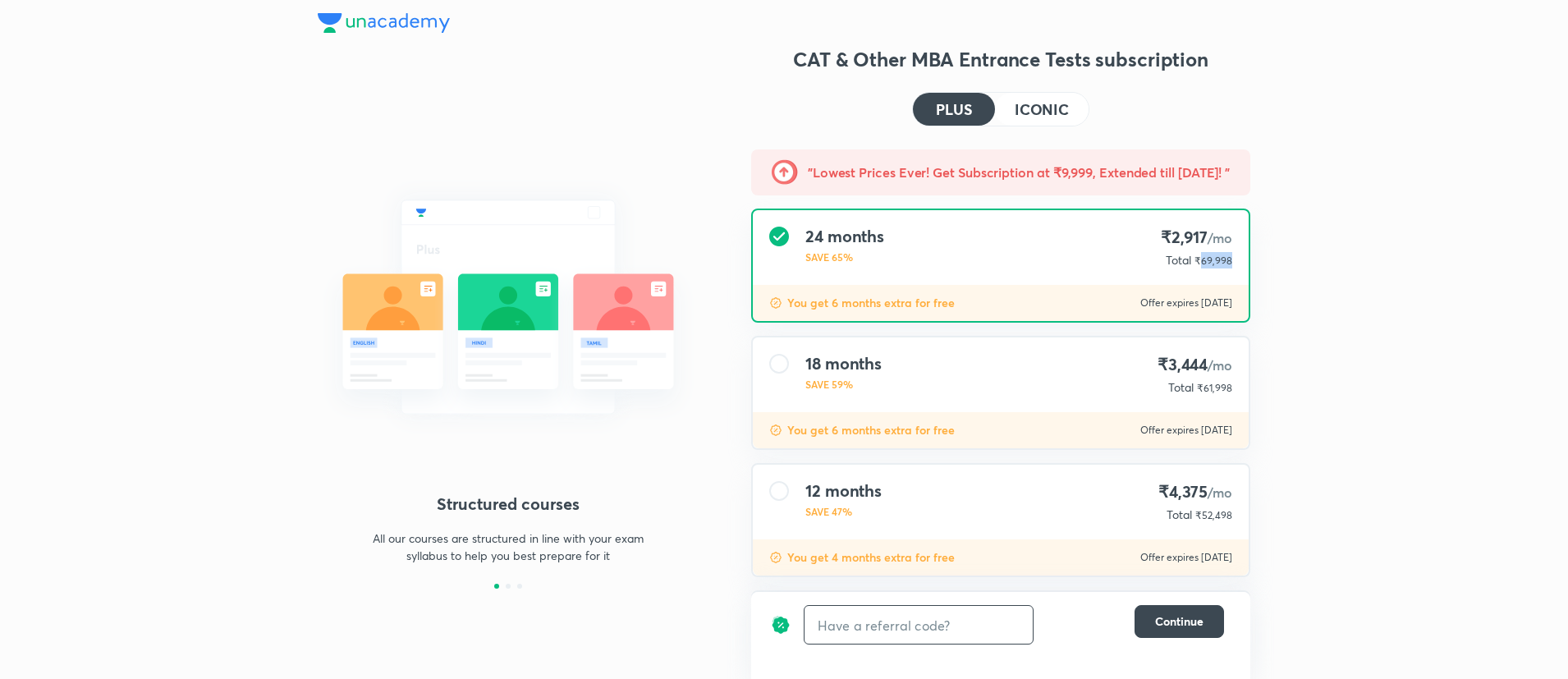
click at [1051, 102] on h4 "ICONIC" at bounding box center [1042, 109] width 54 height 15
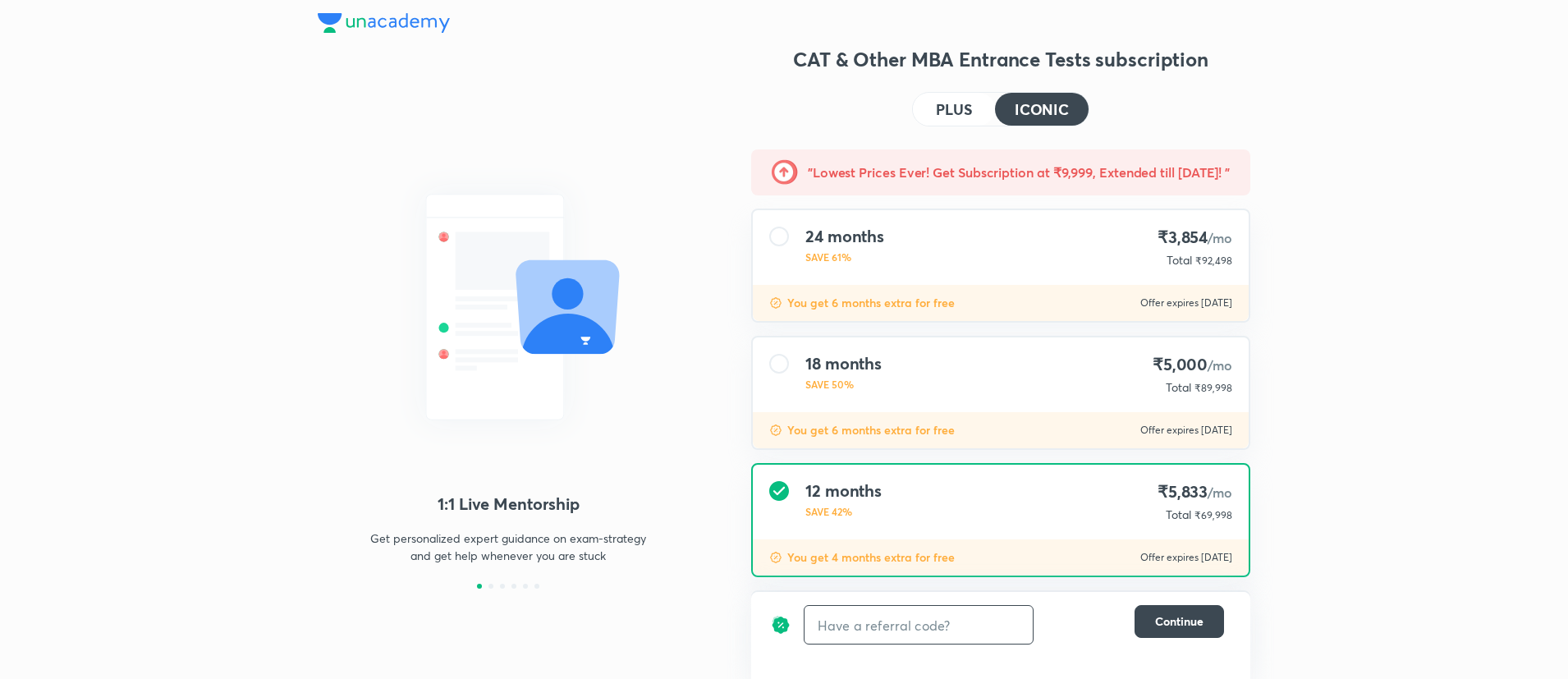
click at [1235, 262] on div "24 months SAVE 61% ₹3,854 /mo Total ₹92,498" at bounding box center [1000, 248] width 496 height 75
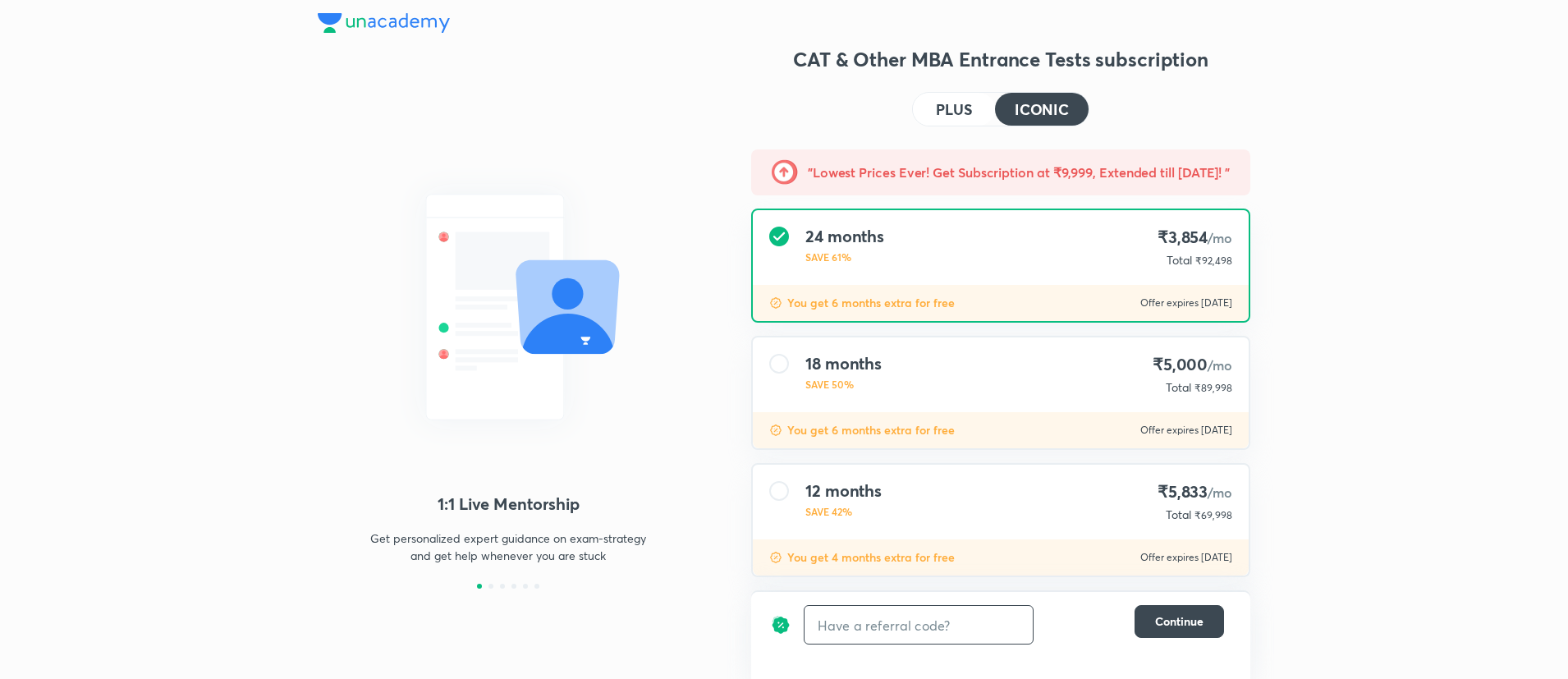
click at [1235, 262] on div "24 months SAVE 61% ₹3,854 /mo Total ₹92,498" at bounding box center [1000, 248] width 496 height 75
click at [1225, 254] on span "₹92,498" at bounding box center [1214, 260] width 37 height 12
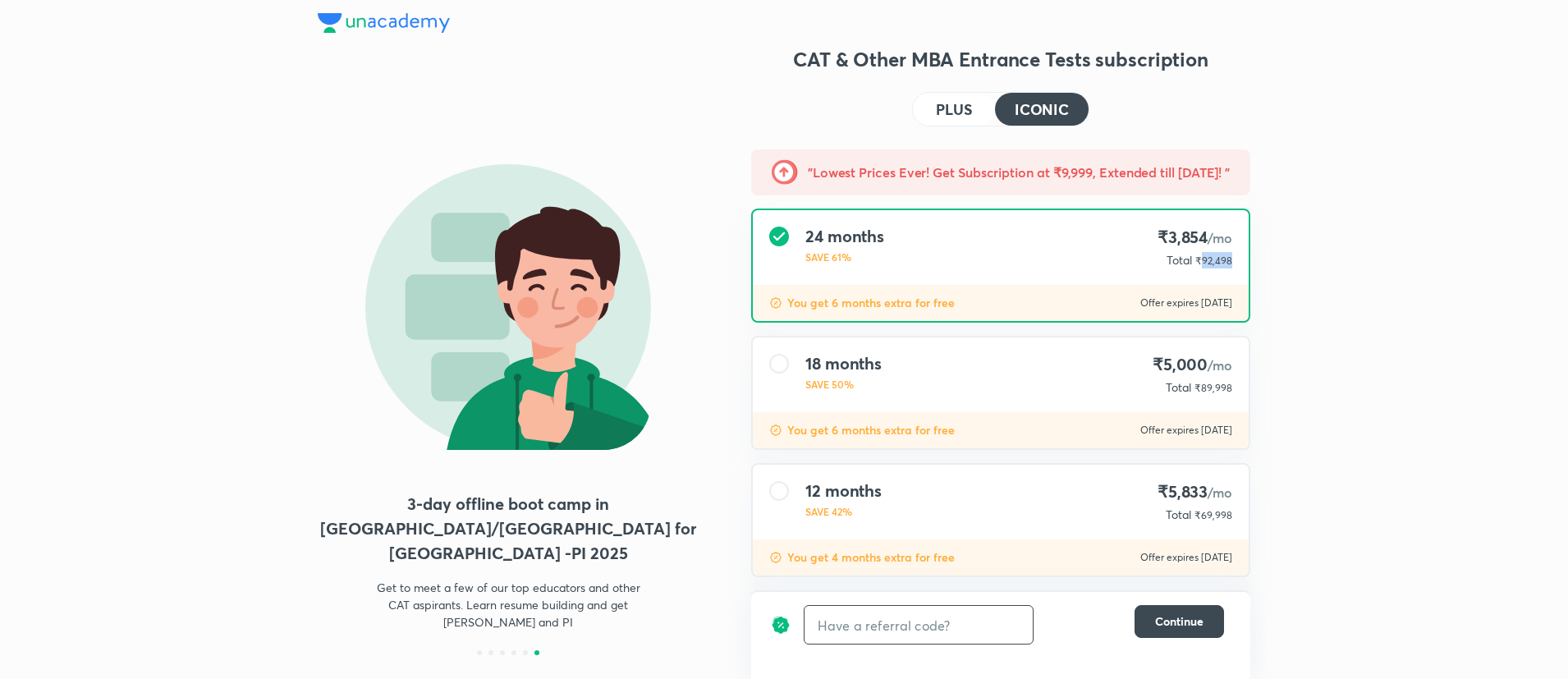
click at [962, 112] on h4 "PLUS" at bounding box center [954, 109] width 36 height 15
